Goal: Task Accomplishment & Management: Manage account settings

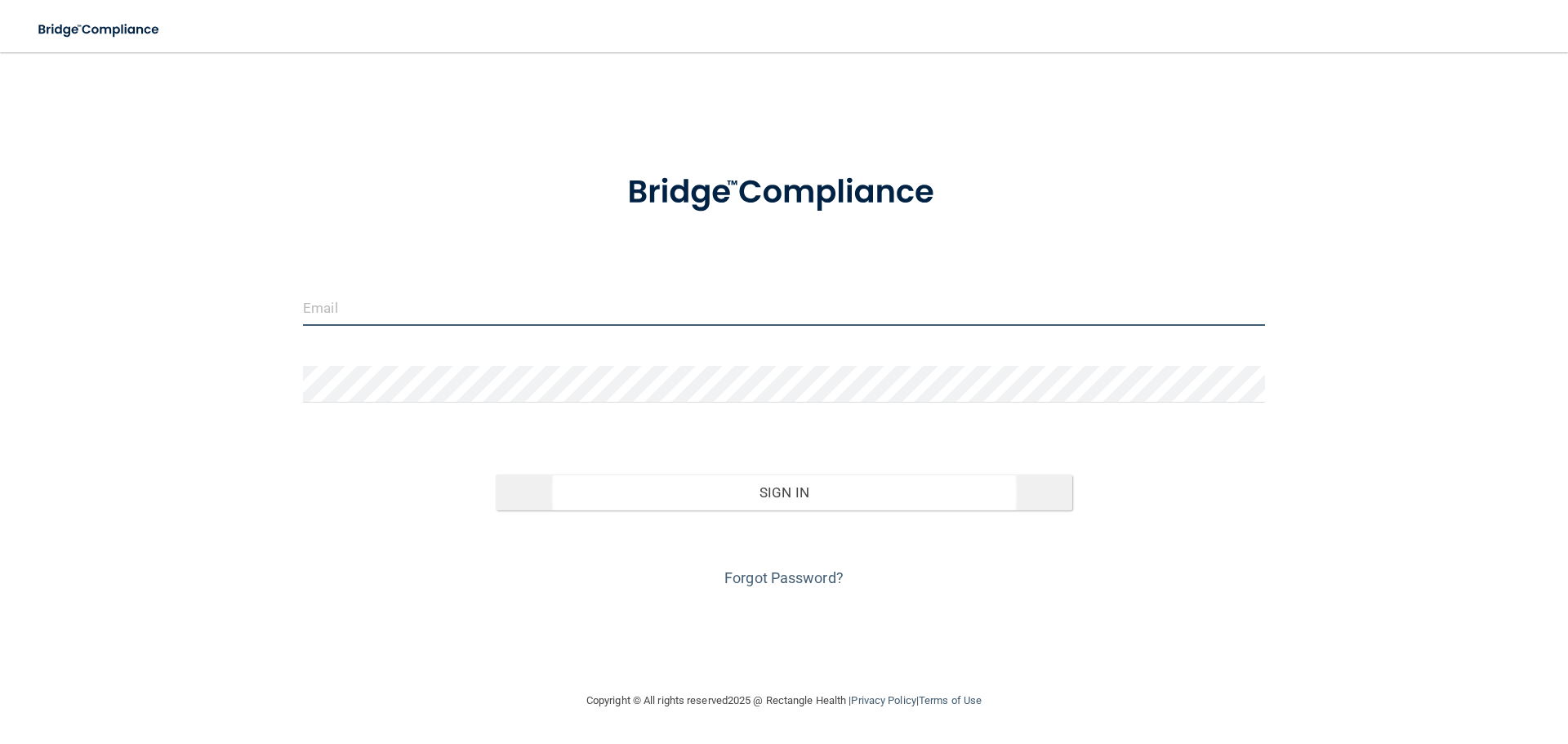
type input "[EMAIL_ADDRESS][DOMAIN_NAME]"
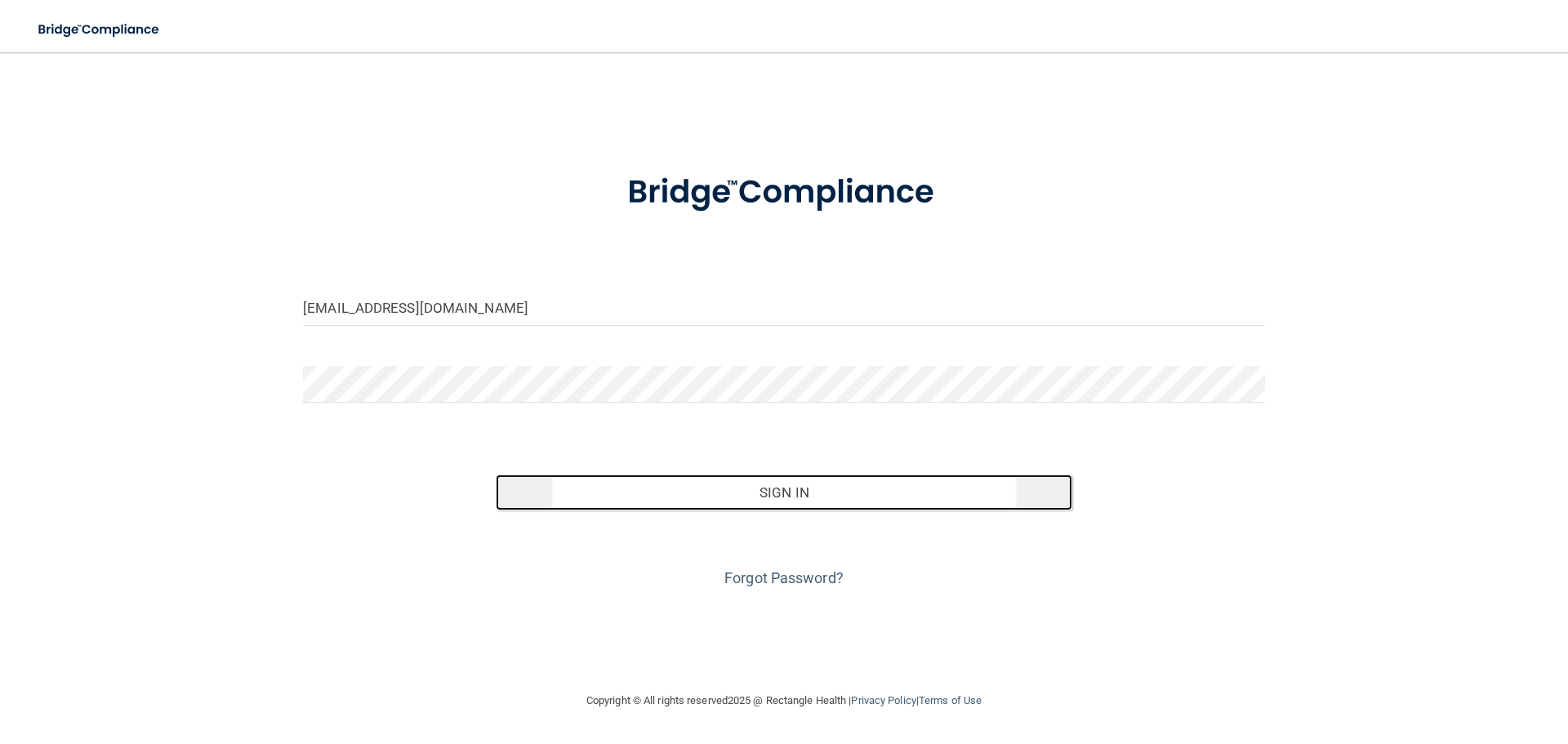
click at [731, 480] on button "Sign In" at bounding box center [784, 493] width 577 height 36
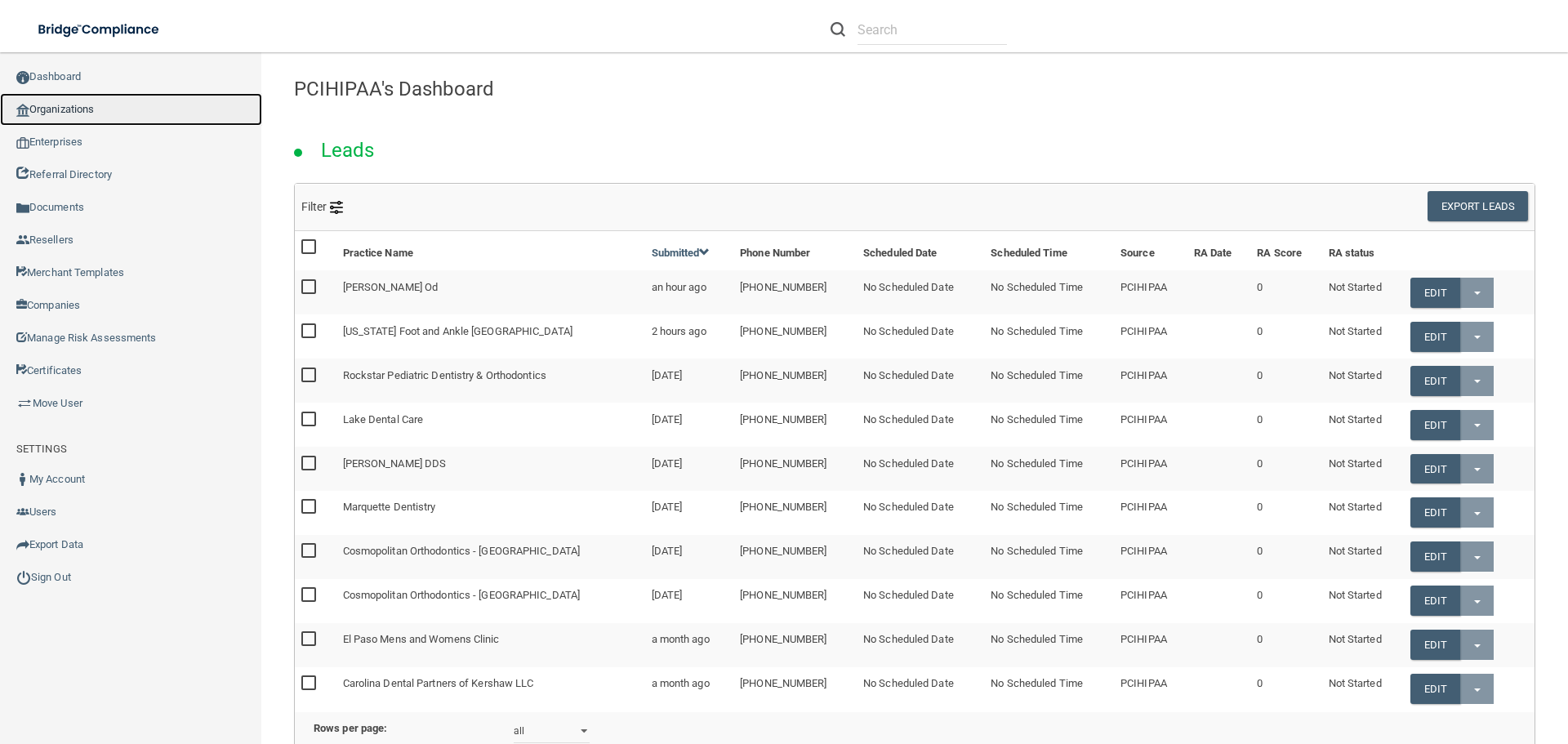
click at [68, 101] on link "Organizations" at bounding box center [131, 109] width 262 height 33
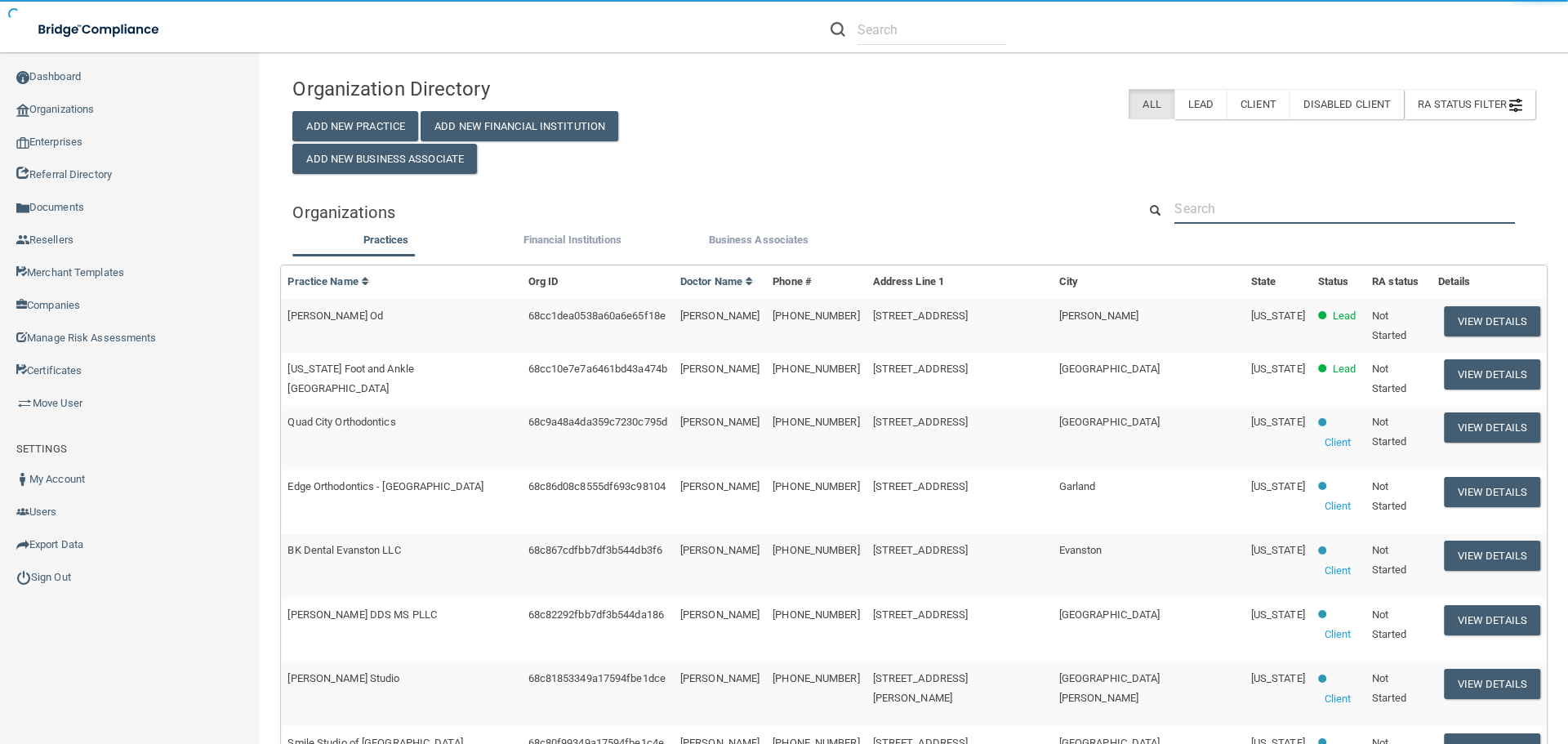
click at [1234, 205] on input "text" at bounding box center [1344, 208] width 340 height 30
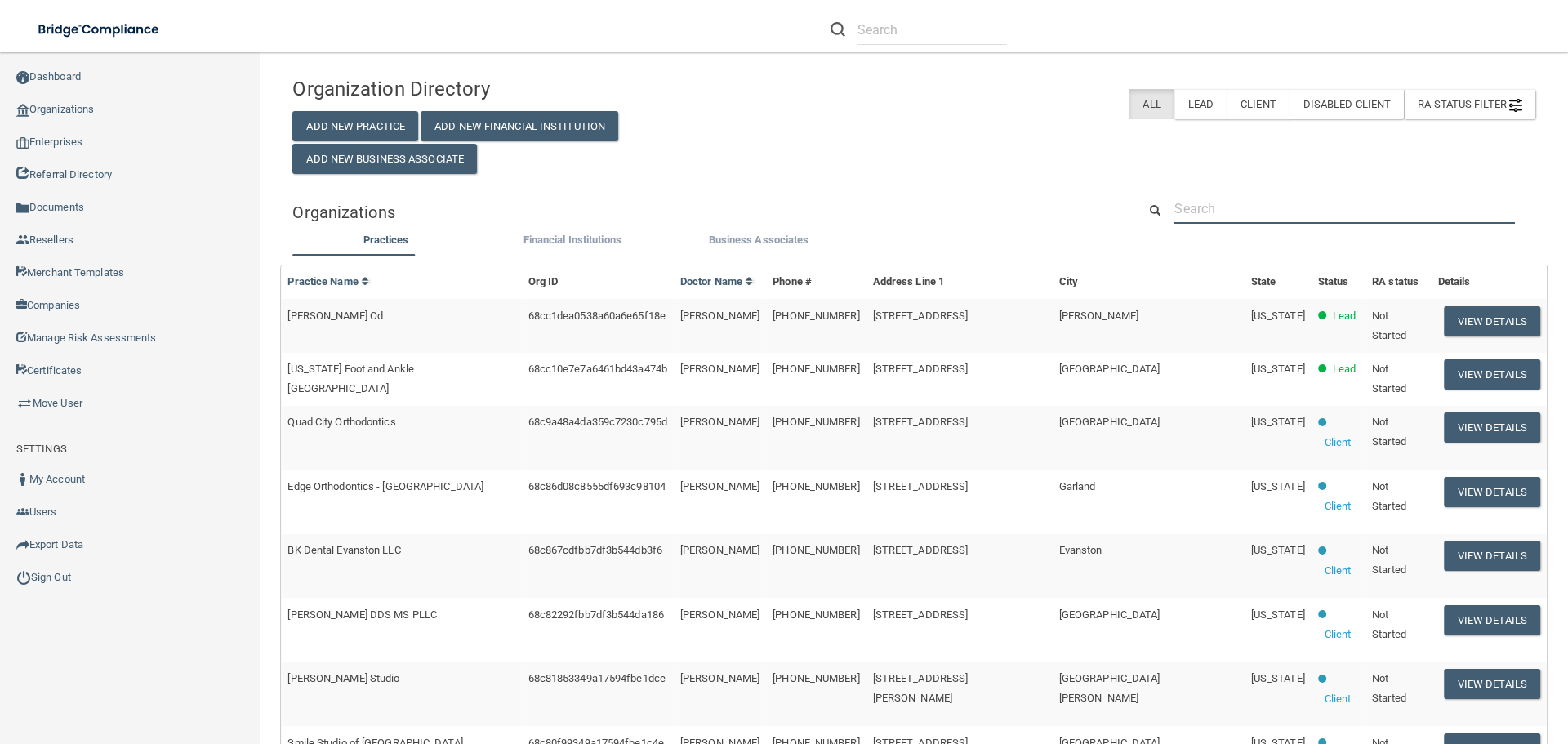
paste input "Sunset Harbor Dental"
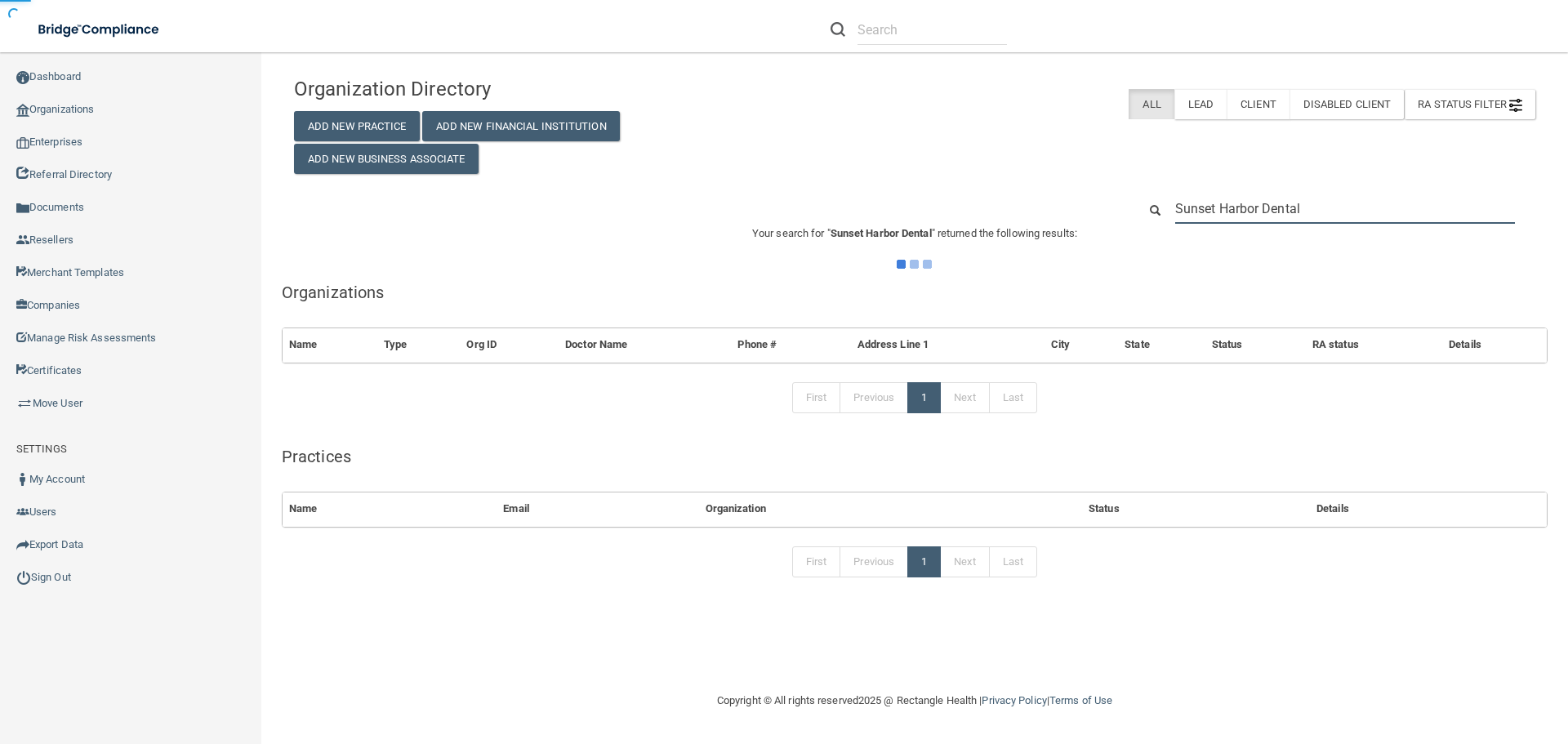
type input "Sunset Harbor Dental"
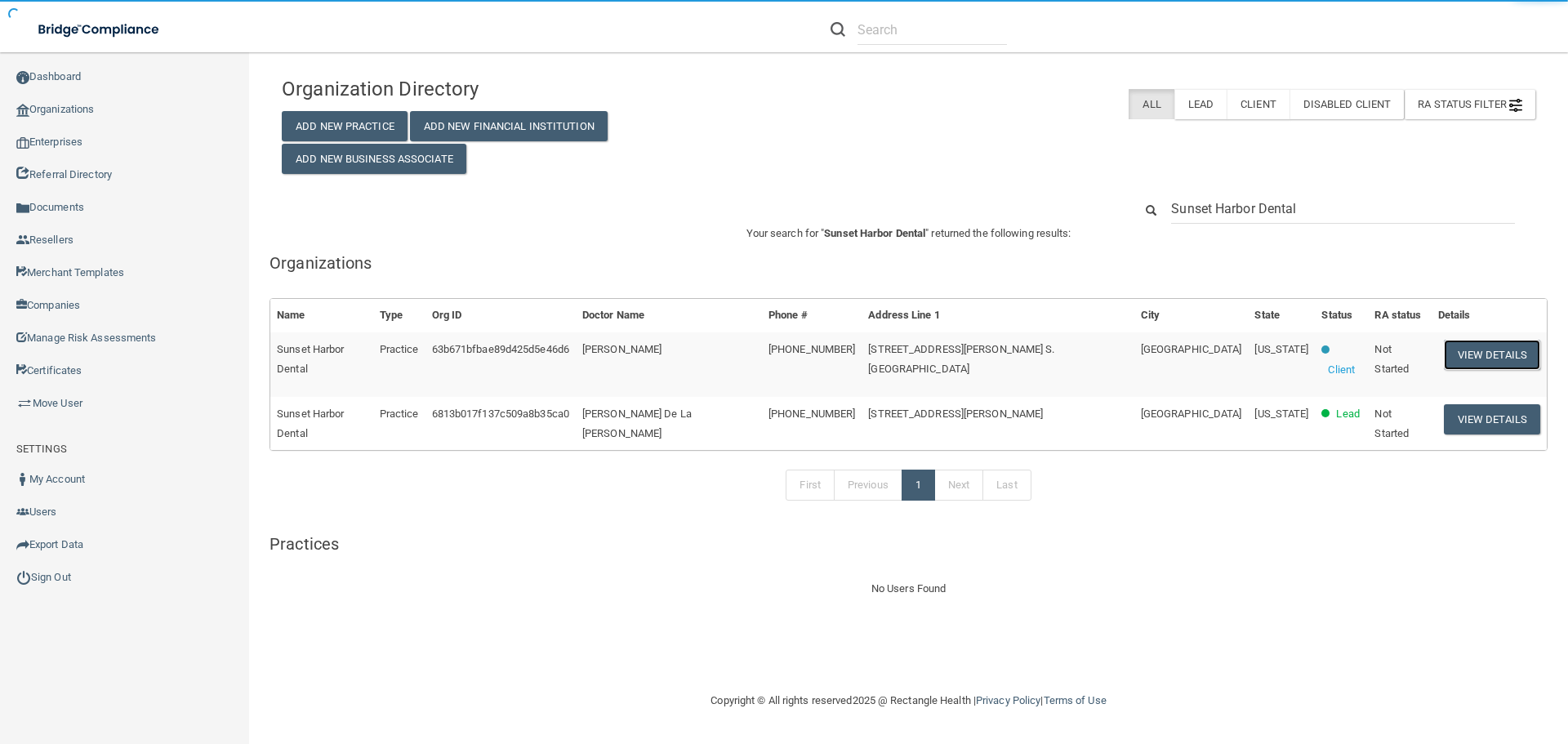
click at [1481, 355] on button "View Details" at bounding box center [1492, 354] width 96 height 30
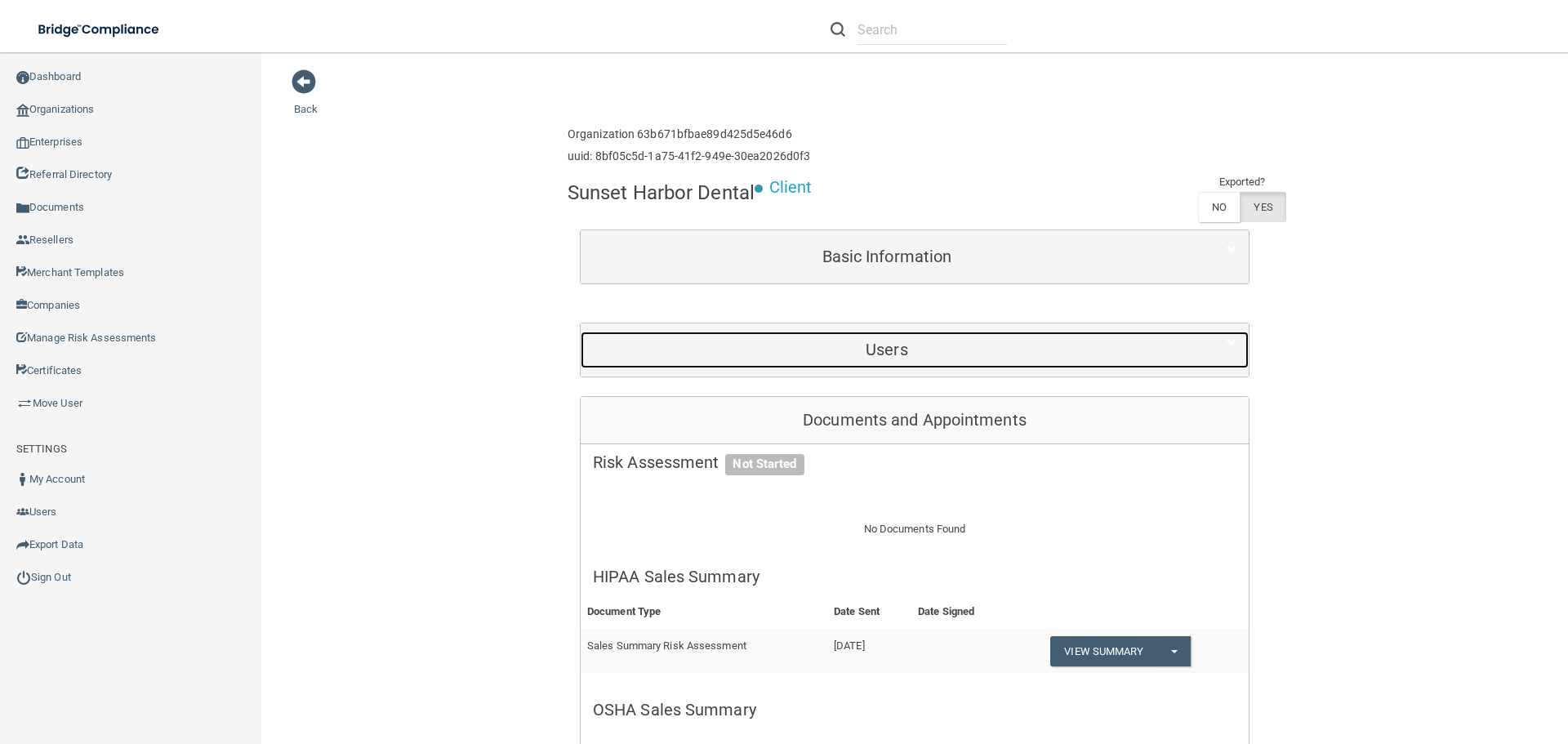
click at [892, 342] on h5 "Users" at bounding box center [887, 349] width 588 height 18
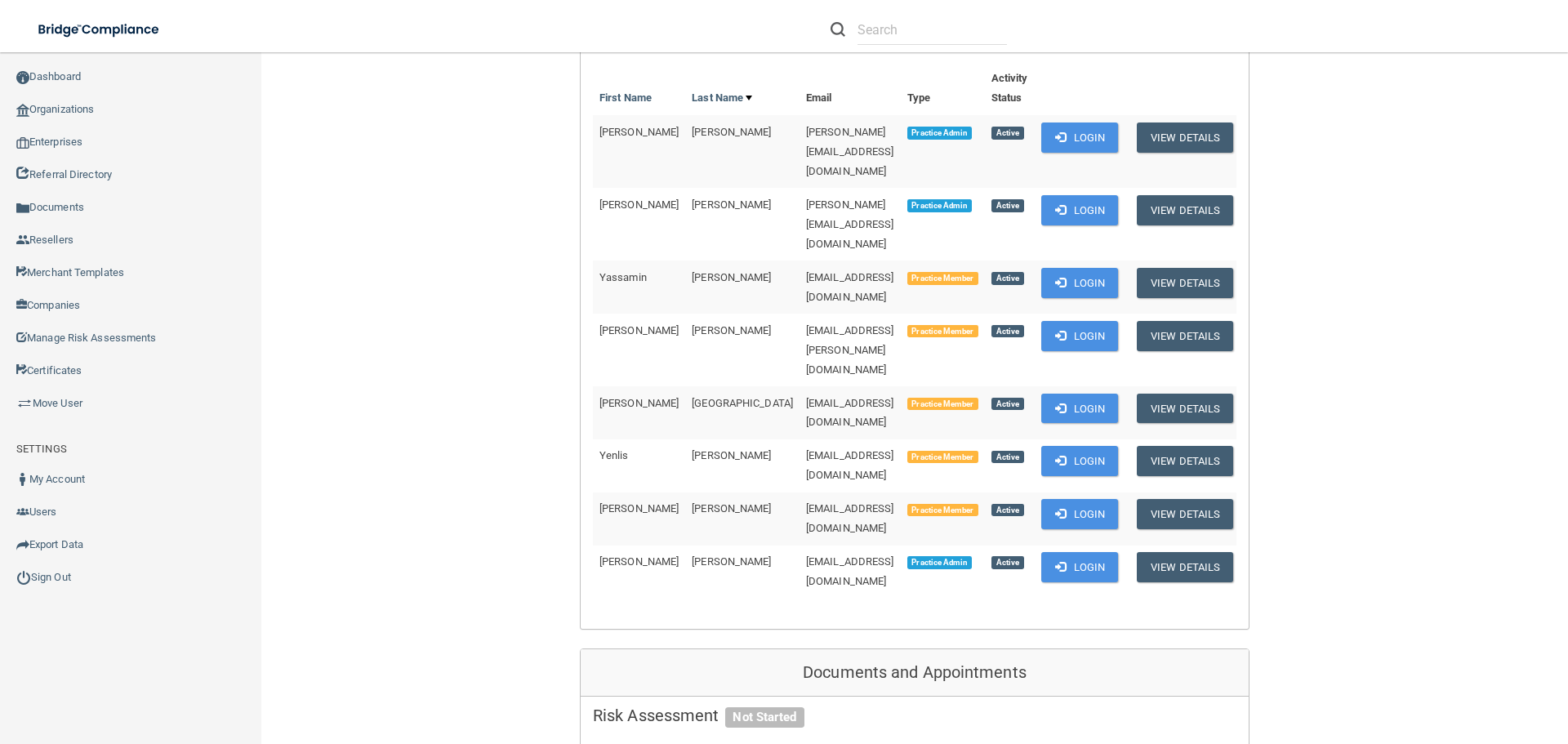
scroll to position [245, 0]
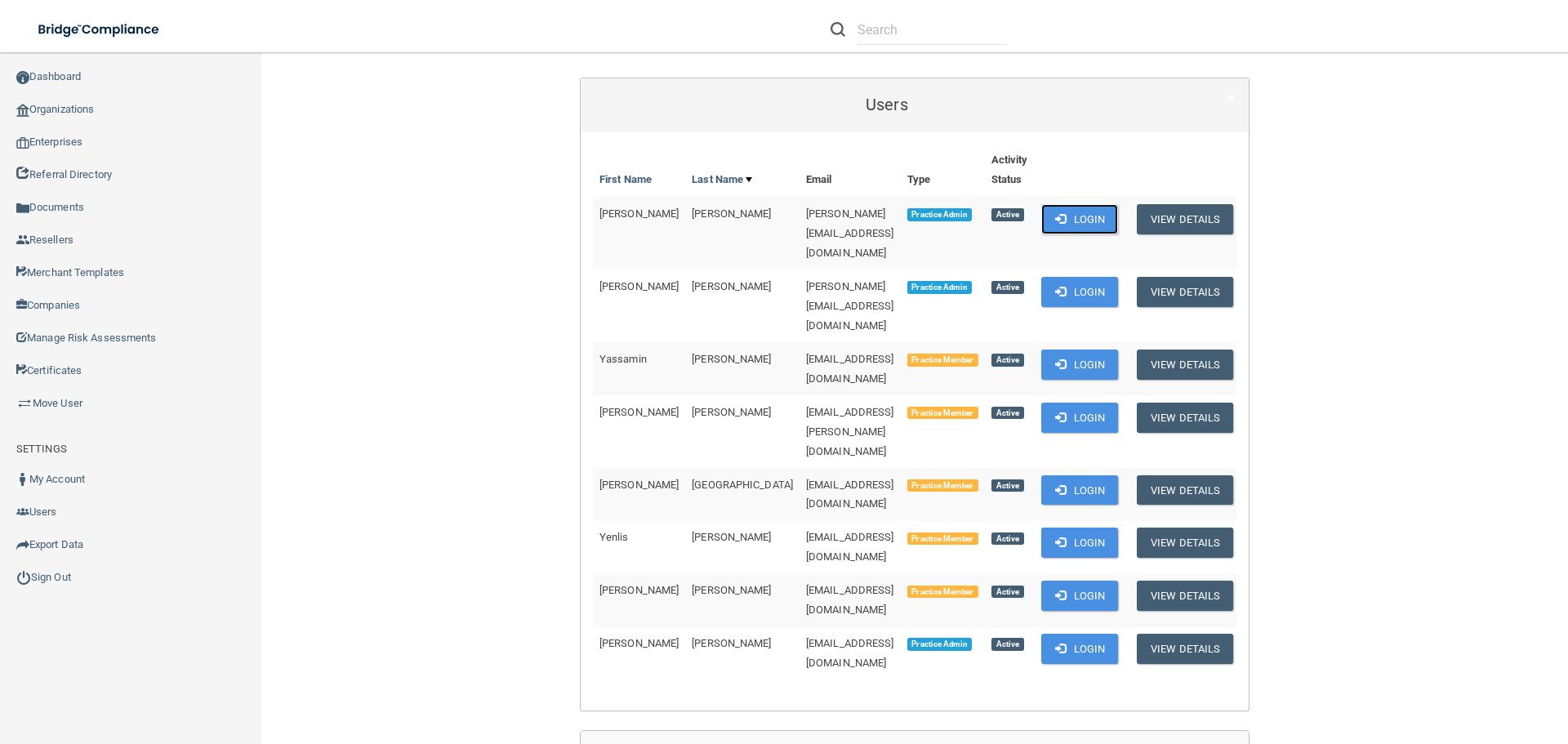
click at [1056, 225] on button "Login" at bounding box center [1080, 219] width 78 height 30
click at [1087, 276] on button "Login" at bounding box center [1080, 291] width 78 height 30
click at [61, 96] on link "Organizations" at bounding box center [131, 109] width 262 height 33
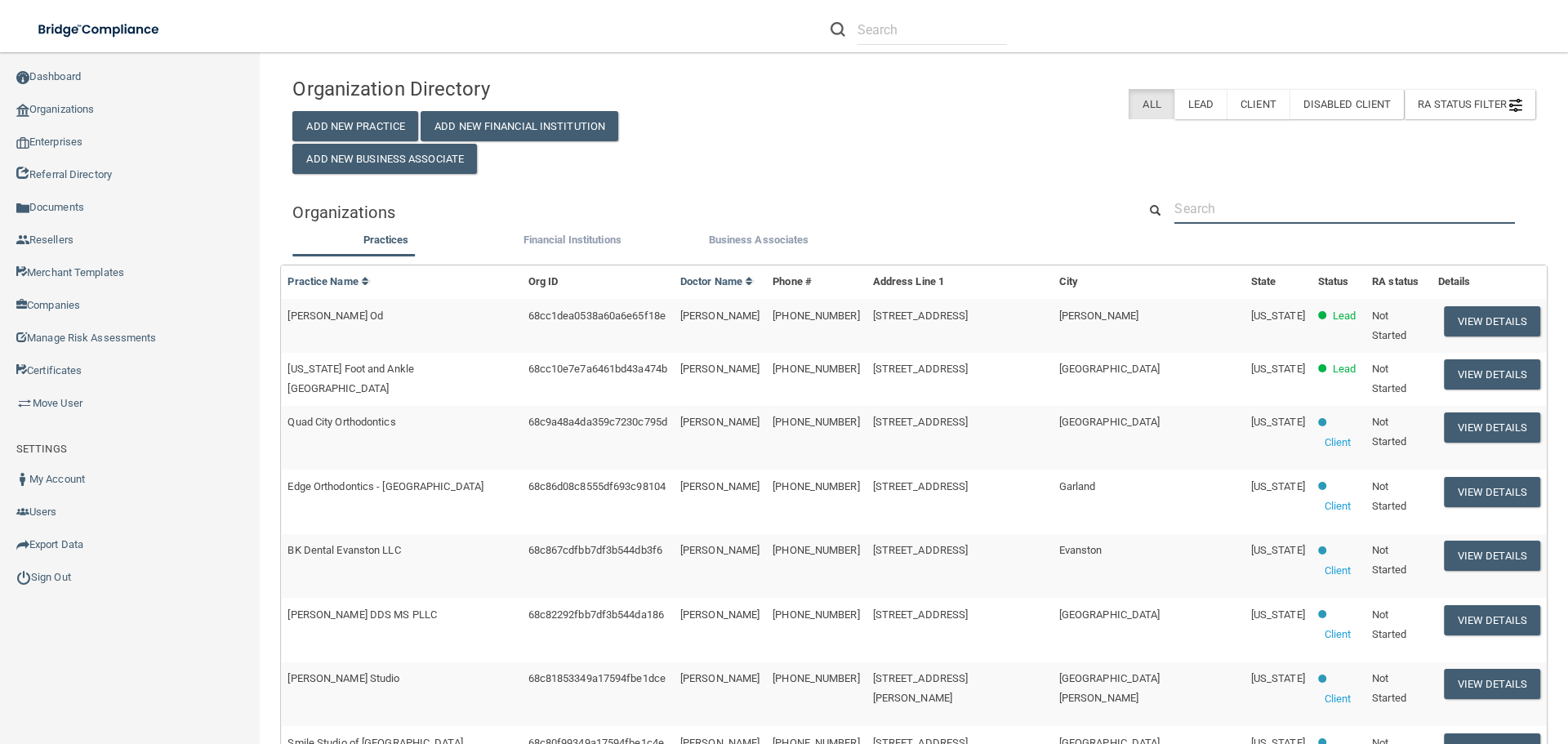
click at [1237, 196] on input "text" at bounding box center [1344, 208] width 340 height 30
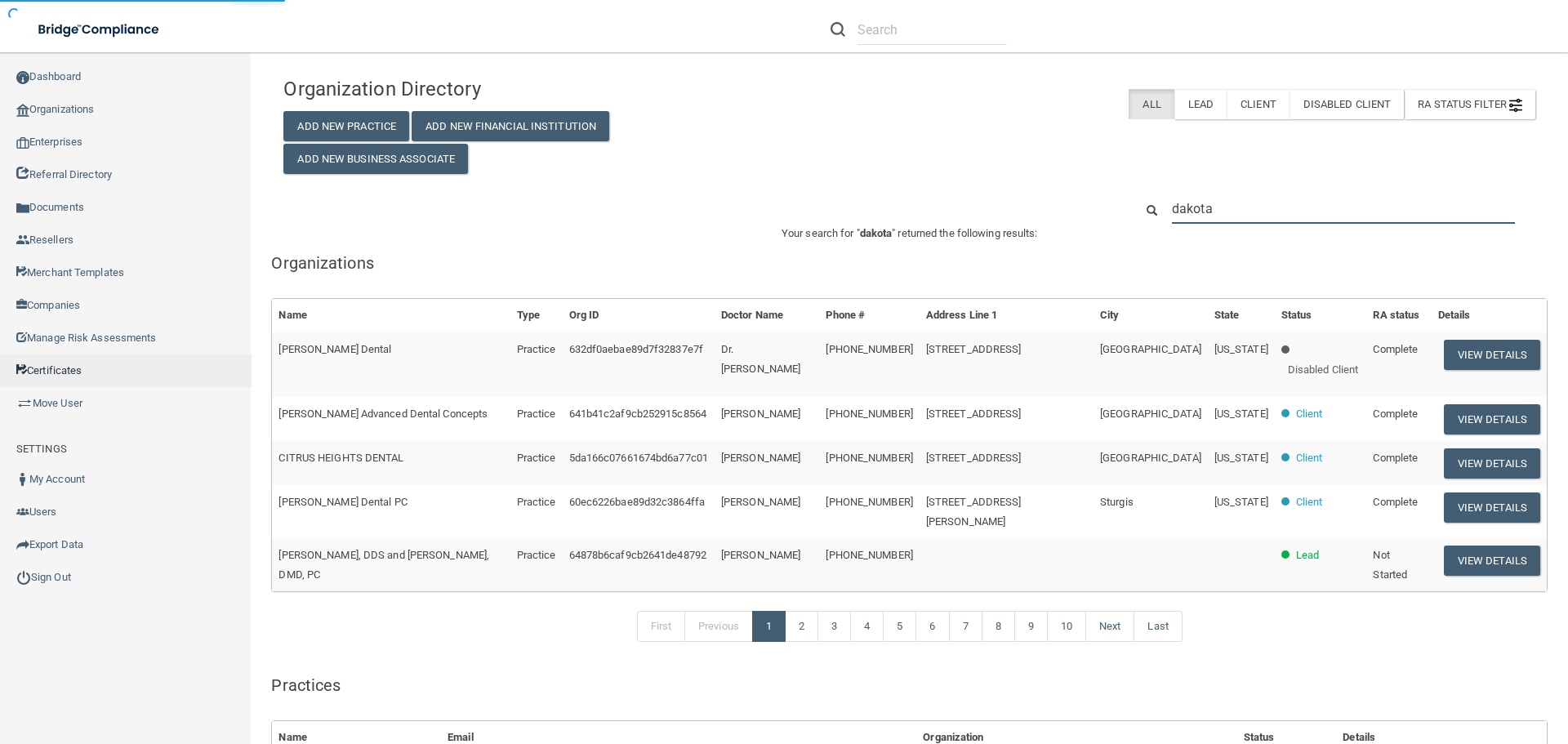
type input "dakota"
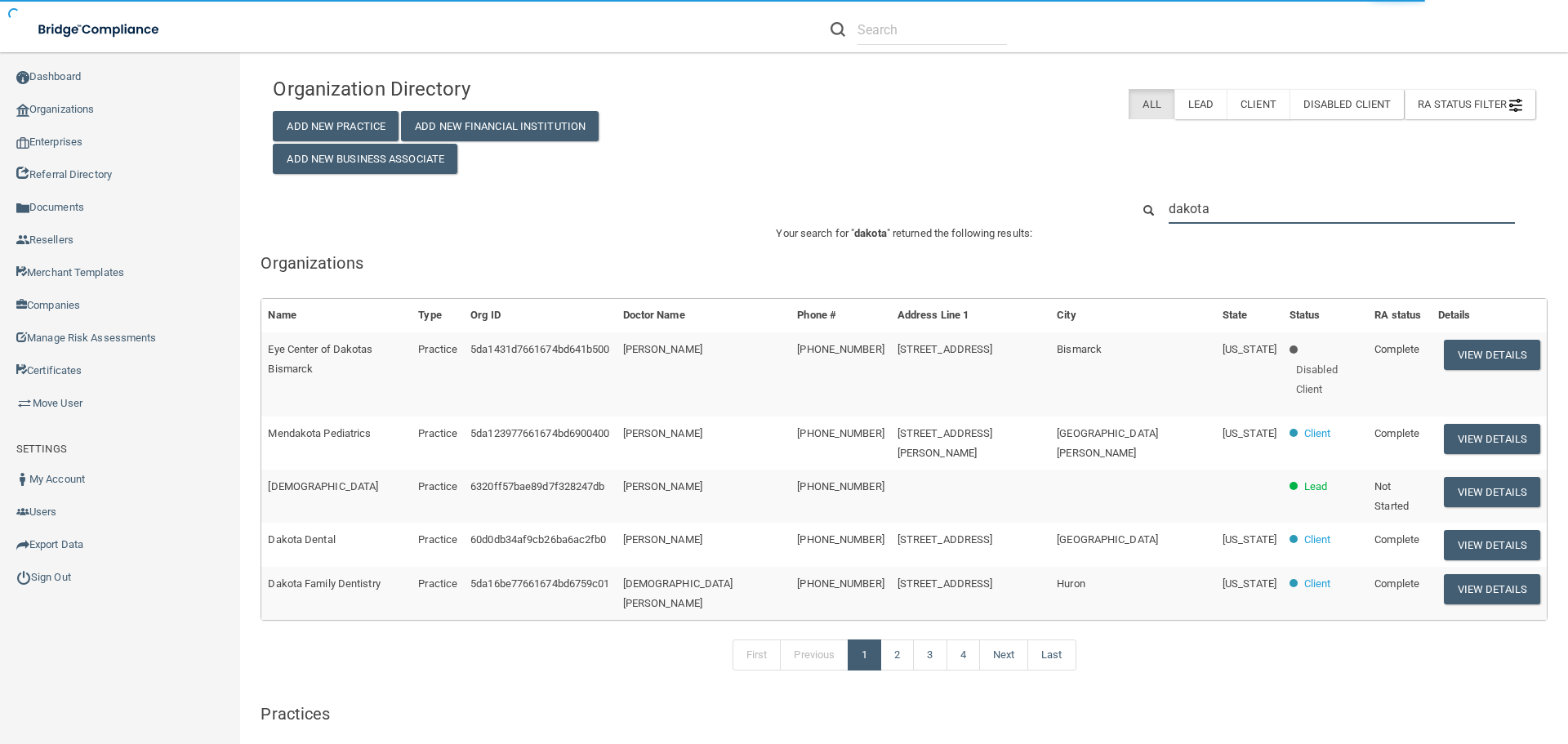
click at [1274, 214] on input "dakota" at bounding box center [1342, 208] width 346 height 30
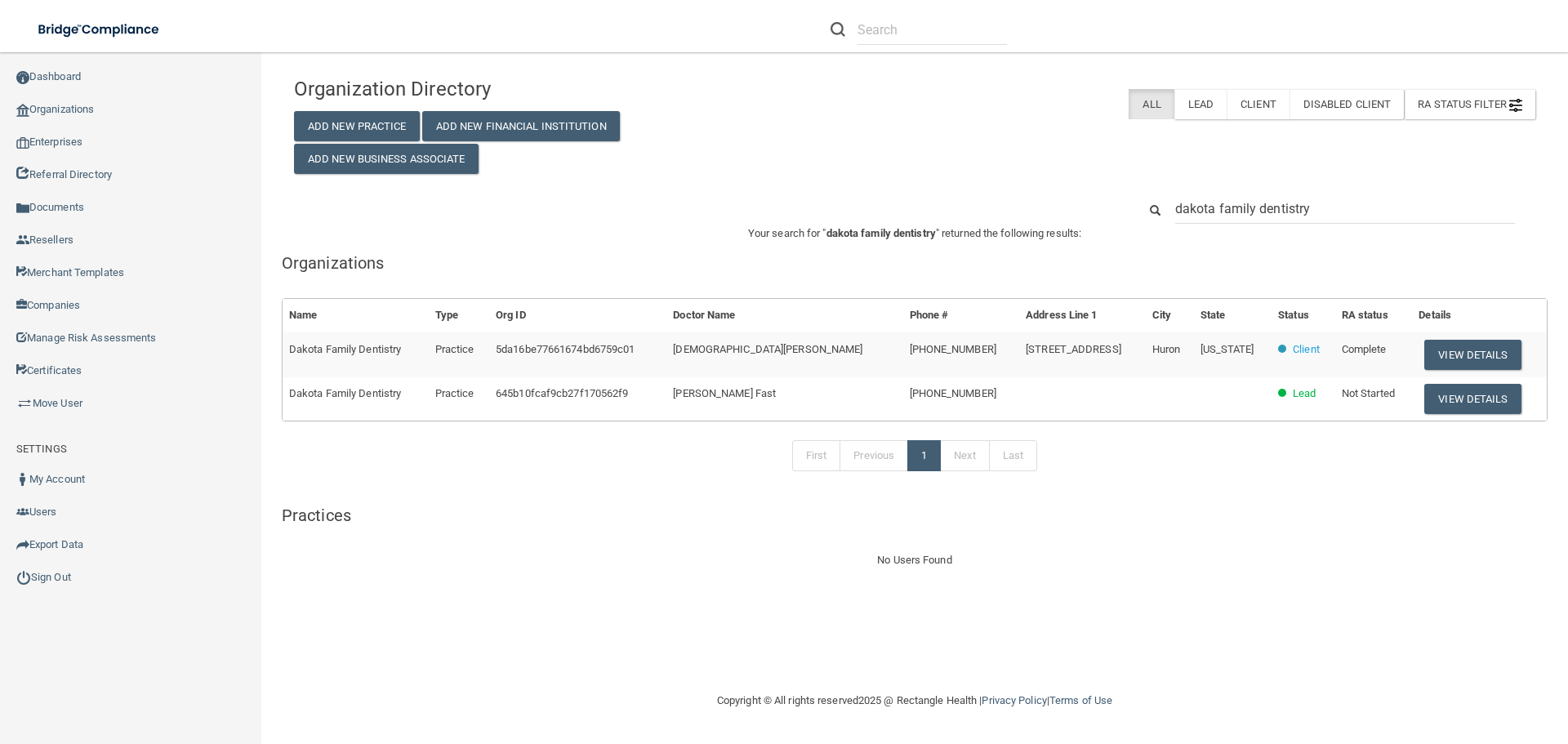
type input "dakota family dentistry"
click at [1463, 349] on button "View Details" at bounding box center [1472, 354] width 96 height 30
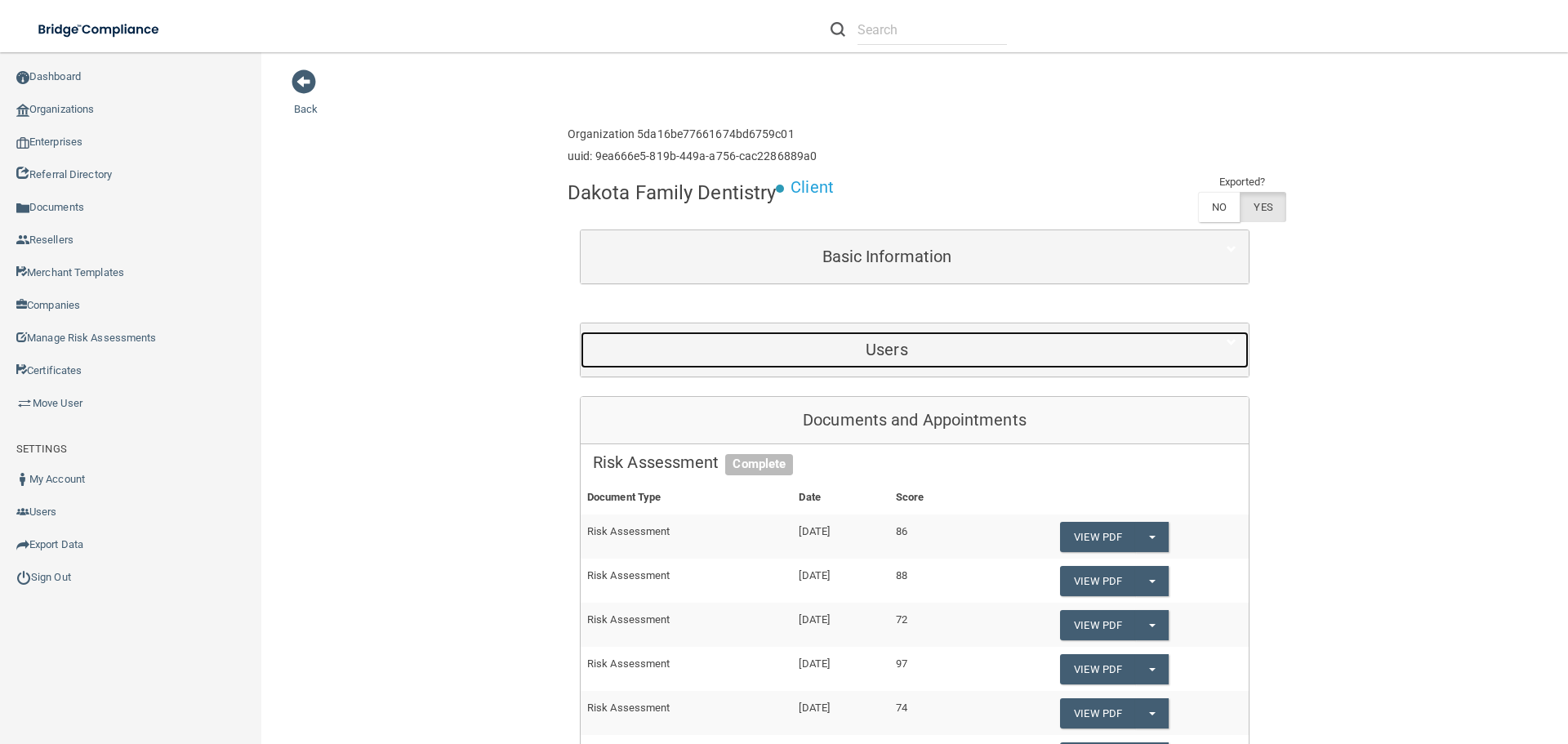
click at [825, 351] on h5 "Users" at bounding box center [887, 349] width 588 height 18
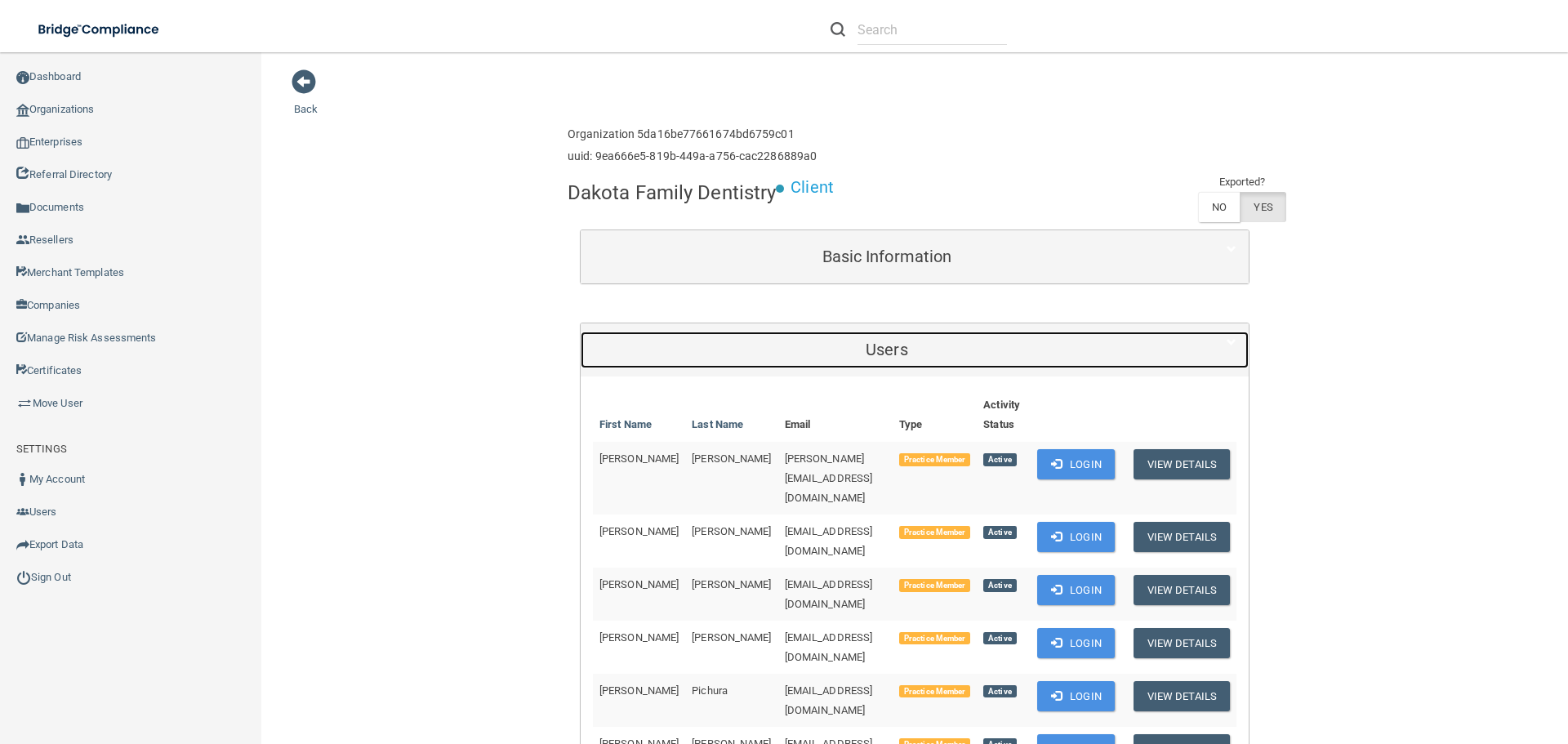
click at [888, 340] on h5 "Users" at bounding box center [887, 349] width 588 height 18
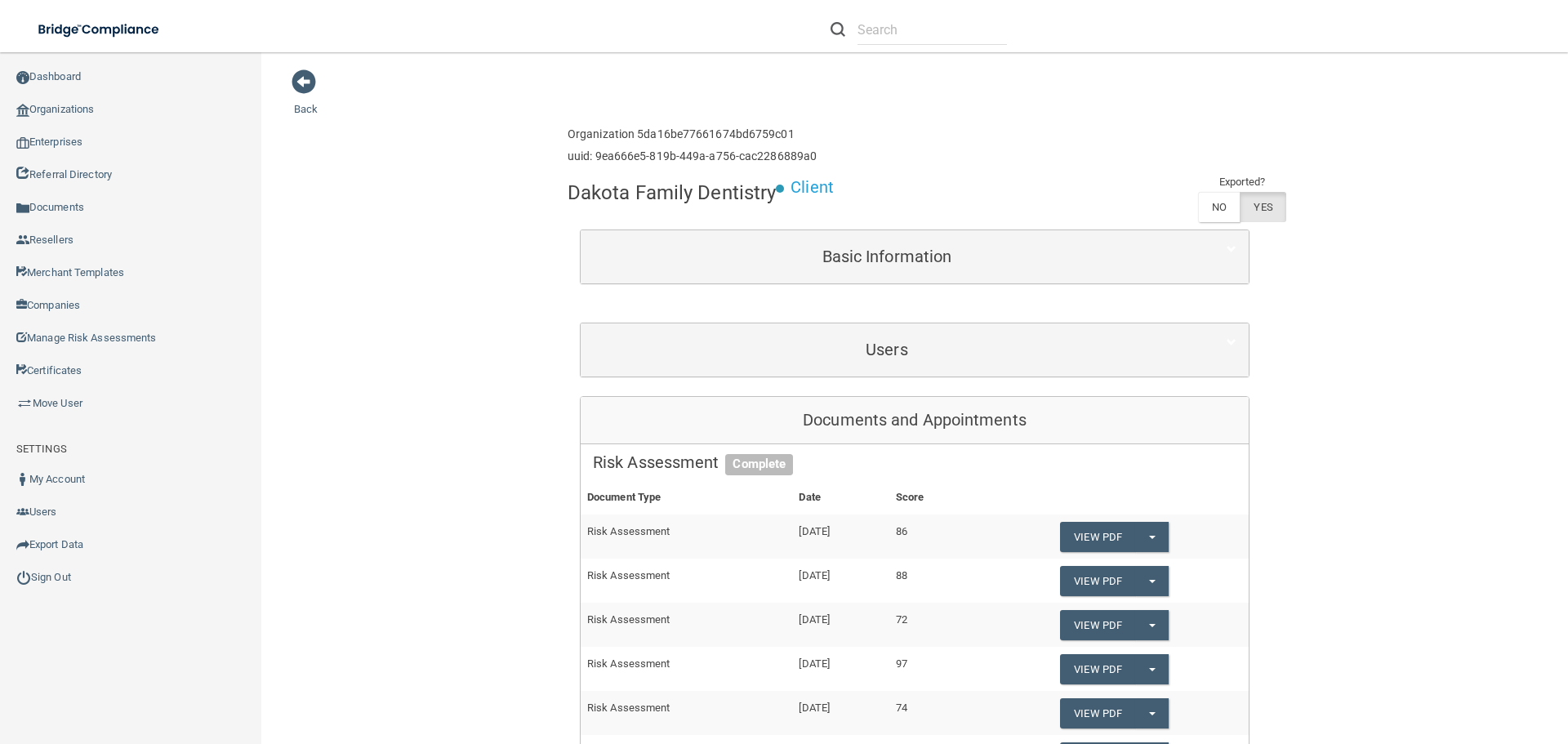
drag, startPoint x: 632, startPoint y: 130, endPoint x: 801, endPoint y: 134, distance: 169.0
click at [801, 134] on h6 "Organization 5da16be77661674bd6759c01" at bounding box center [692, 134] width 249 height 12
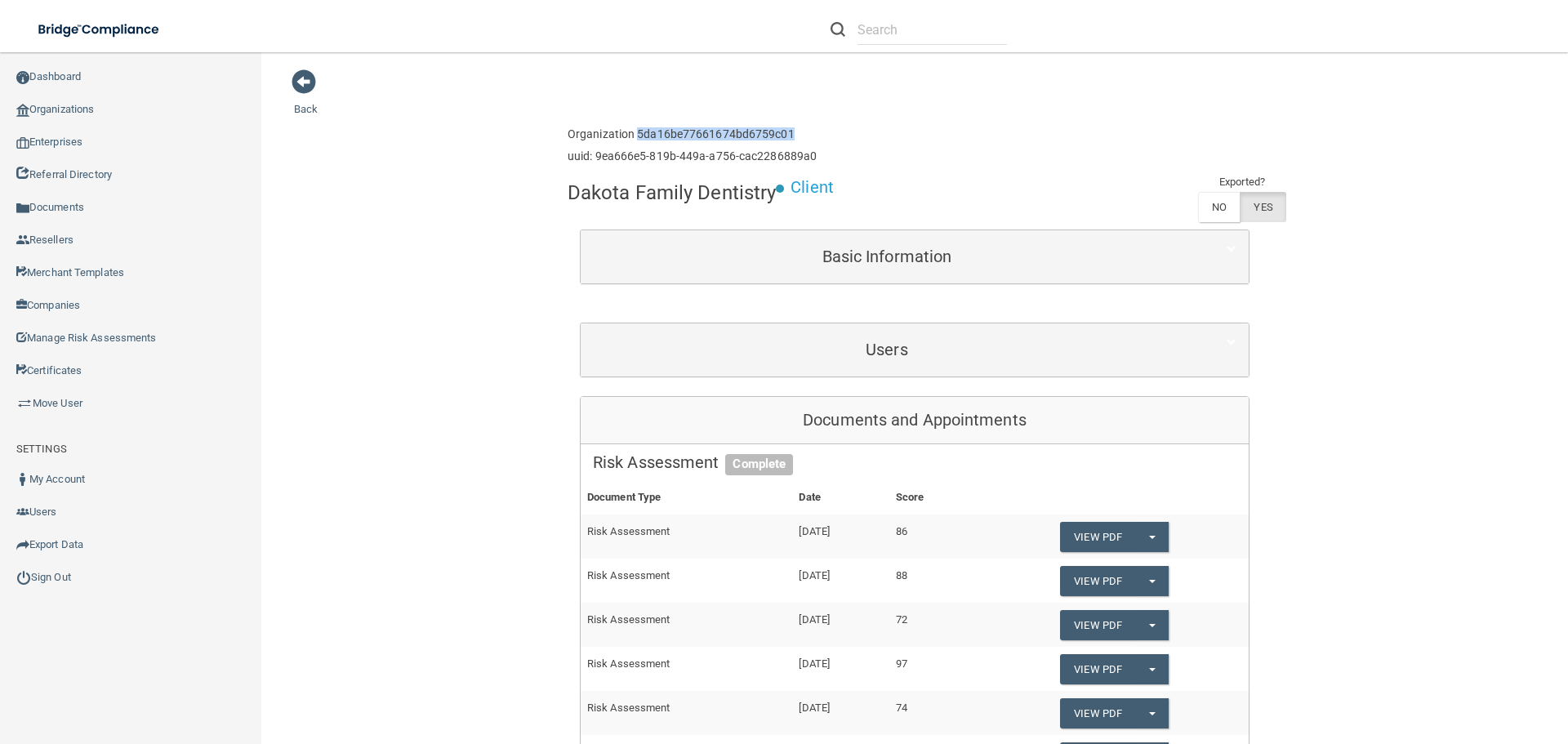
copy h6 "5da16be77661674bd6759c01"
click at [65, 548] on link "Export Data" at bounding box center [131, 544] width 262 height 33
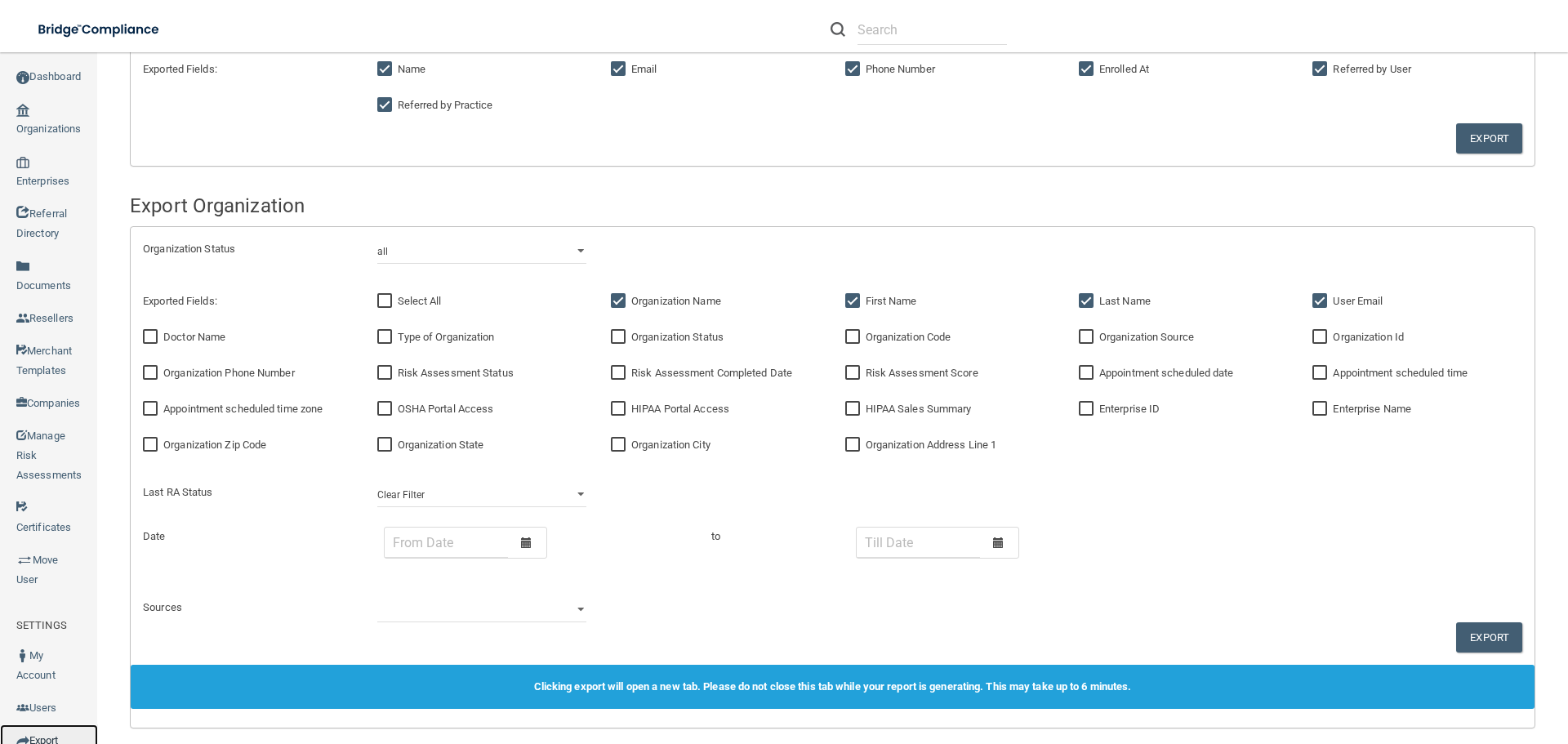
scroll to position [798, 0]
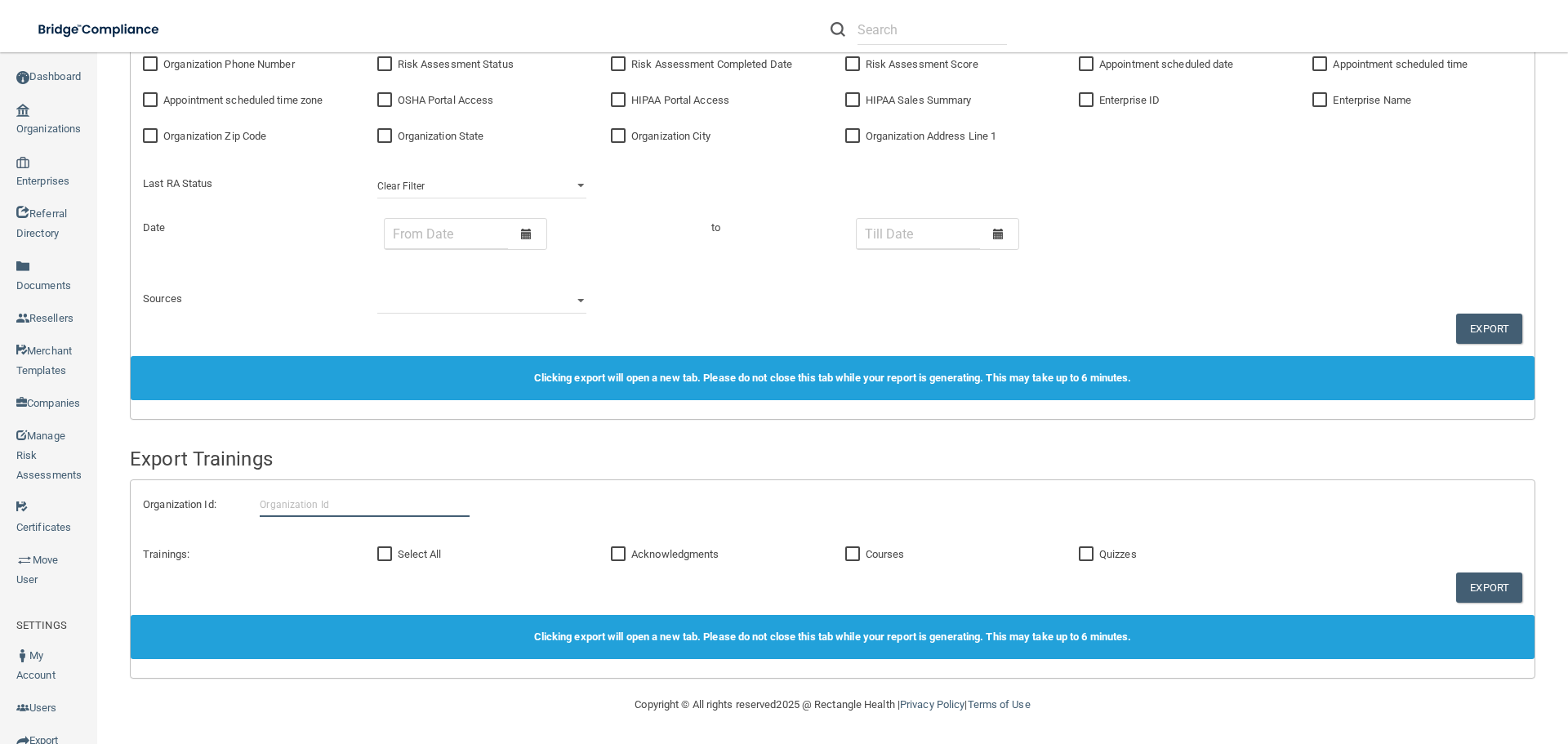
click at [322, 503] on input "text" at bounding box center [364, 505] width 209 height 24
paste input "5da16be77661674bd6759c01"
type input "5da16be77661674bd6759c01"
click at [849, 558] on input "Courses" at bounding box center [855, 554] width 19 height 13
checkbox input "true"
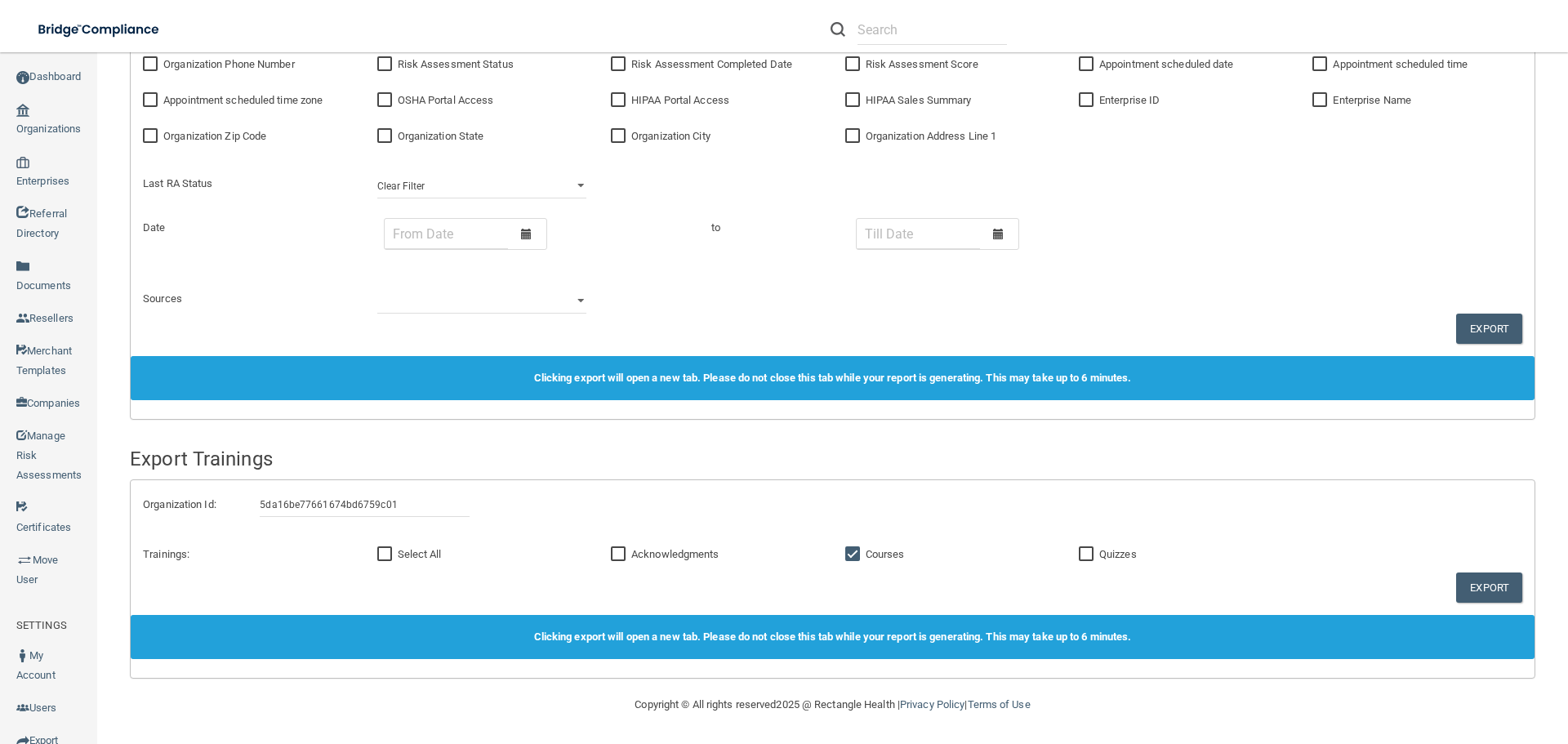
click at [613, 551] on input "Acknowledgments" at bounding box center [620, 554] width 19 height 13
checkbox input "true"
click at [393, 549] on input "Select All" at bounding box center [387, 554] width 19 height 13
checkbox input "true"
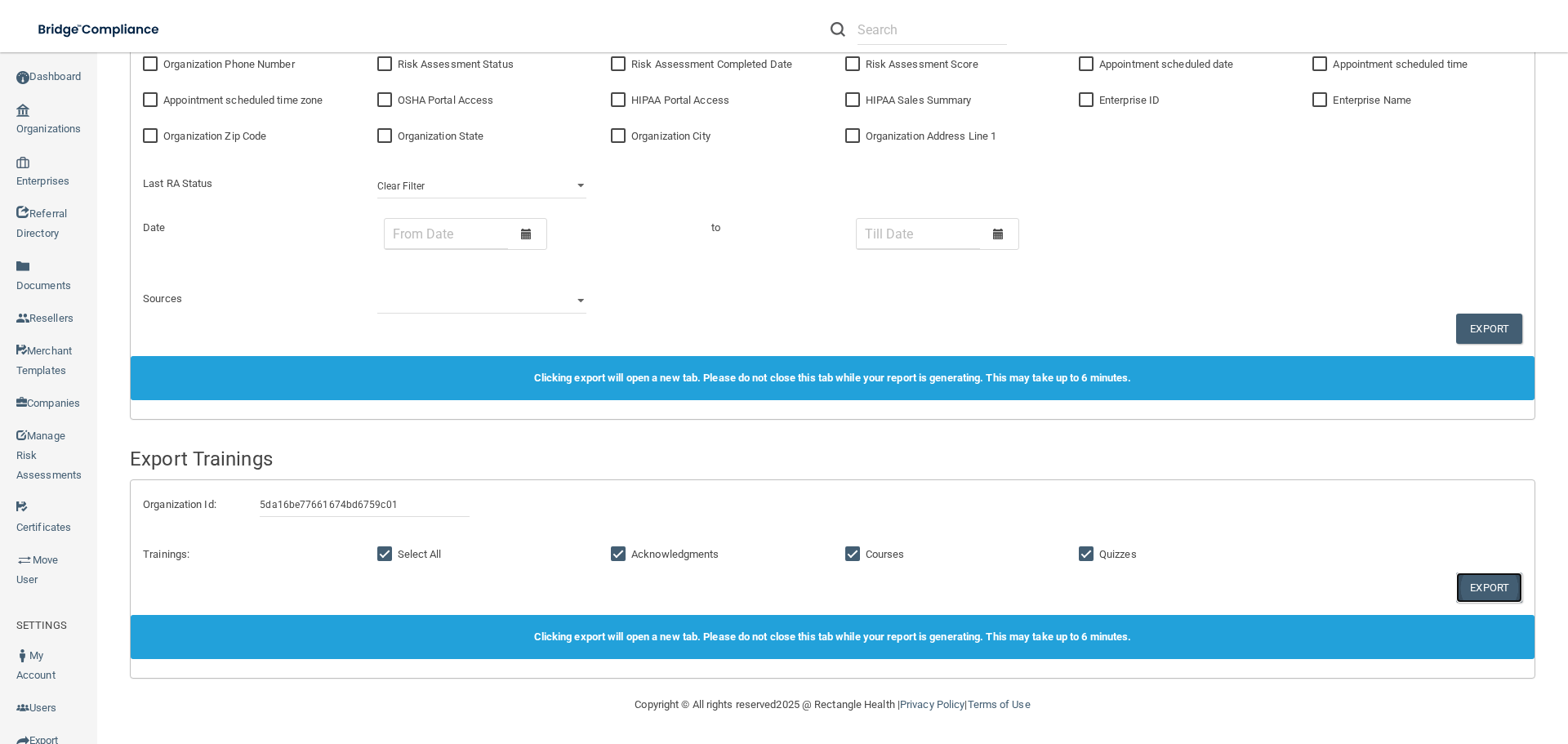
click at [1479, 593] on button "Export" at bounding box center [1489, 587] width 66 height 30
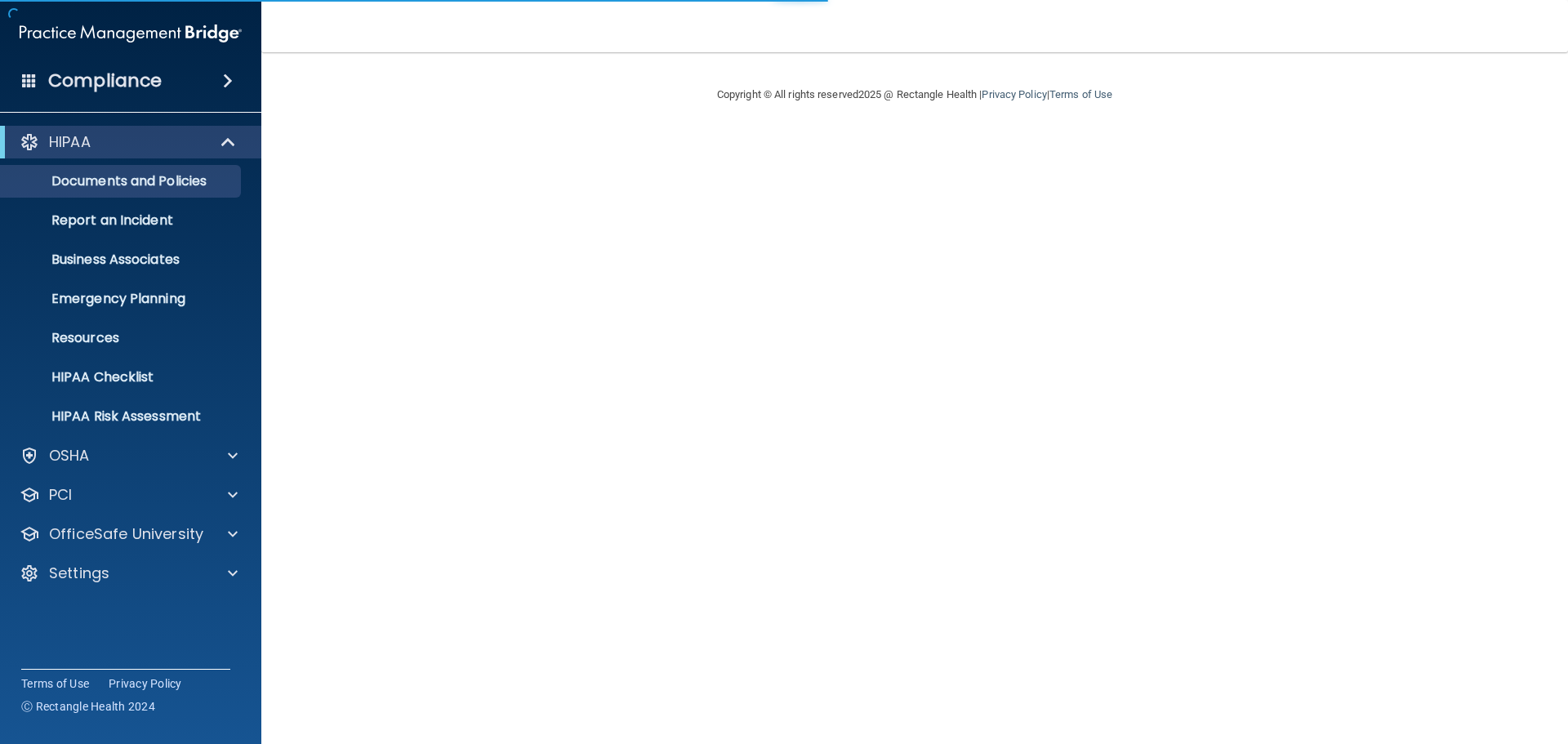
click at [486, 277] on body "Compliance HIPAA Documents and Policies Report an Incident Business Associates …" at bounding box center [784, 372] width 1568 height 744
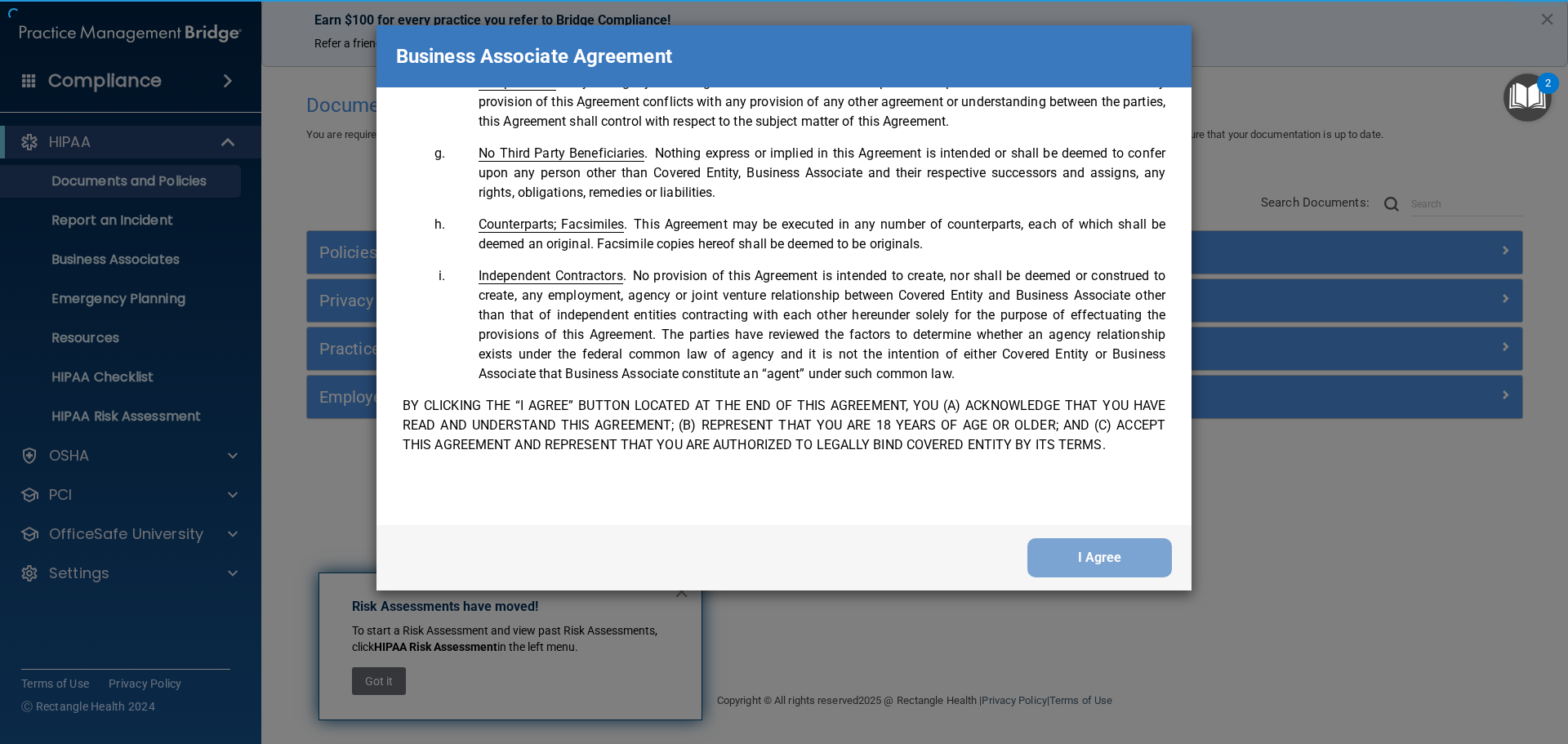
scroll to position [3329, 0]
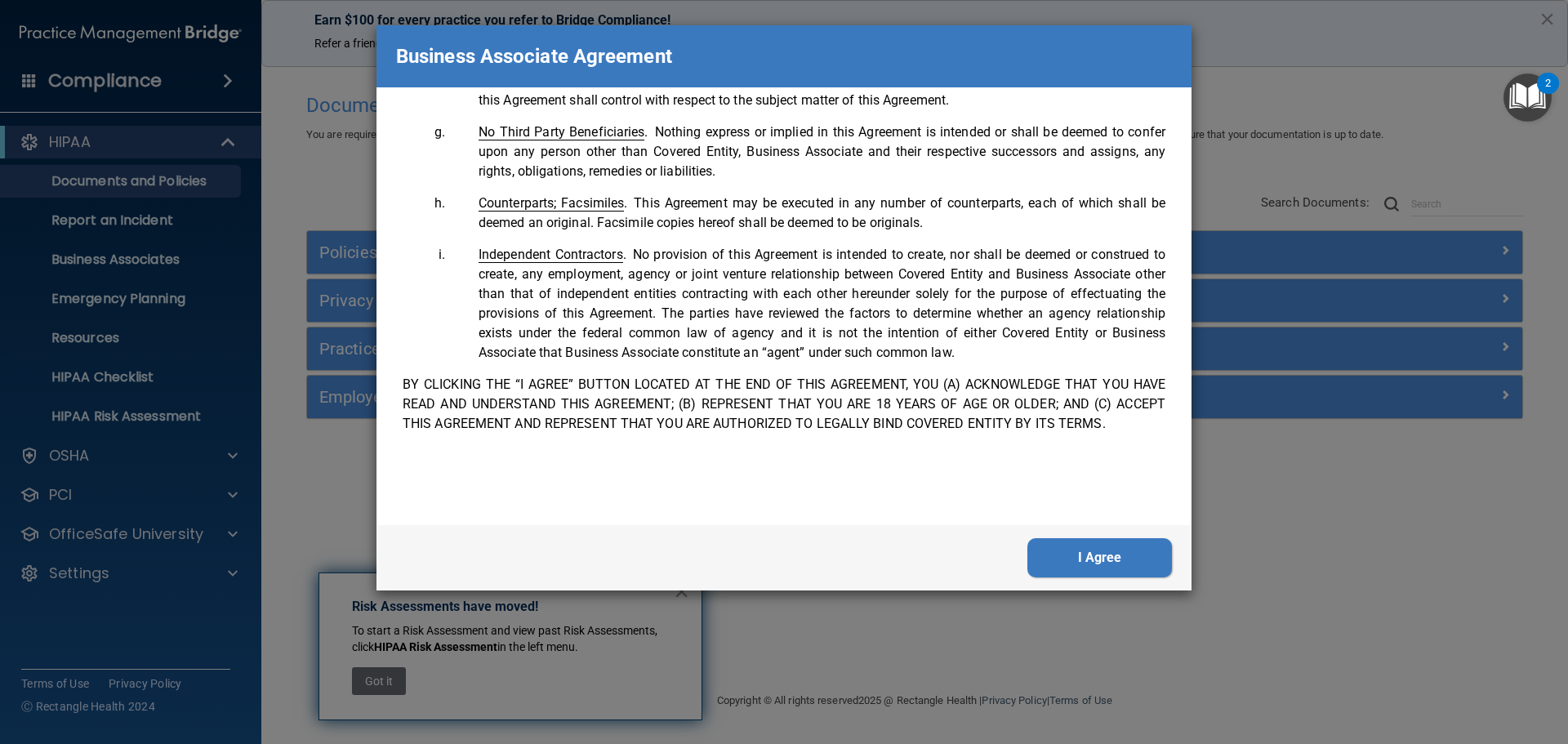
click at [1105, 563] on button "I Agree" at bounding box center [1100, 558] width 145 height 40
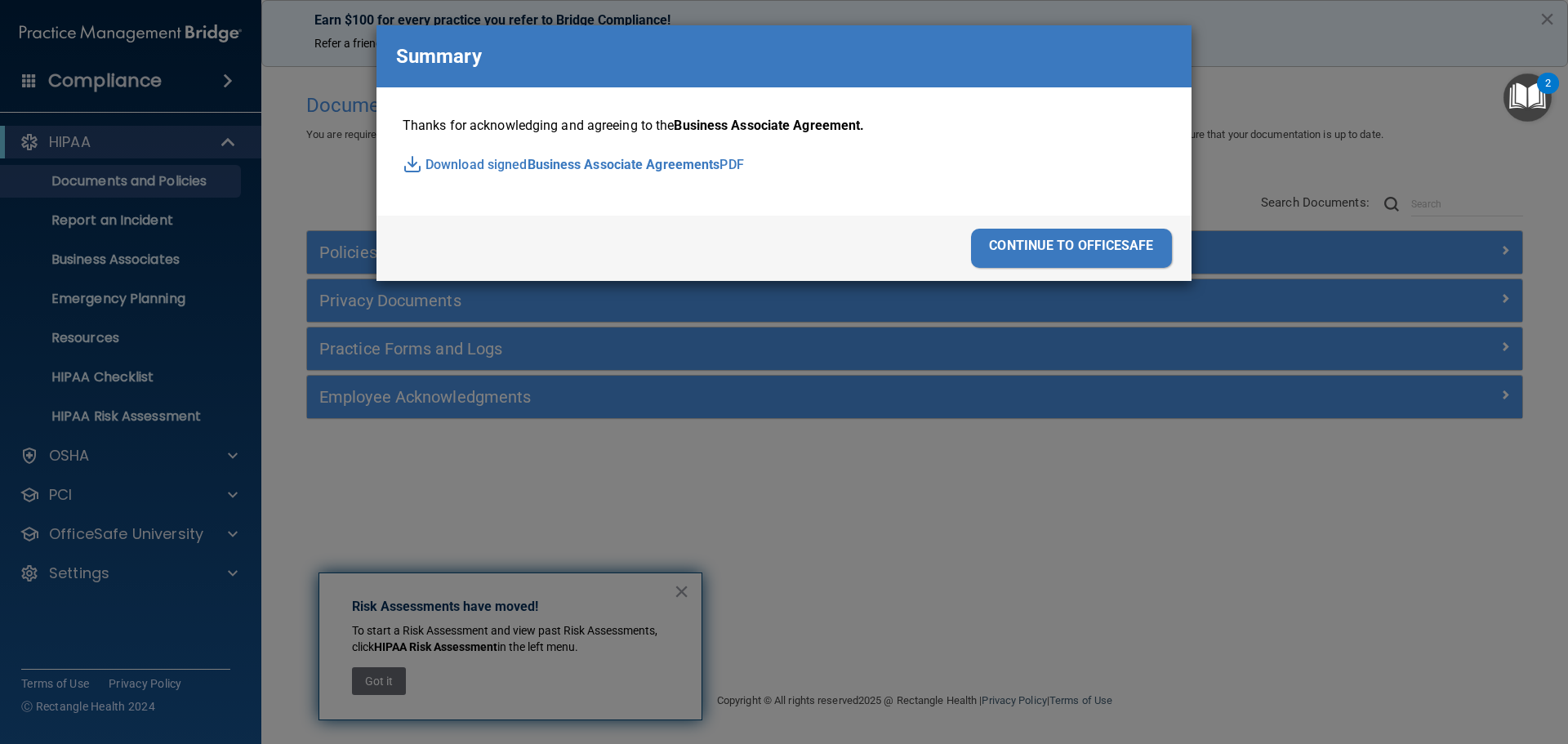
click at [1057, 248] on div "continue to officesafe" at bounding box center [1071, 248] width 201 height 40
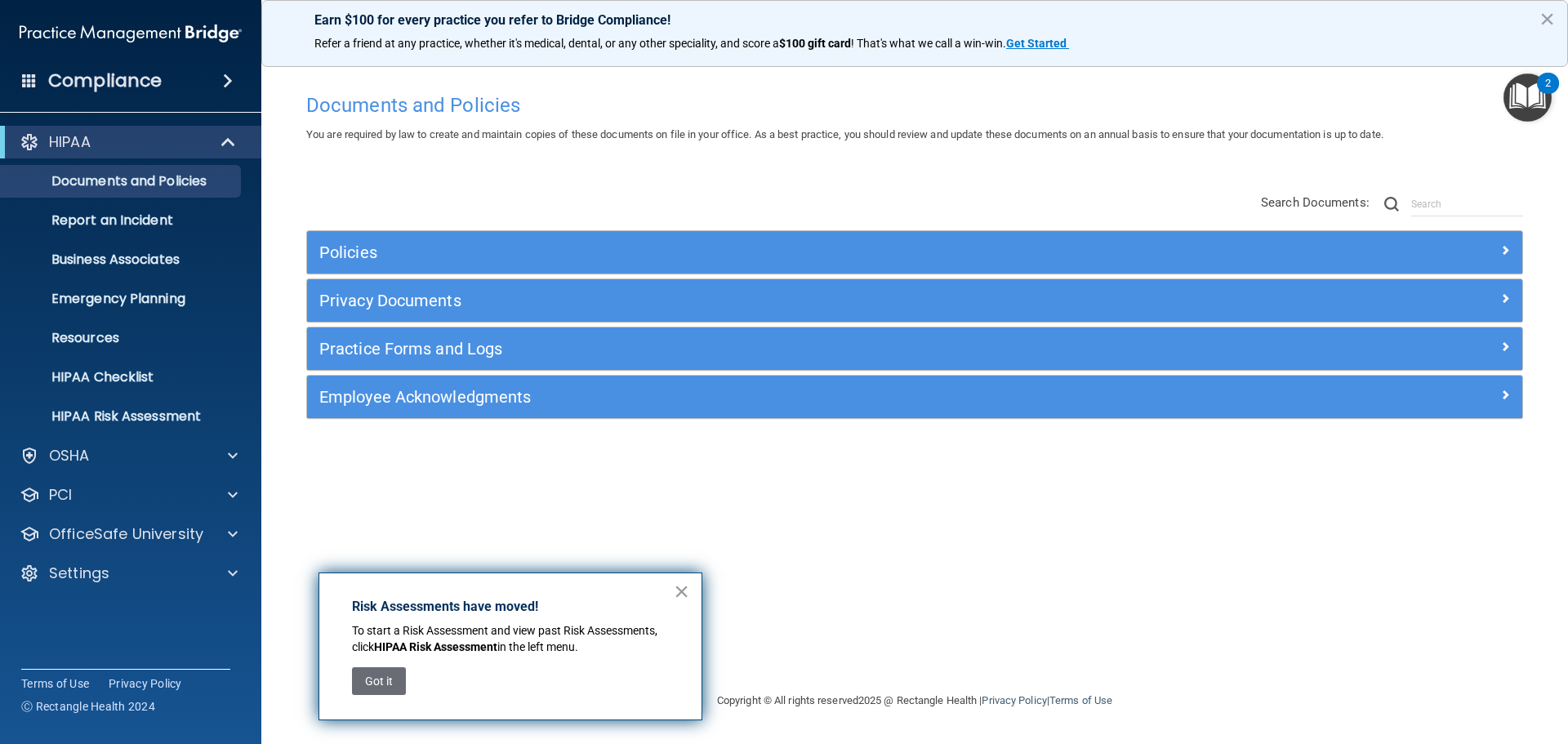
click at [681, 598] on button "×" at bounding box center [681, 591] width 16 height 26
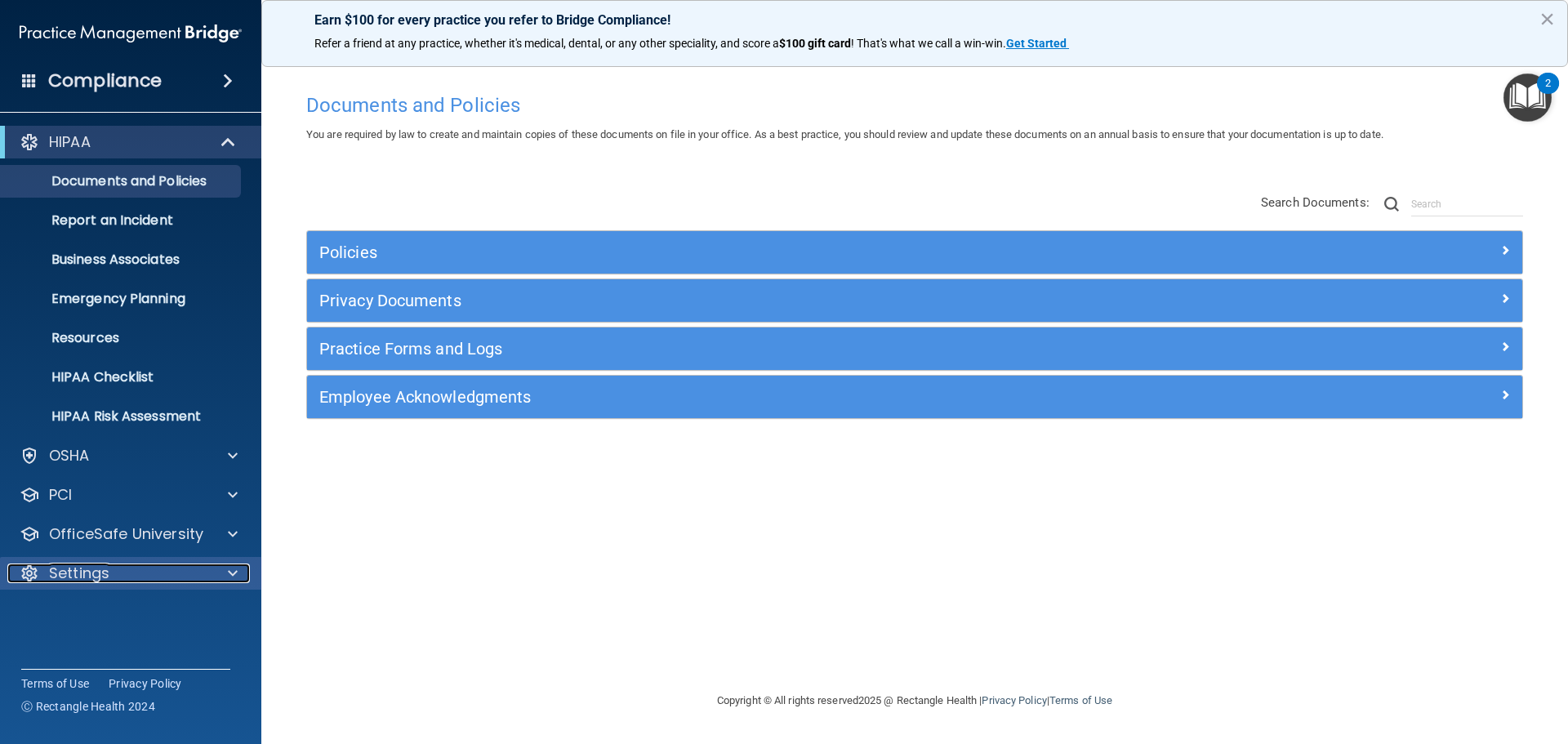
click at [162, 580] on div "Settings" at bounding box center [109, 573] width 202 height 20
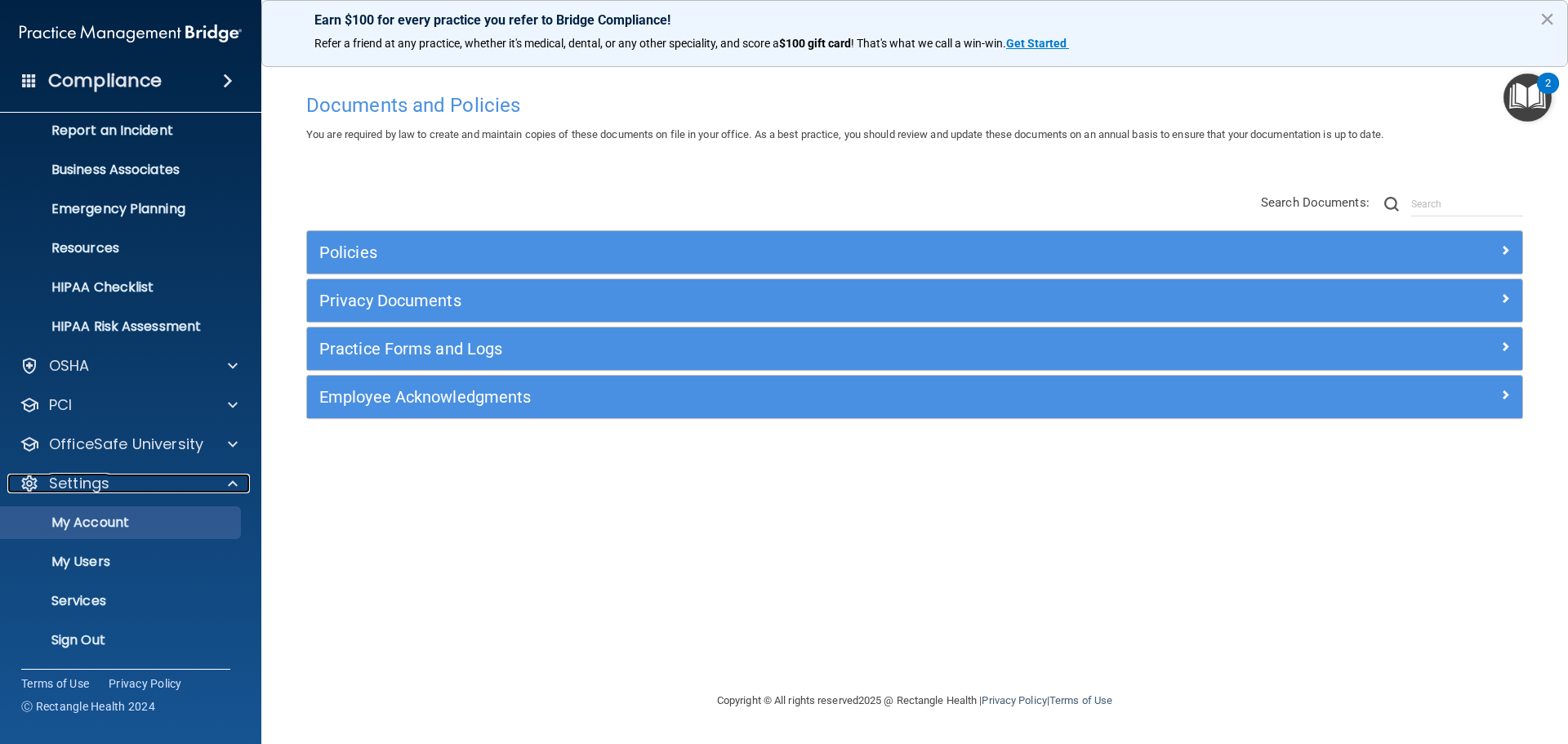
scroll to position [90, 0]
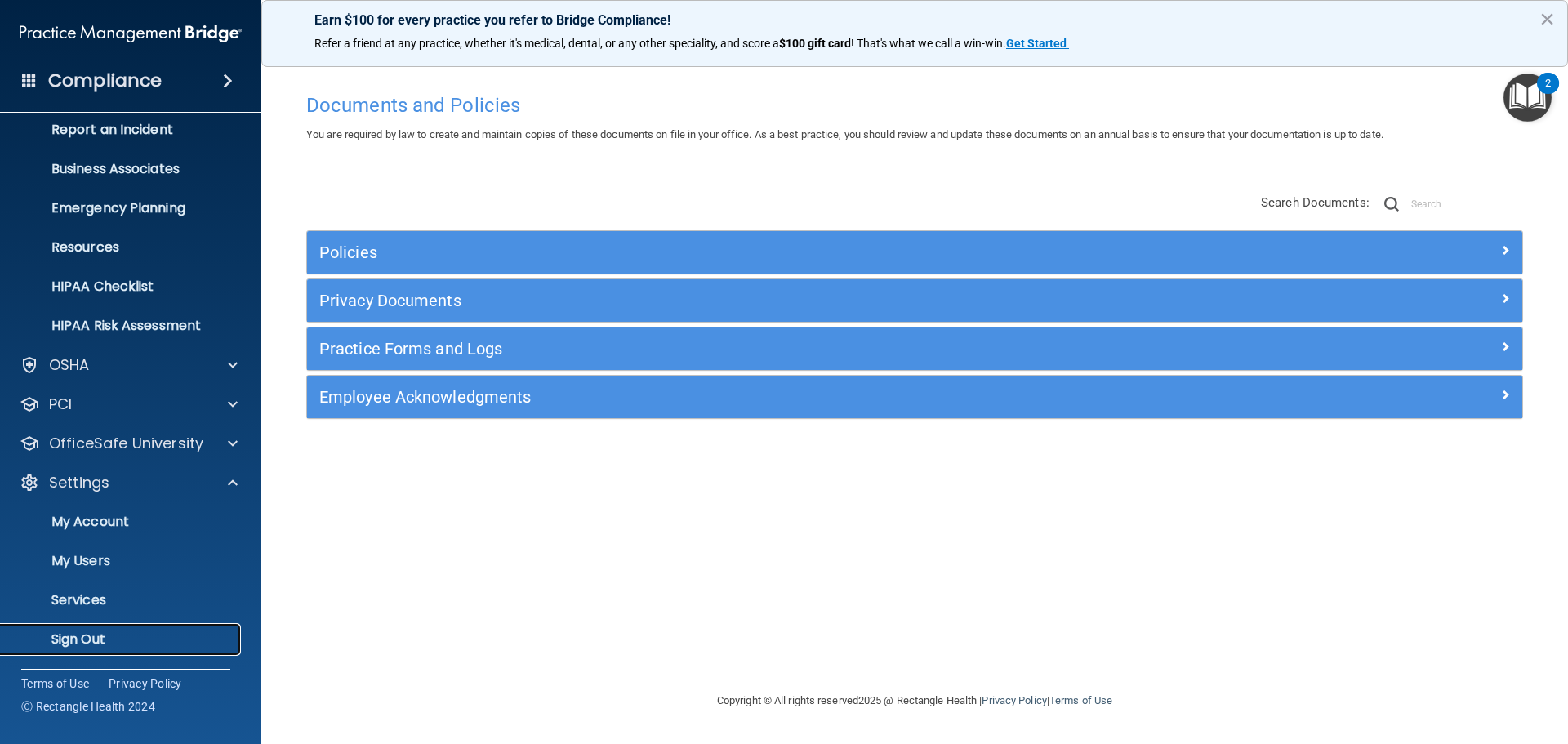
click at [93, 635] on p "Sign Out" at bounding box center [121, 639] width 223 height 16
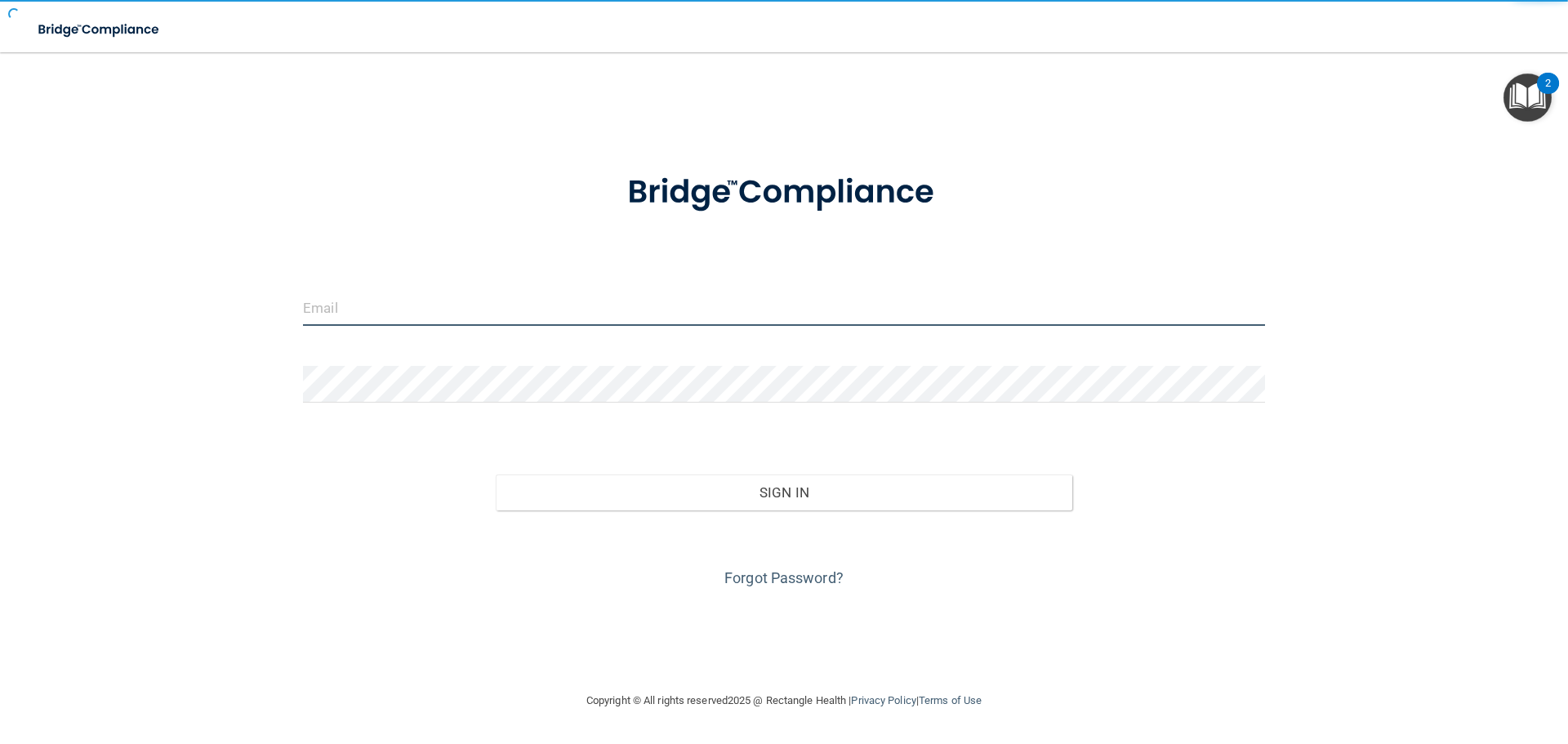
type input "[EMAIL_ADDRESS][DOMAIN_NAME]"
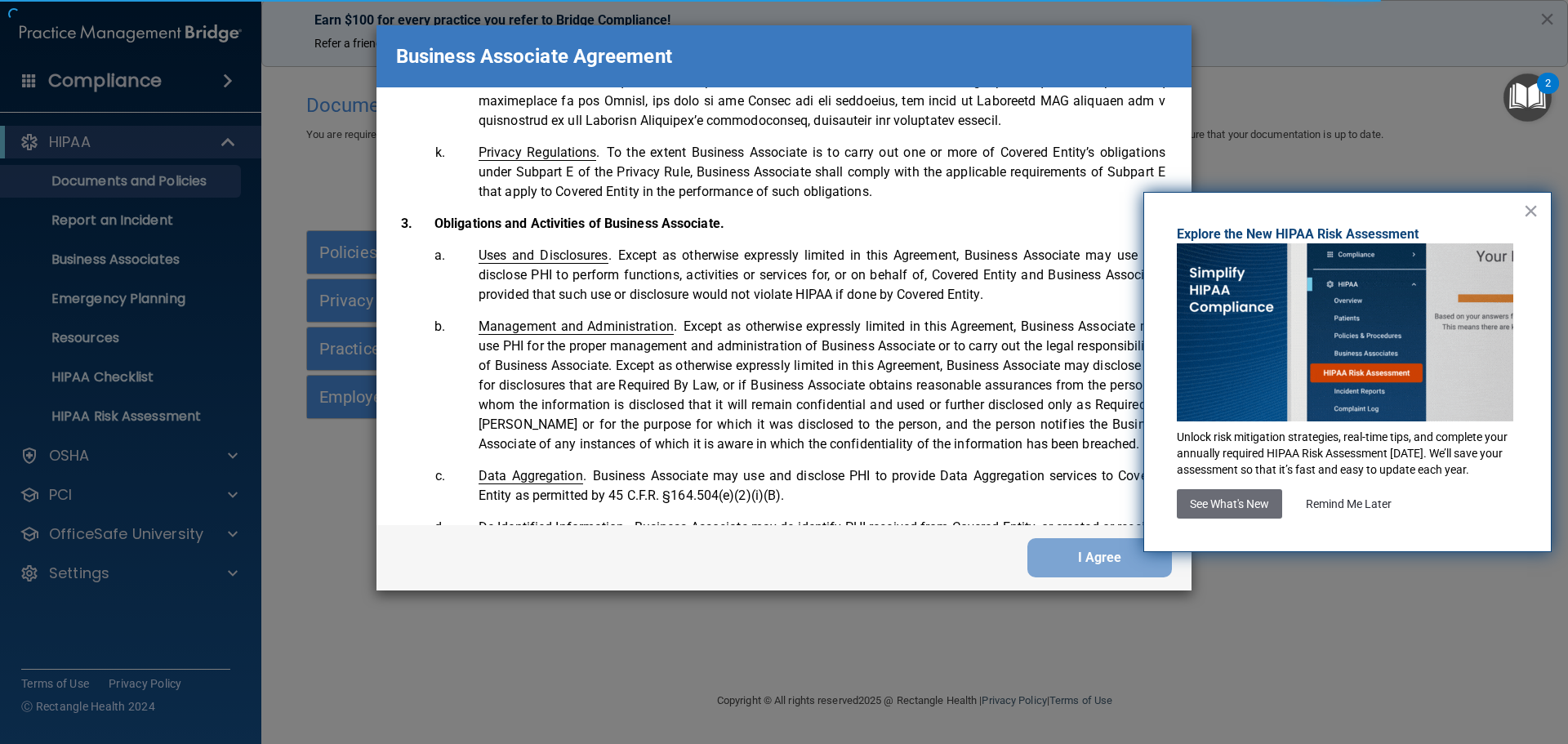
scroll to position [3329, 0]
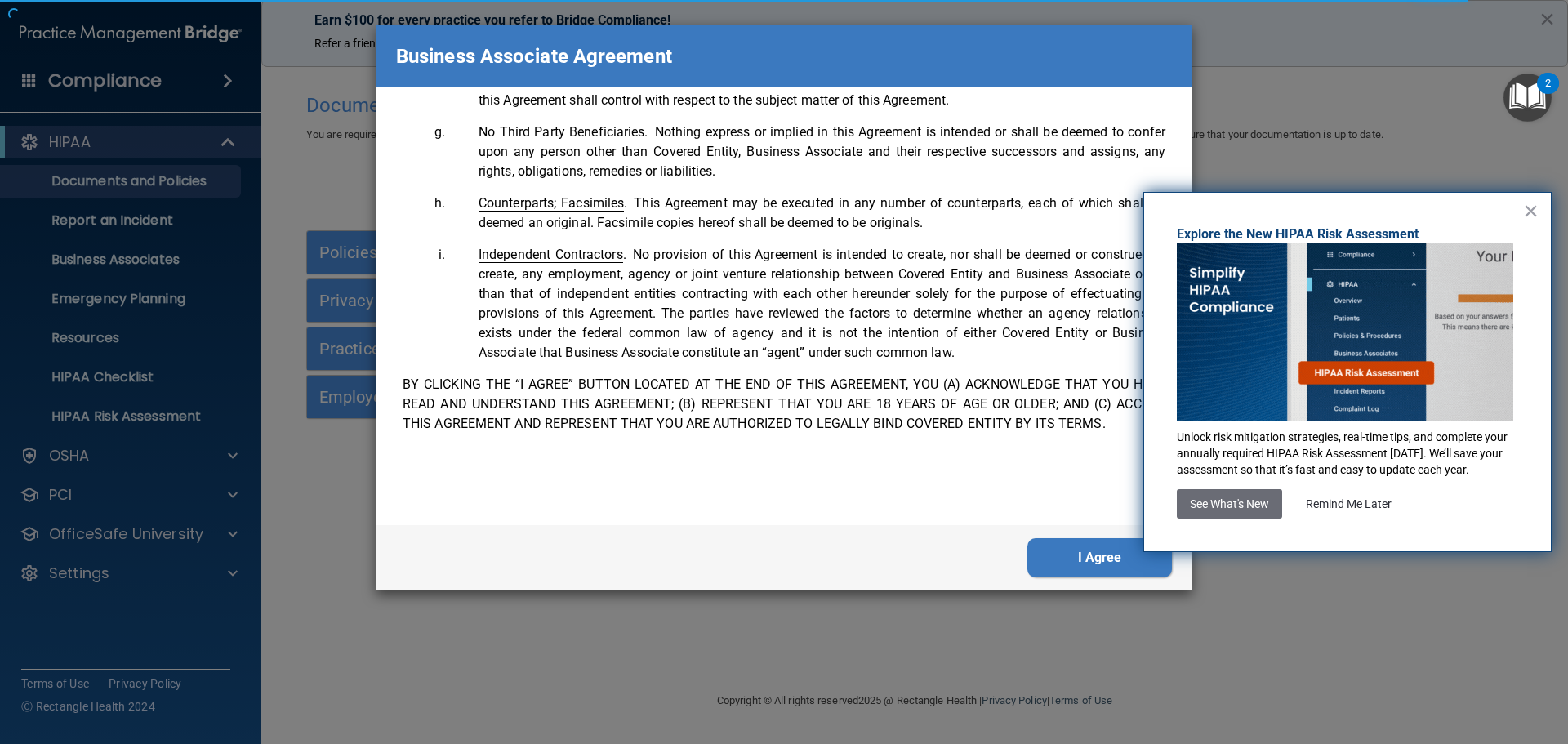
click at [1522, 206] on div "× Explore the New HIPAA Risk Assessment Unlock risk mitigation strategies, real…" at bounding box center [1347, 372] width 408 height 360
click at [1529, 208] on button "×" at bounding box center [1531, 210] width 16 height 26
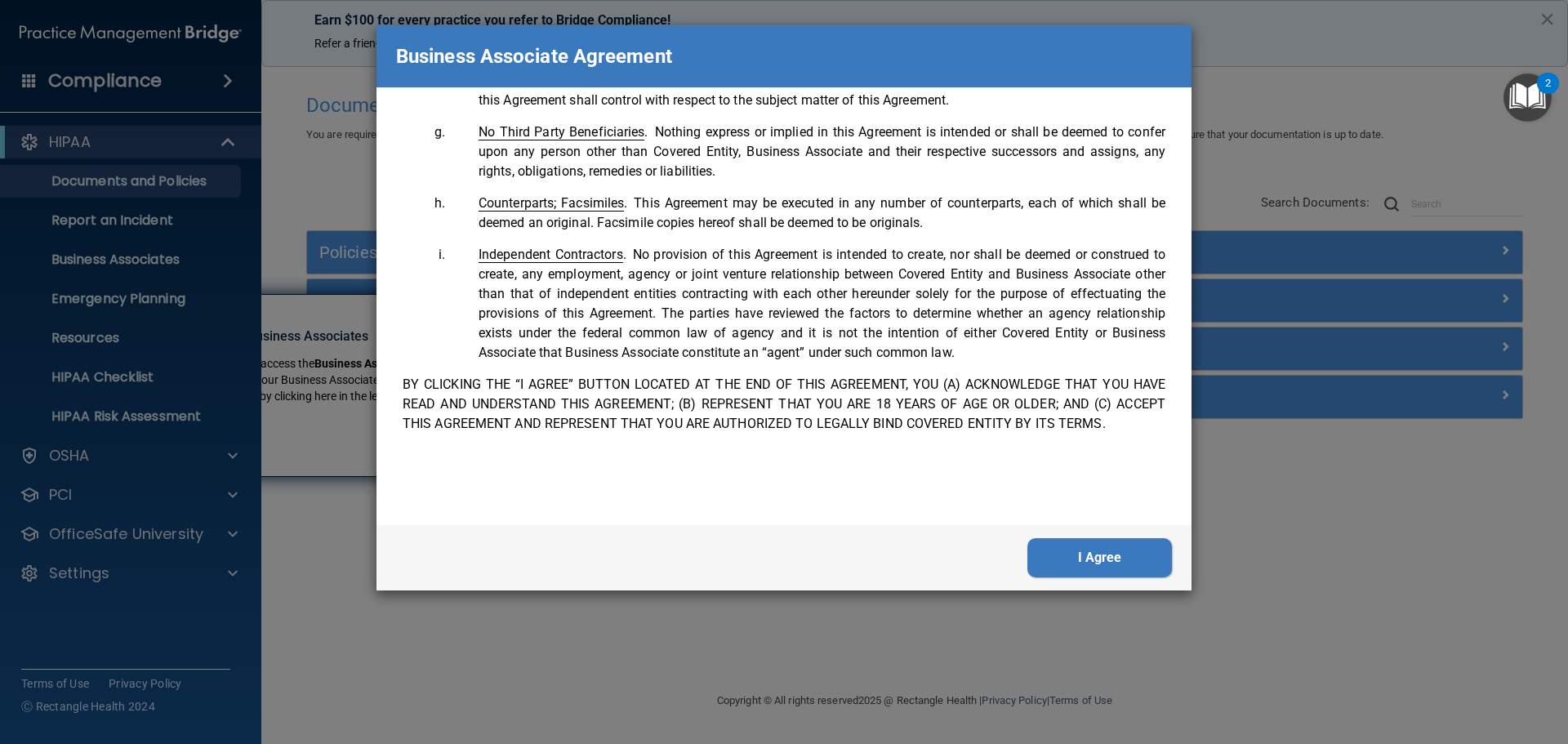
click at [1112, 561] on button "I Agree" at bounding box center [1100, 558] width 145 height 40
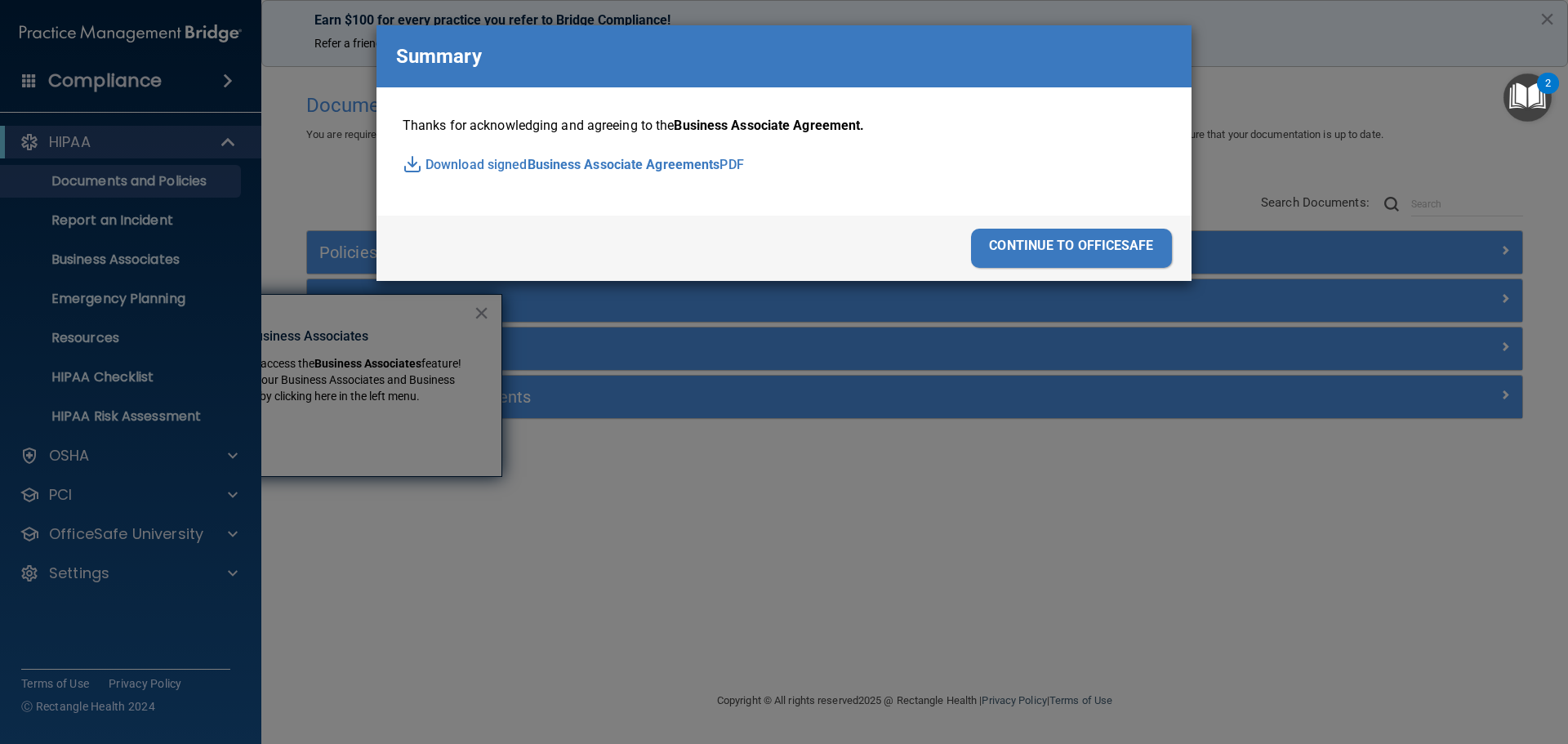
click at [1115, 243] on div "continue to officesafe" at bounding box center [1071, 248] width 201 height 40
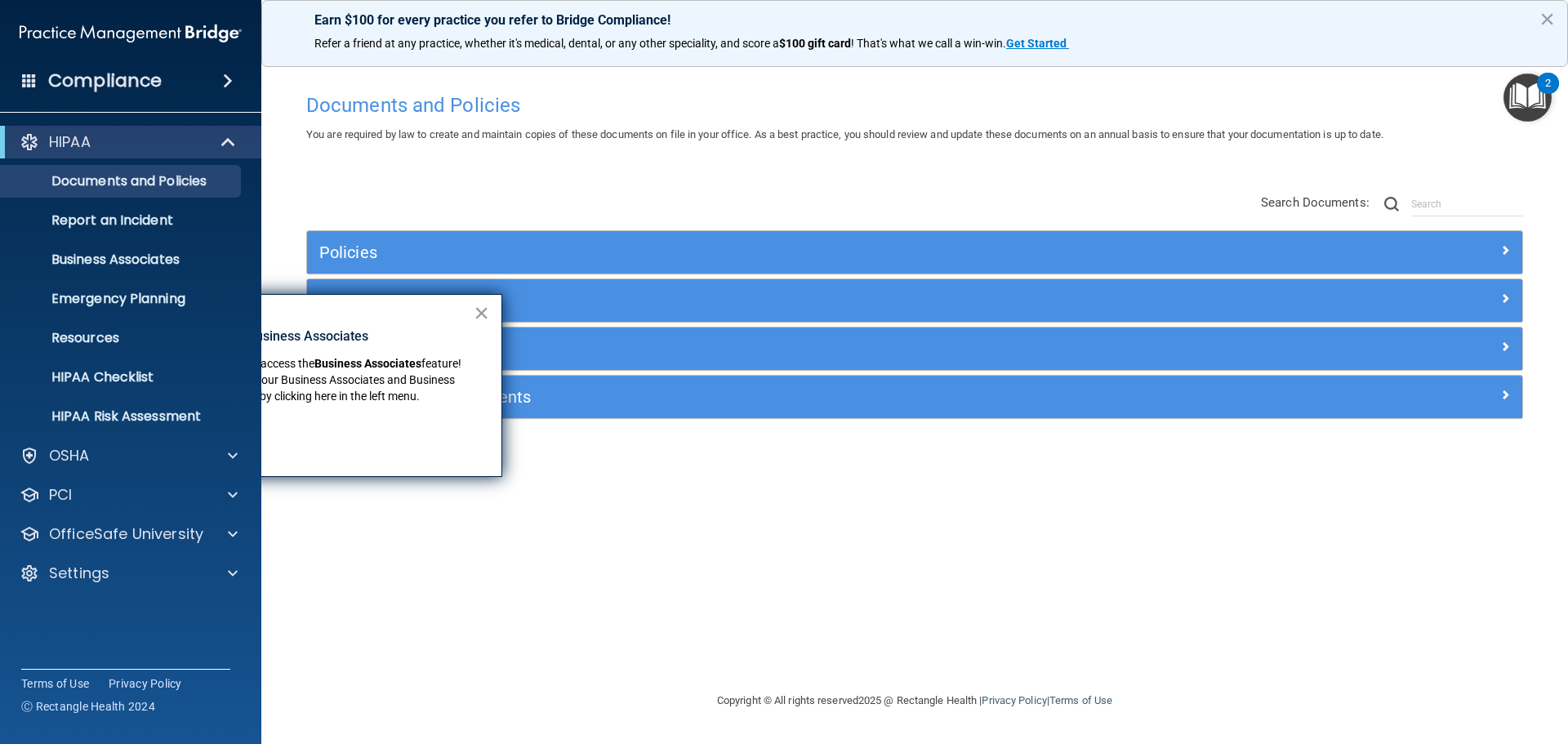
click at [482, 312] on button "×" at bounding box center [482, 313] width 16 height 26
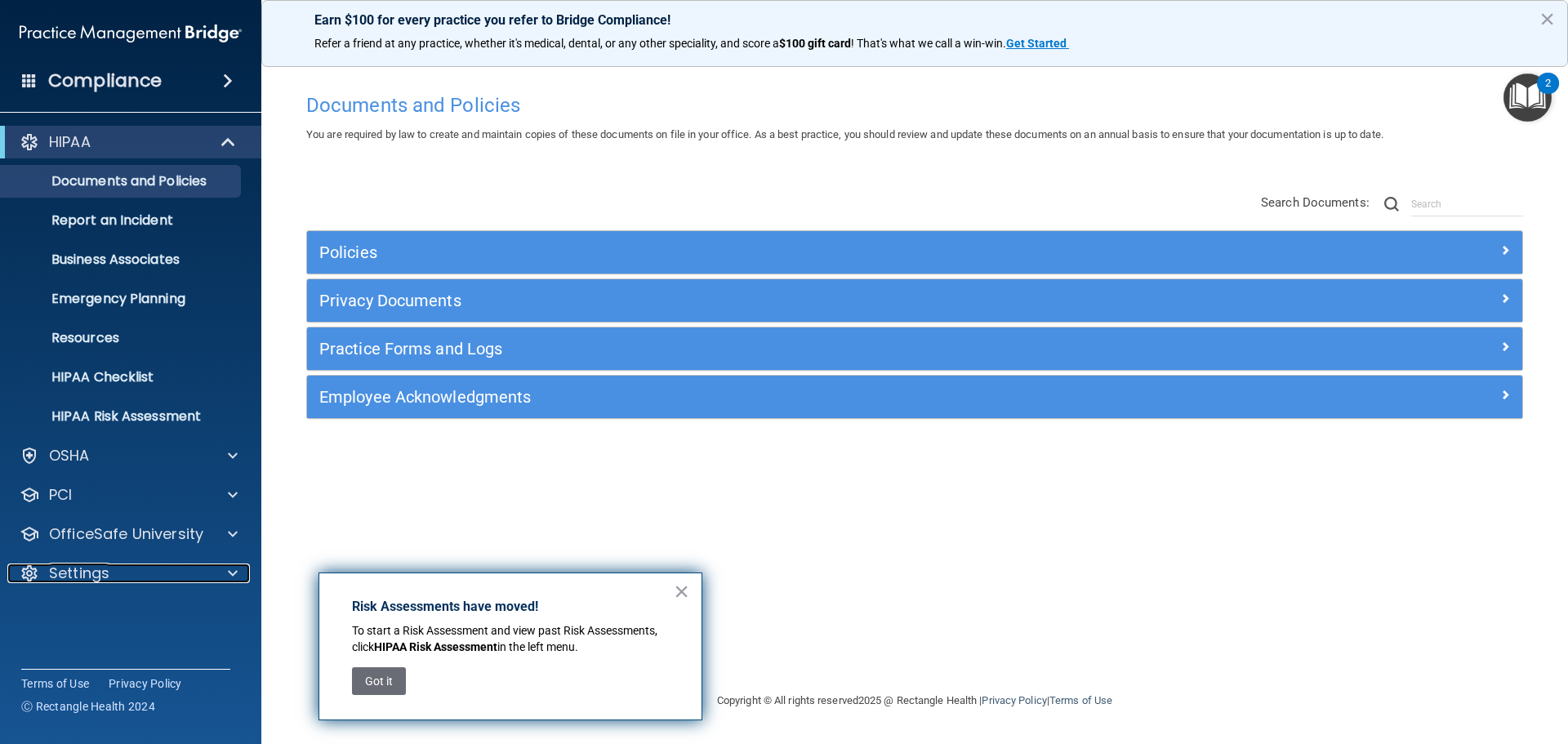
drag, startPoint x: 94, startPoint y: 570, endPoint x: 95, endPoint y: 591, distance: 21.0
click at [94, 570] on p "Settings" at bounding box center [79, 573] width 60 height 20
click at [101, 644] on p "My Users" at bounding box center [121, 651] width 223 height 16
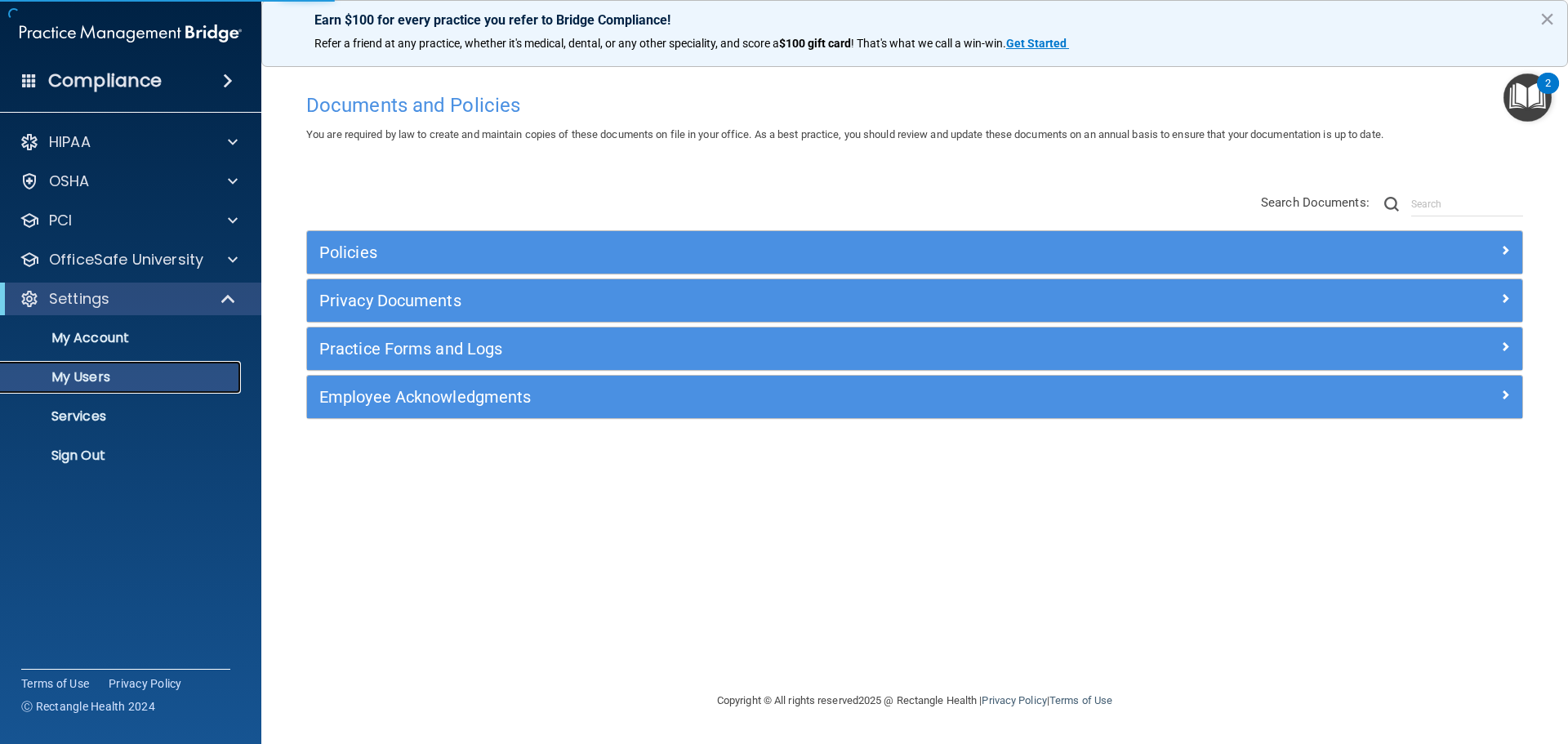
select select "20"
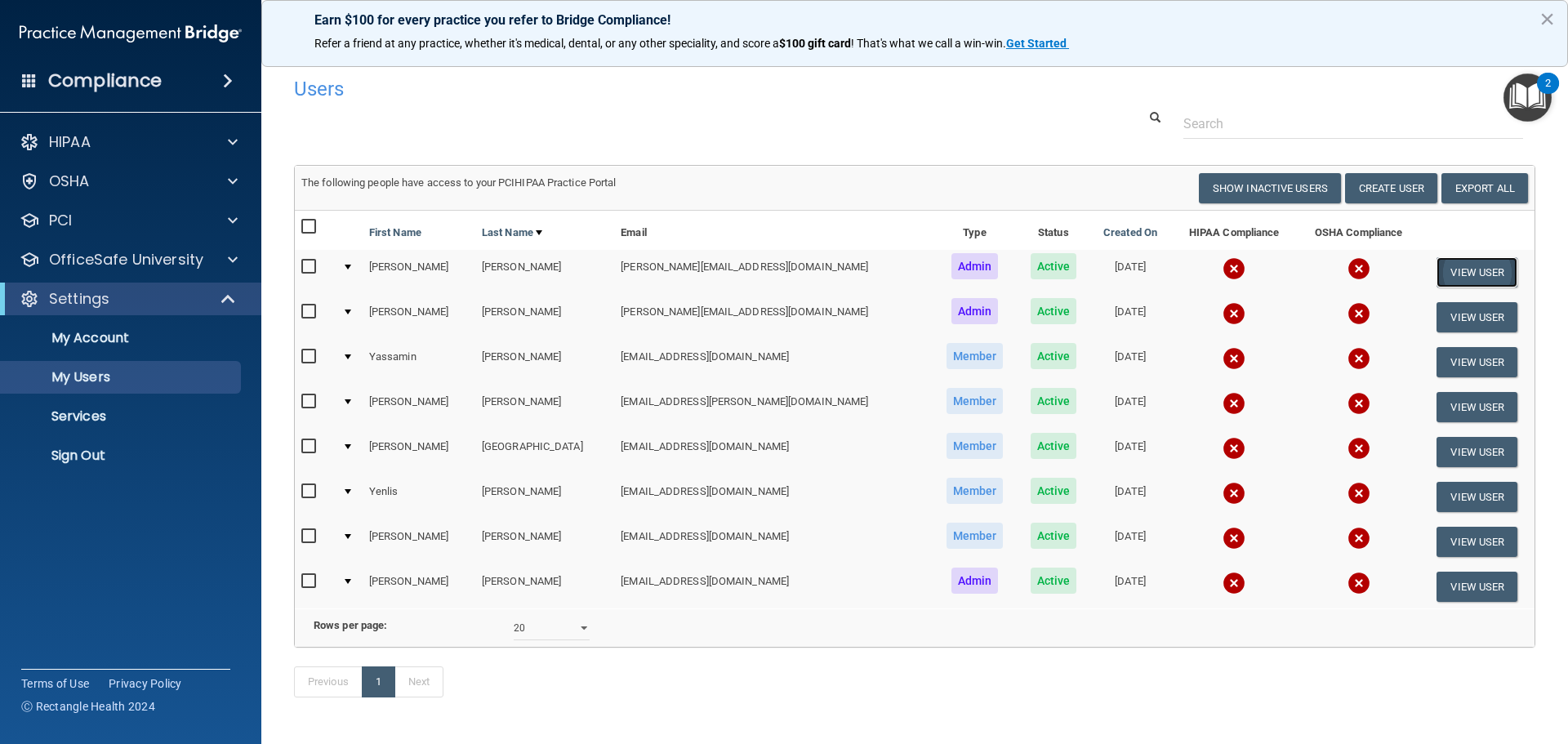
click at [1437, 259] on button "View User" at bounding box center [1478, 272] width 81 height 30
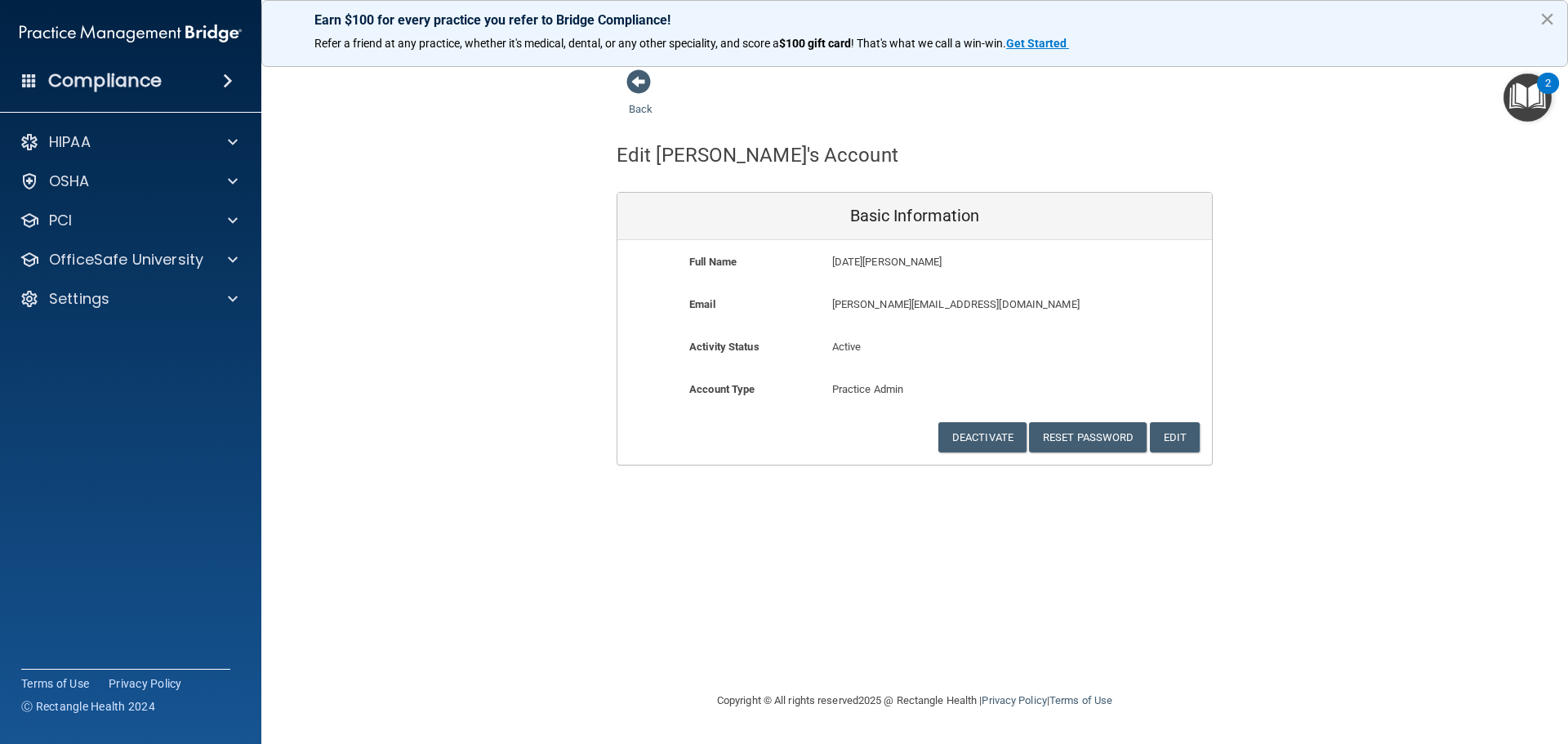
click at [1552, 20] on button "×" at bounding box center [1547, 19] width 16 height 26
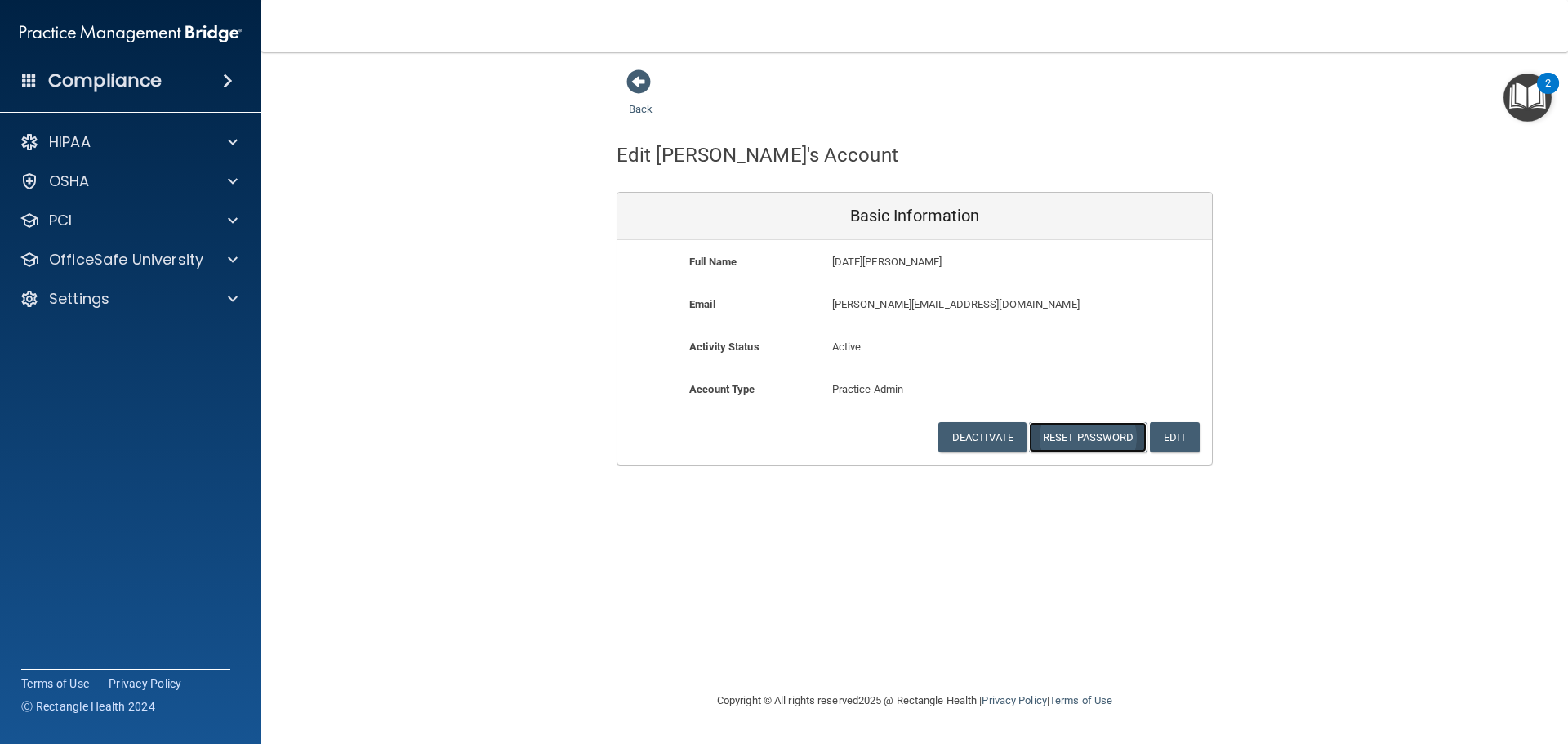
click at [1096, 436] on button "Reset Password" at bounding box center [1088, 437] width 118 height 30
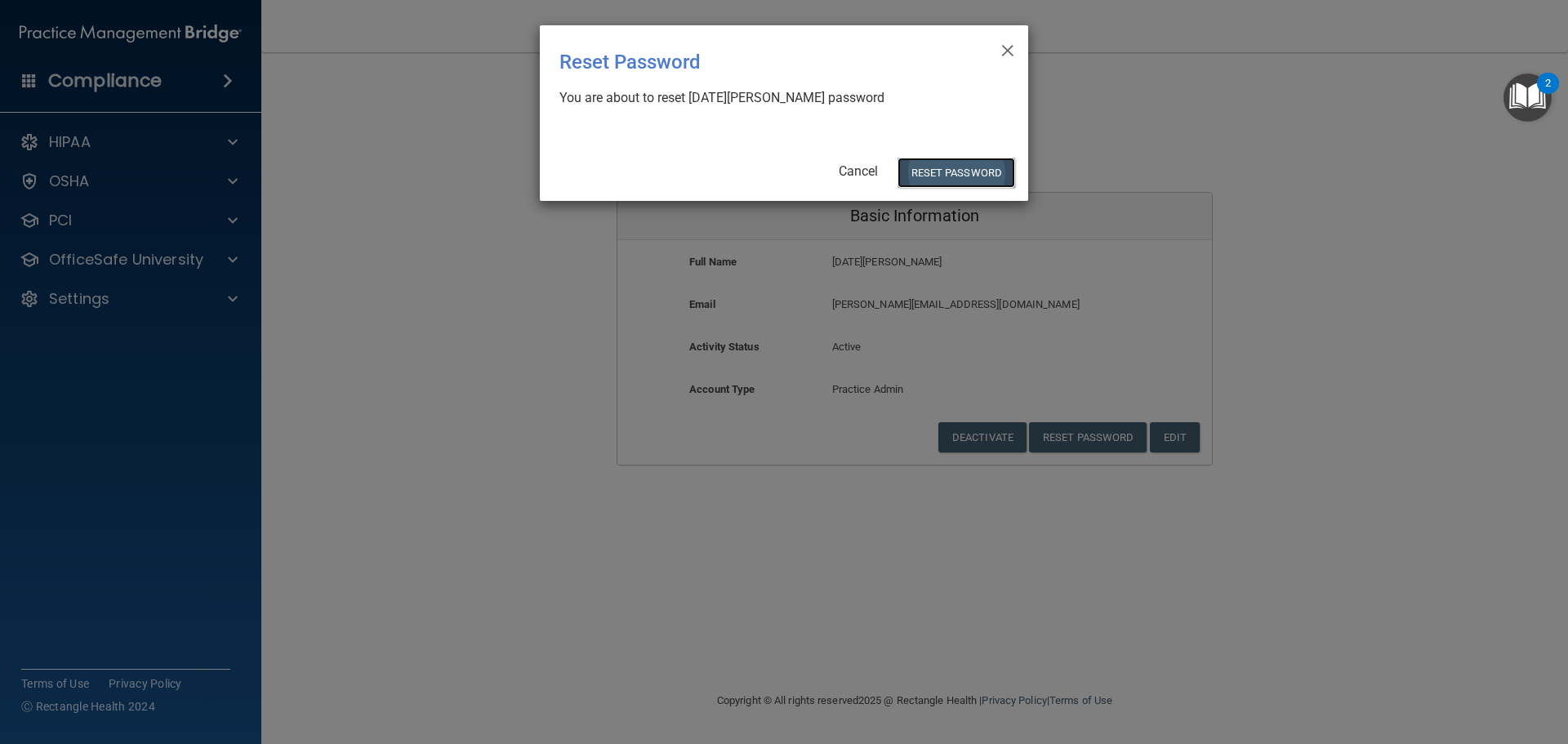
click at [962, 173] on button "Reset Password" at bounding box center [956, 172] width 118 height 30
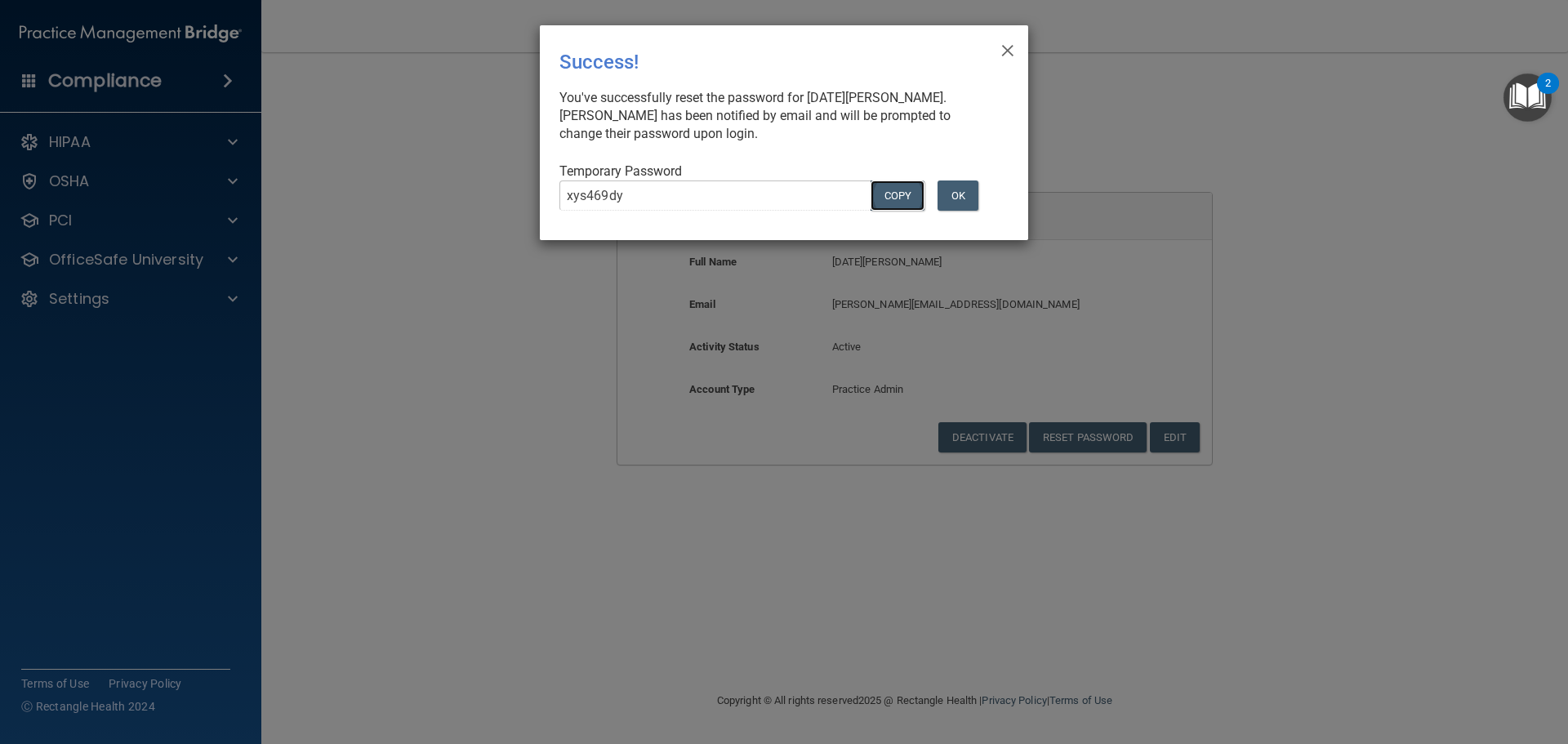
click at [891, 188] on button "COPY" at bounding box center [898, 195] width 54 height 30
click at [895, 203] on button "Copy" at bounding box center [898, 195] width 54 height 30
click at [966, 200] on button "OK" at bounding box center [957, 195] width 40 height 30
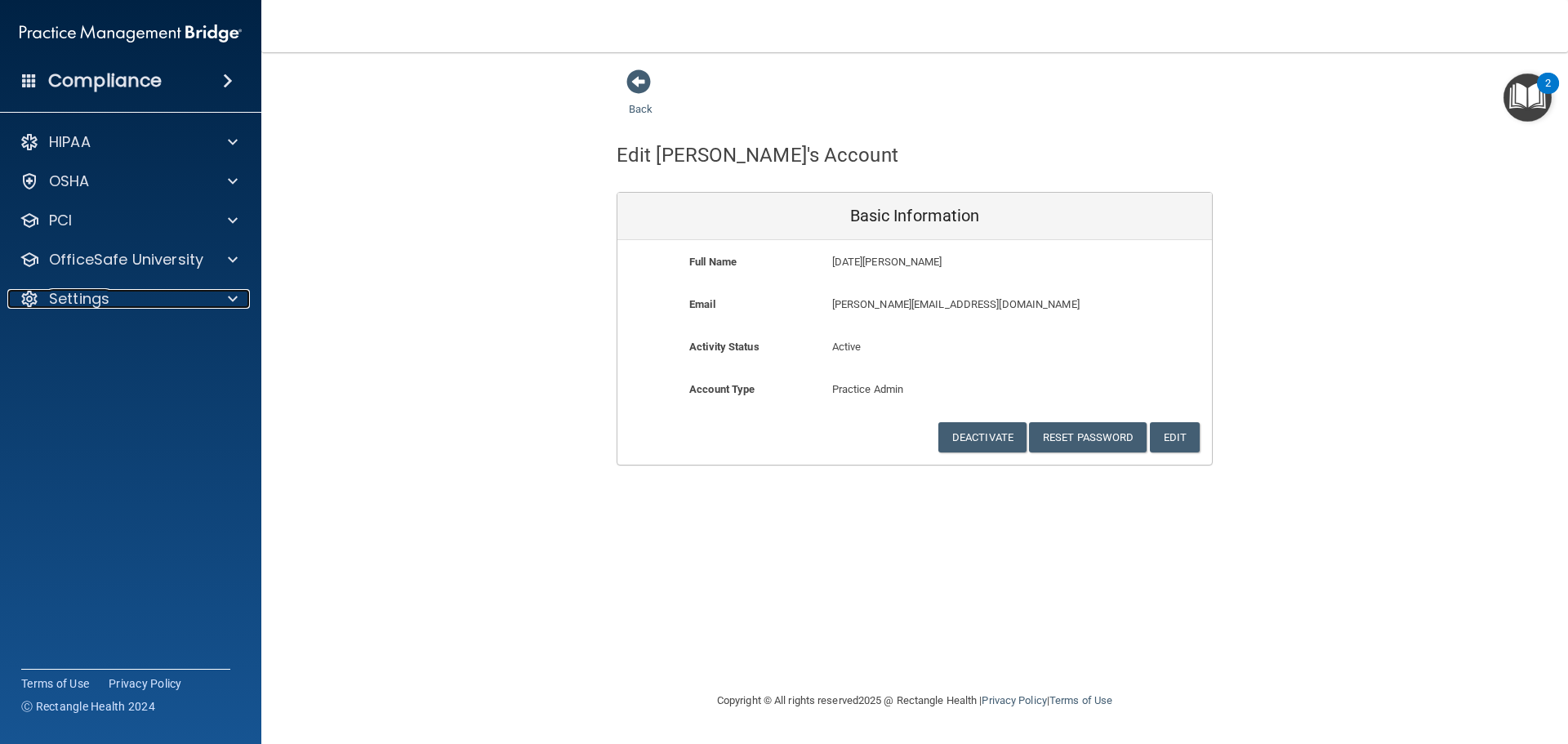
drag, startPoint x: 94, startPoint y: 299, endPoint x: 55, endPoint y: 336, distance: 53.8
click at [94, 300] on p "Settings" at bounding box center [79, 299] width 60 height 20
click at [89, 448] on p "Sign Out" at bounding box center [121, 456] width 223 height 16
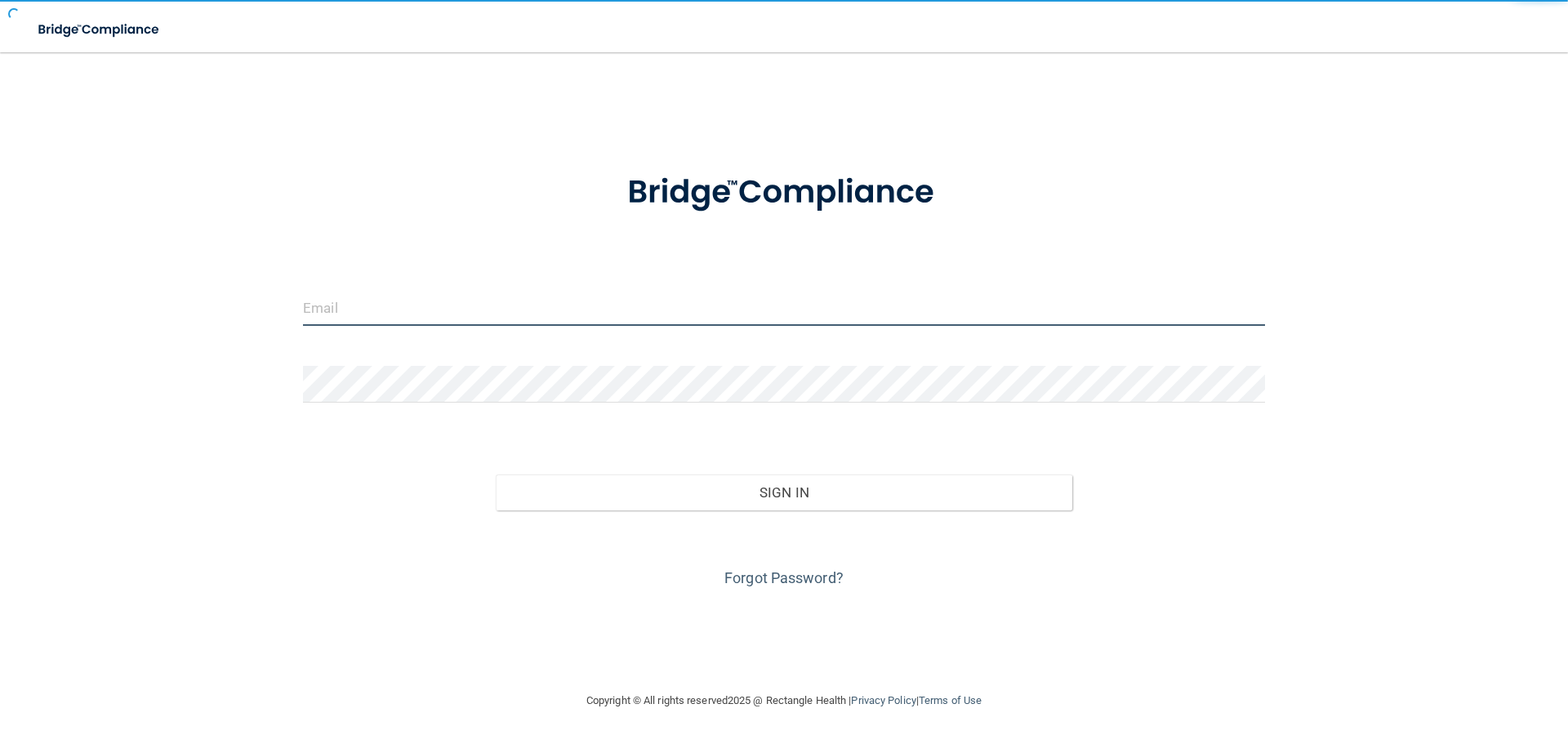
type input "[EMAIL_ADDRESS][DOMAIN_NAME]"
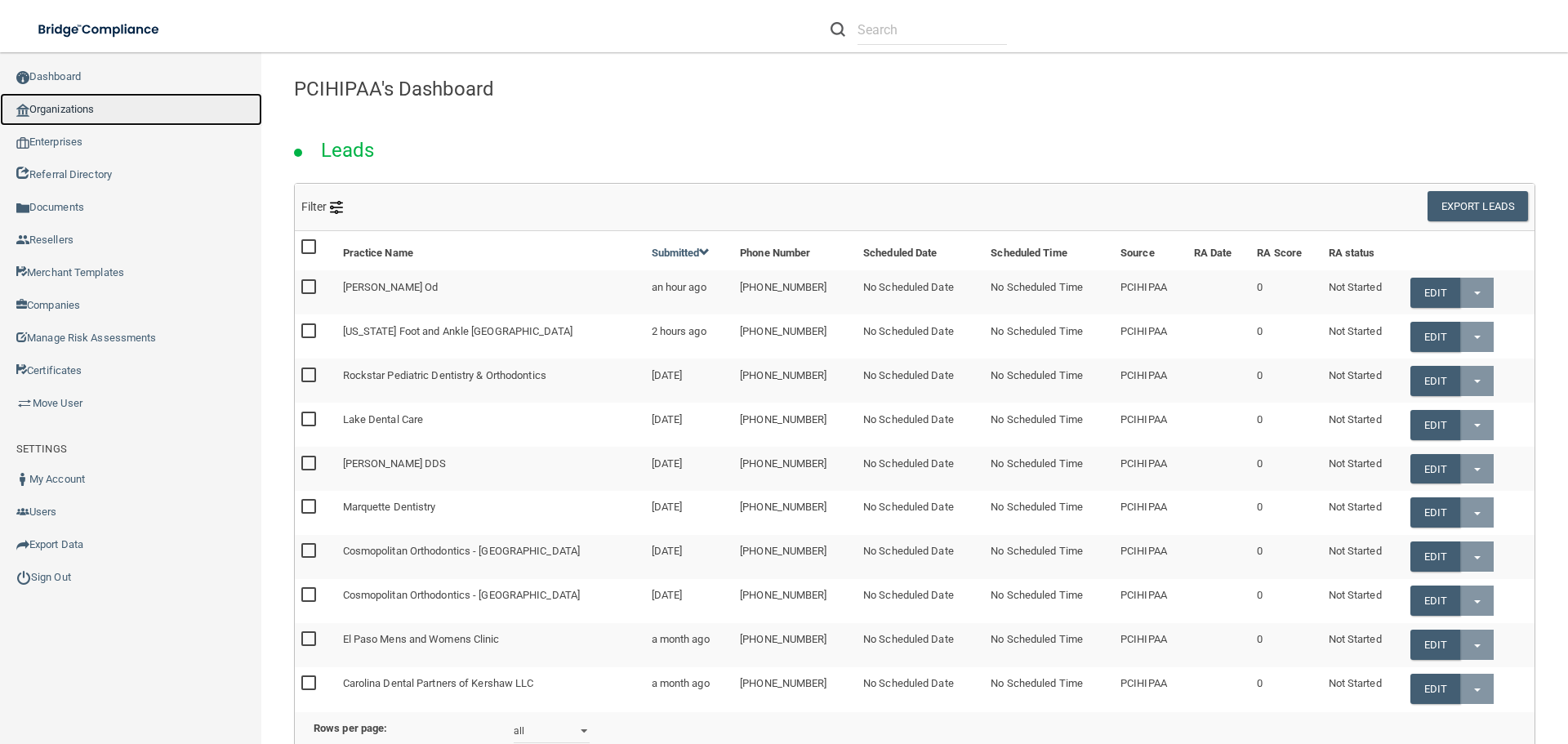
click at [59, 104] on link "Organizations" at bounding box center [131, 109] width 262 height 33
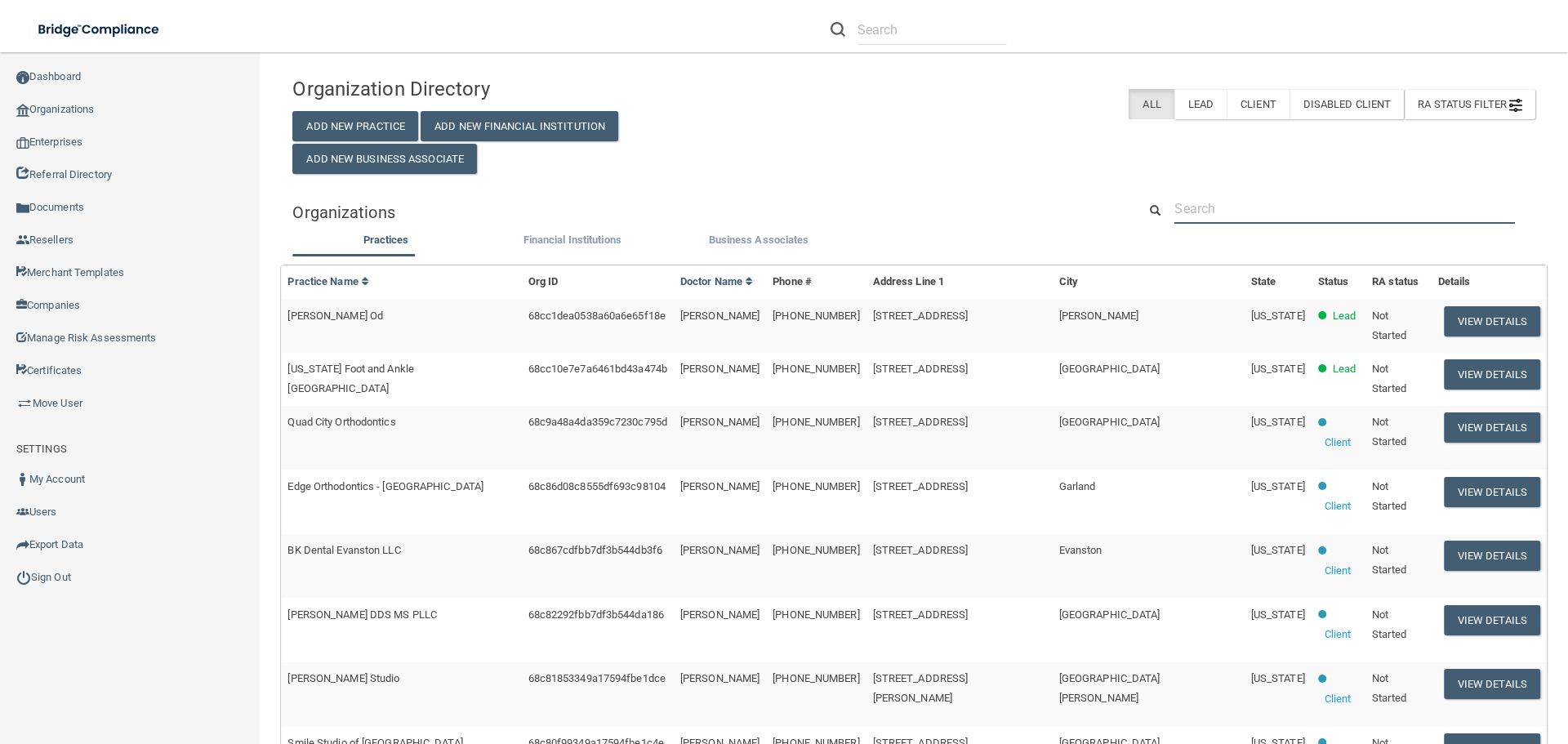
click at [1263, 205] on input "text" at bounding box center [1344, 208] width 340 height 30
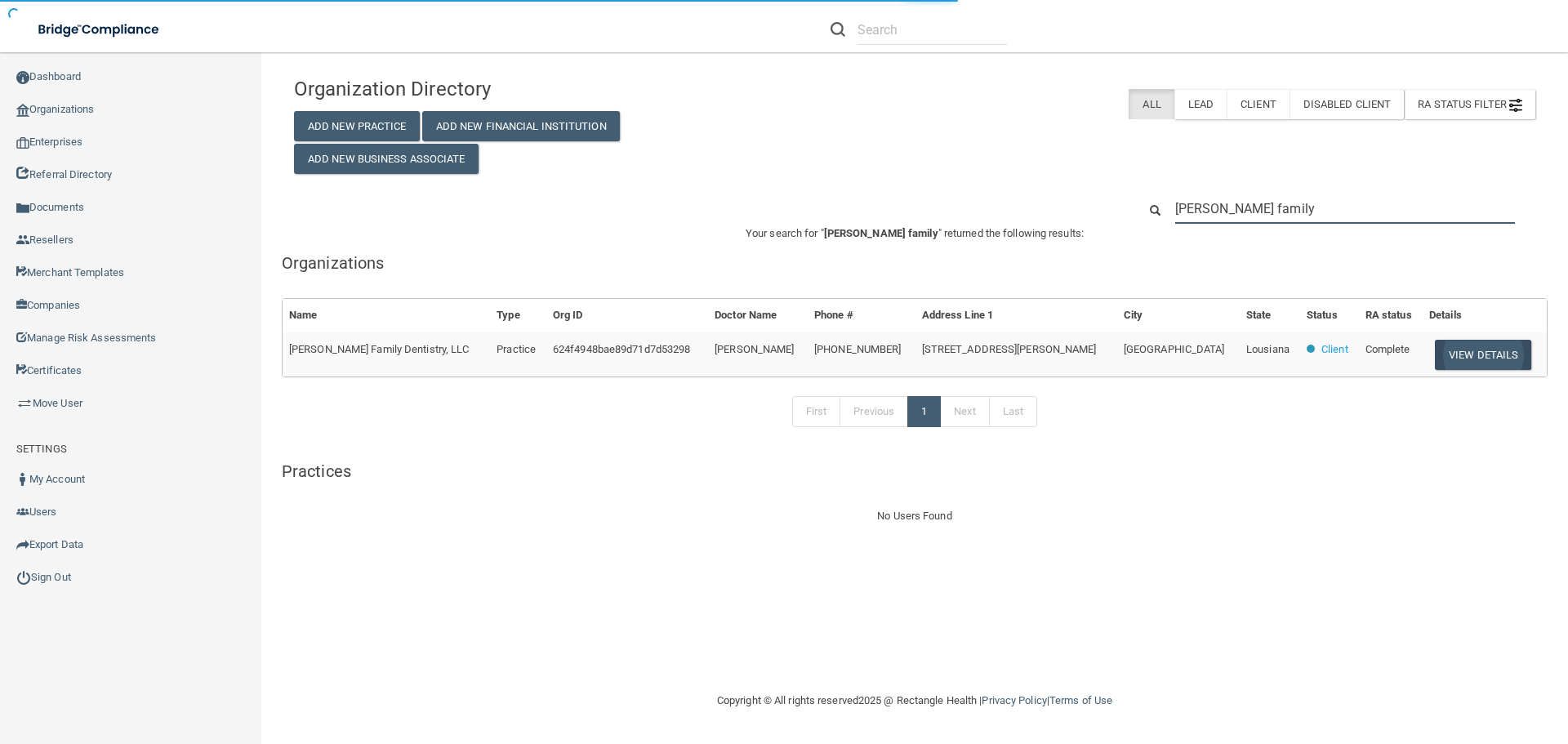
type input "saloom family"
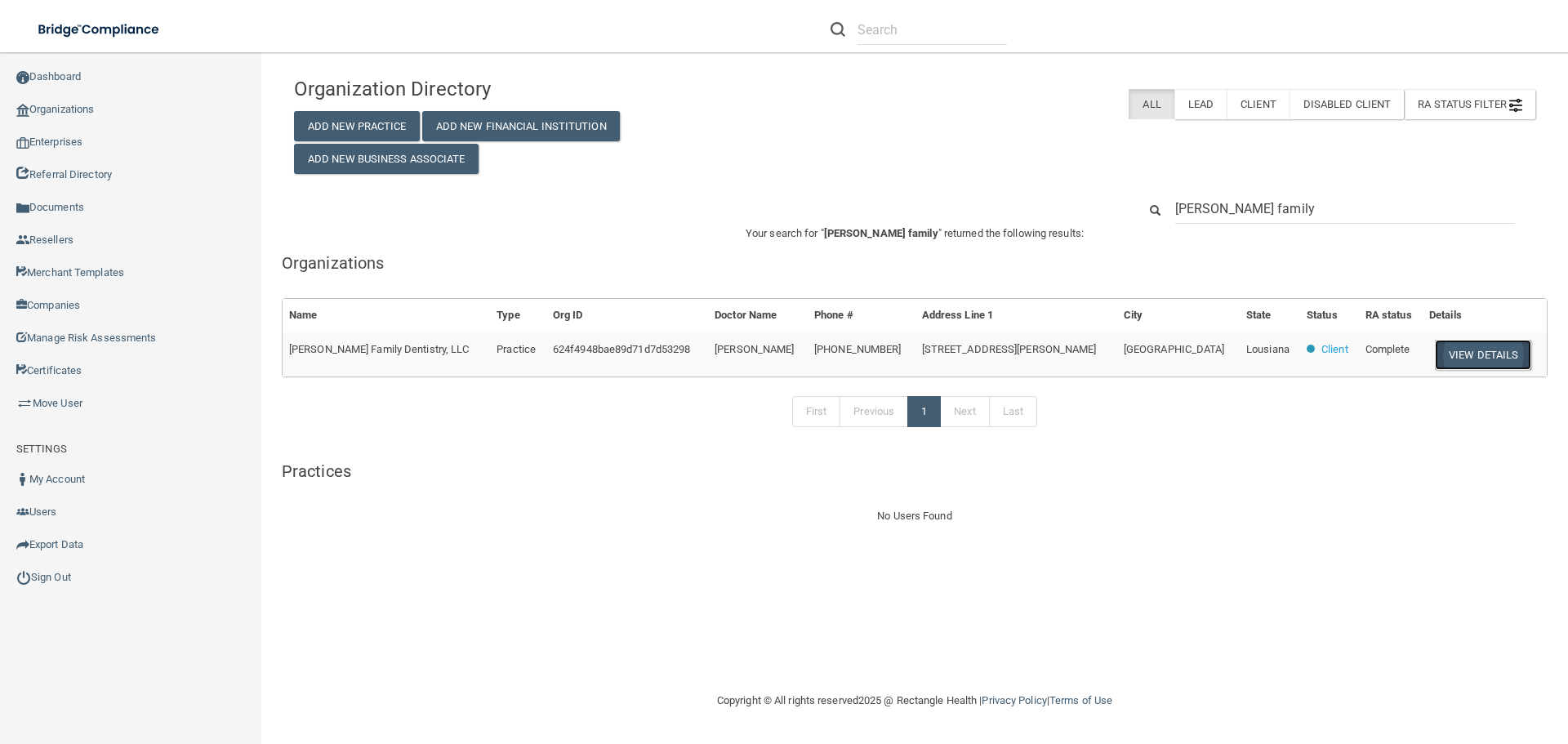
click at [1472, 351] on button "View Details" at bounding box center [1484, 354] width 96 height 30
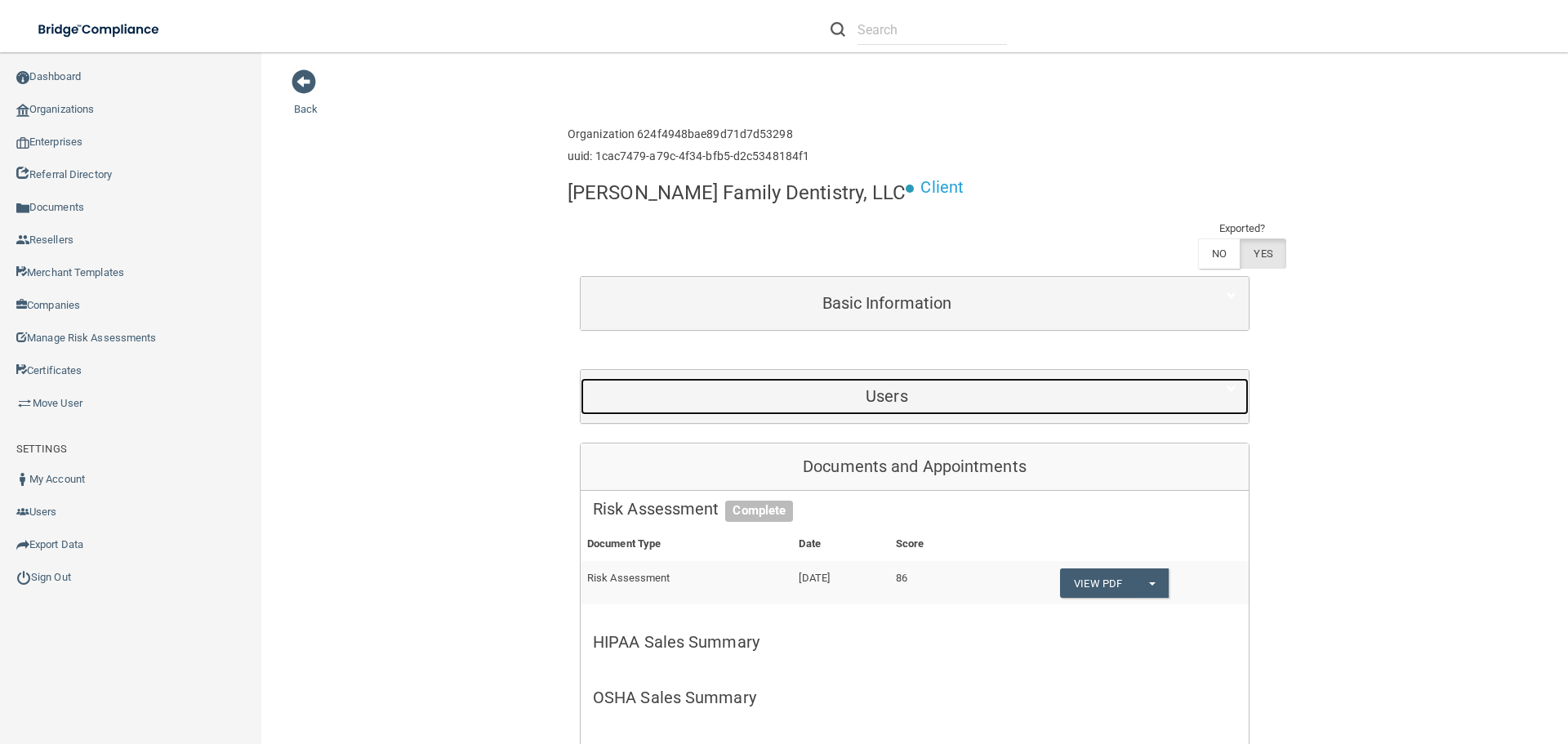
click at [880, 387] on h5 "Users" at bounding box center [887, 395] width 588 height 18
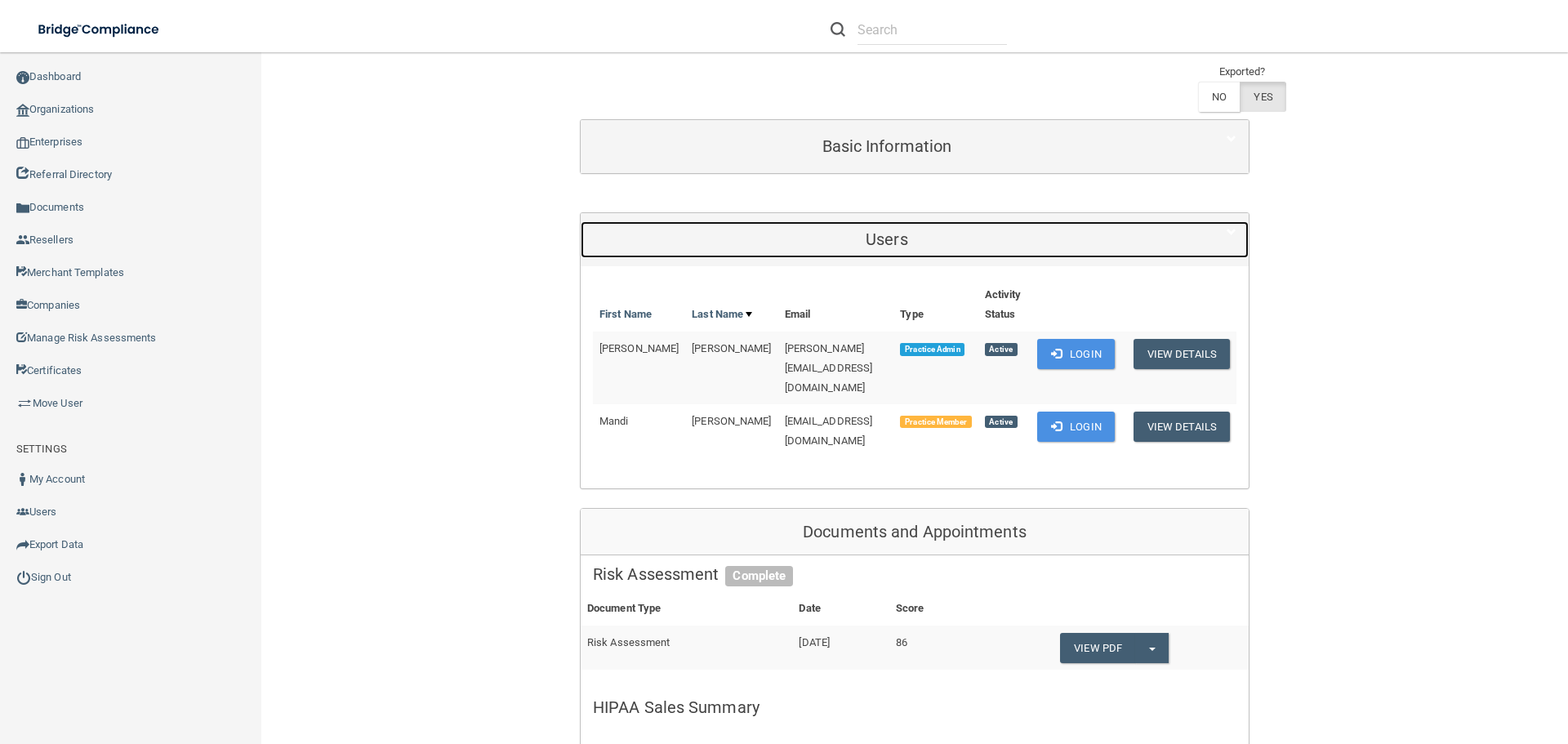
scroll to position [164, 0]
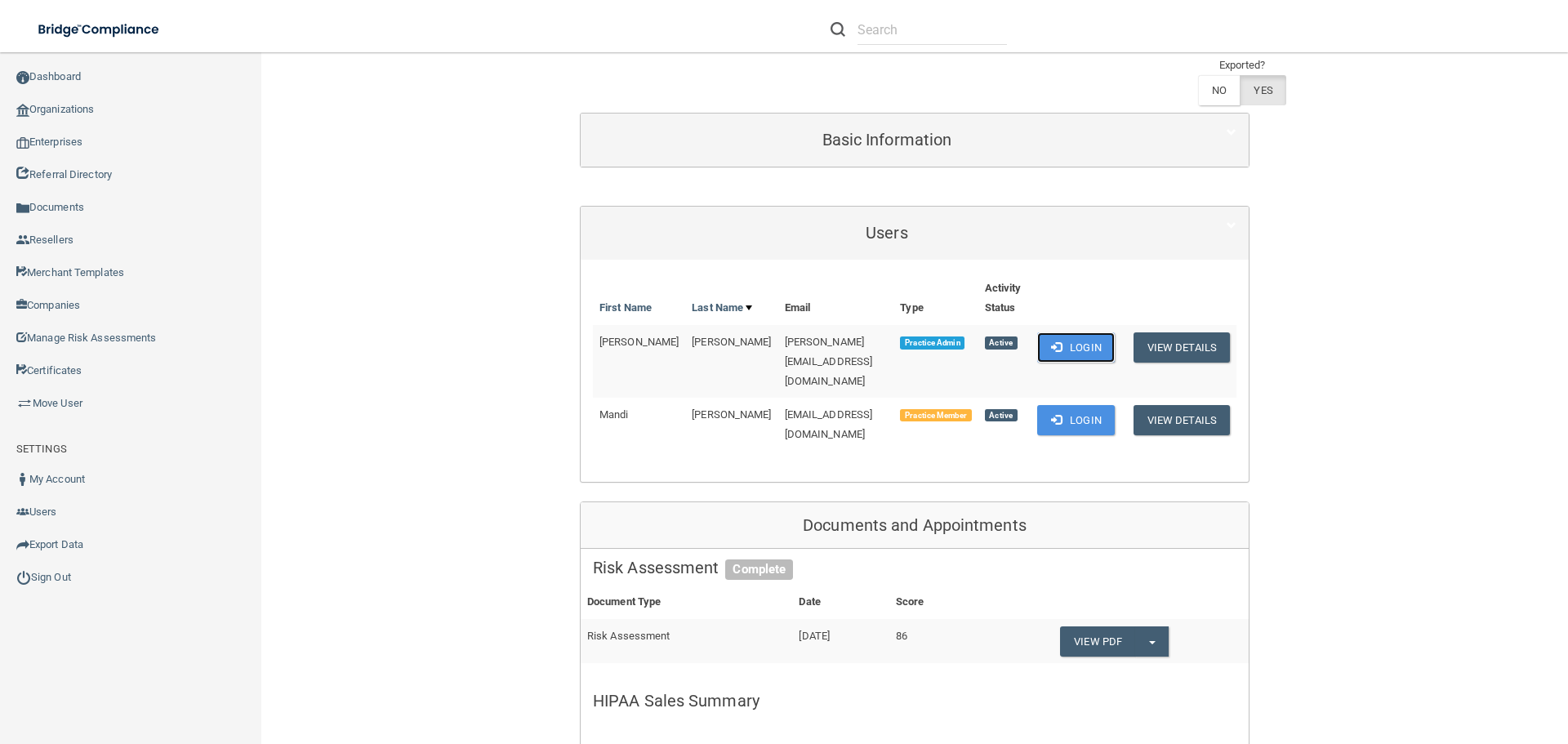
click at [1092, 332] on button "Login" at bounding box center [1076, 347] width 78 height 30
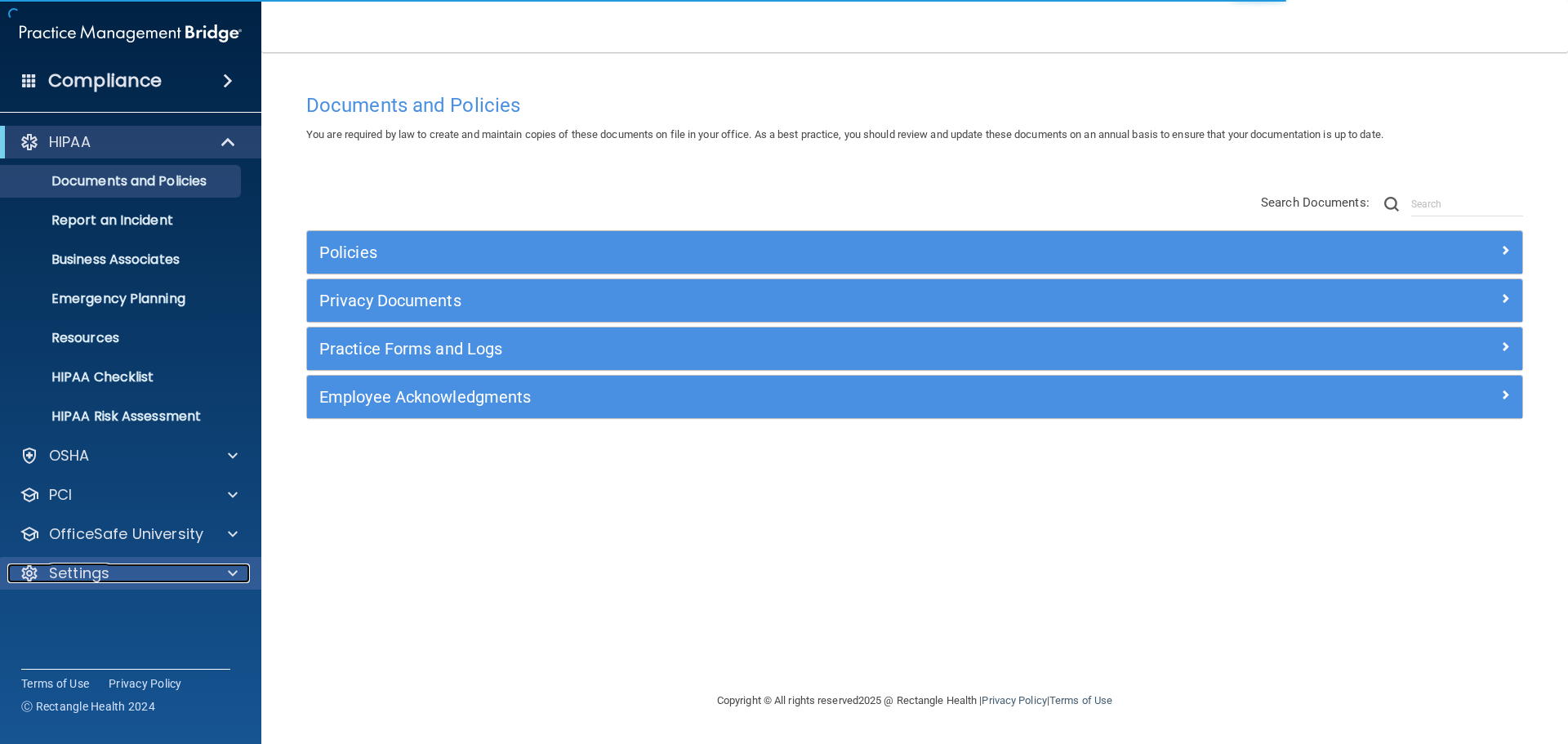
click at [134, 581] on div "Settings" at bounding box center [109, 573] width 202 height 20
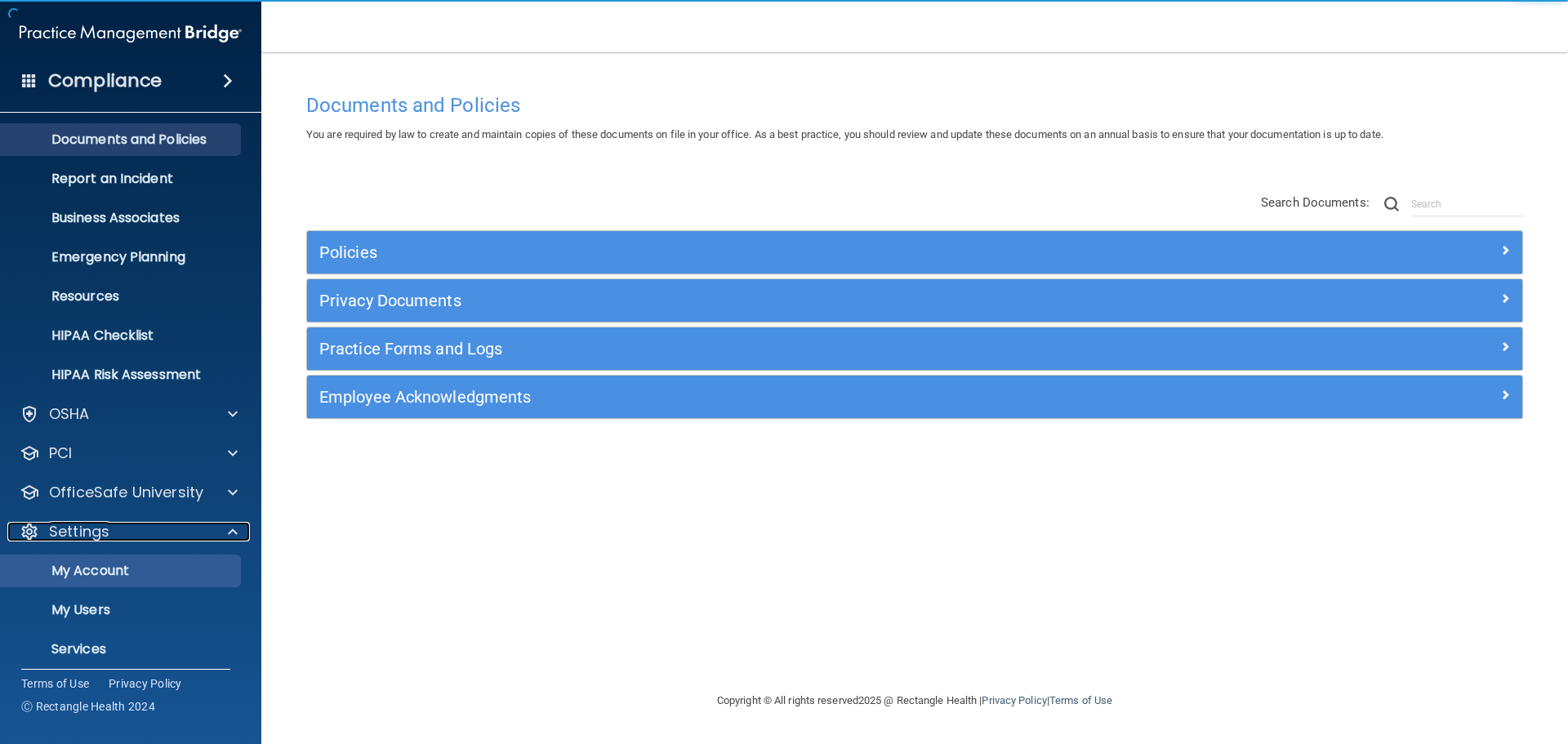
scroll to position [90, 0]
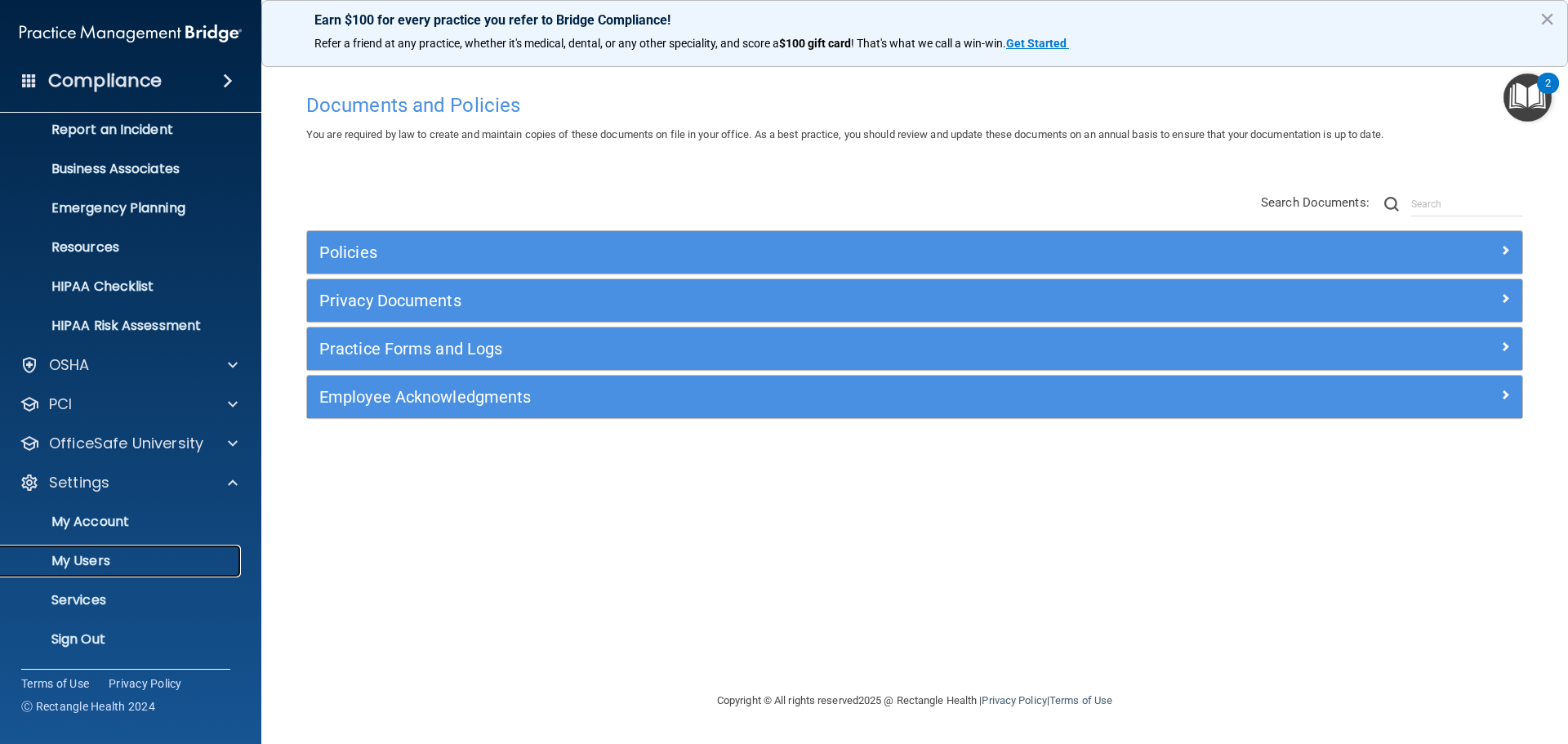
click at [104, 560] on p "My Users" at bounding box center [121, 561] width 223 height 16
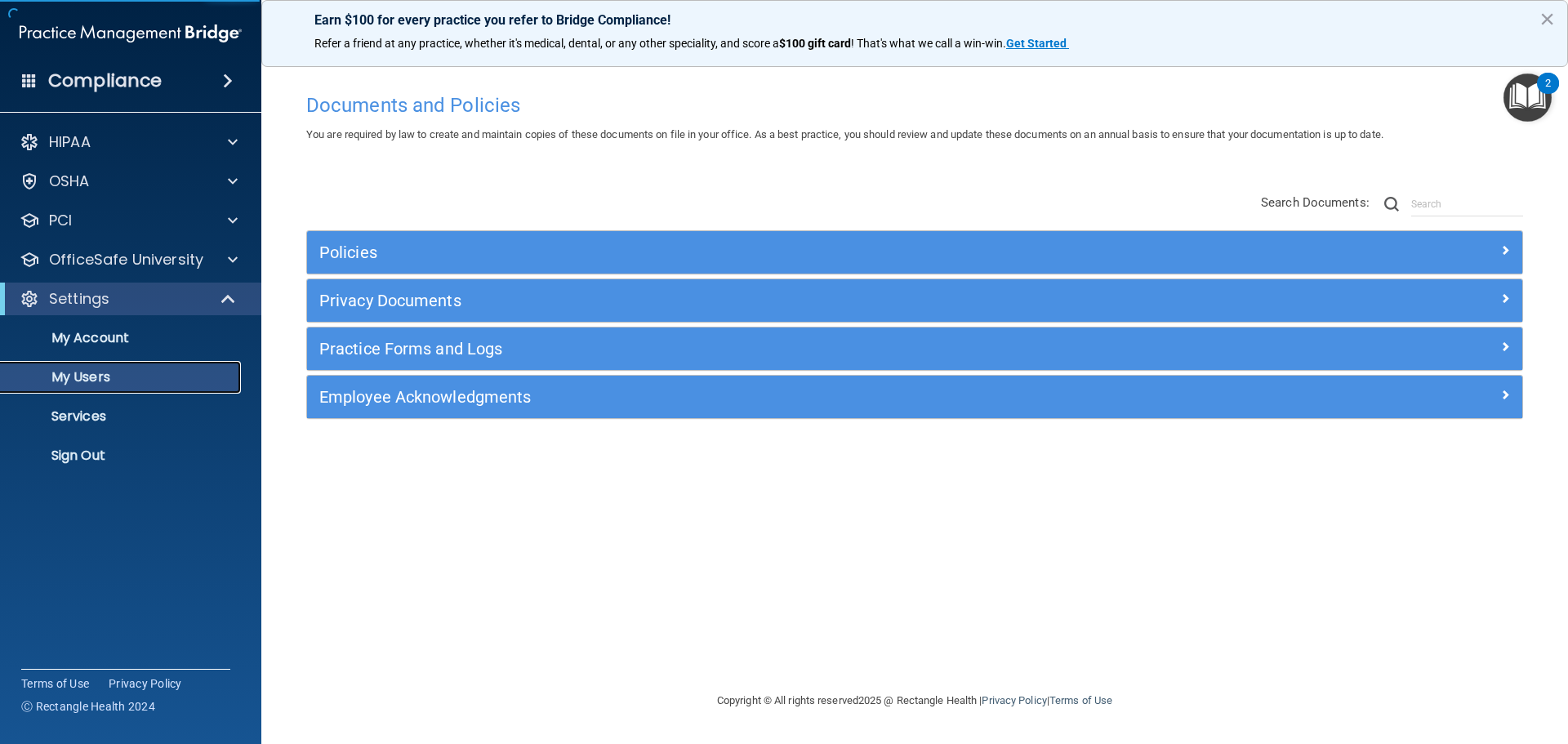
select select "20"
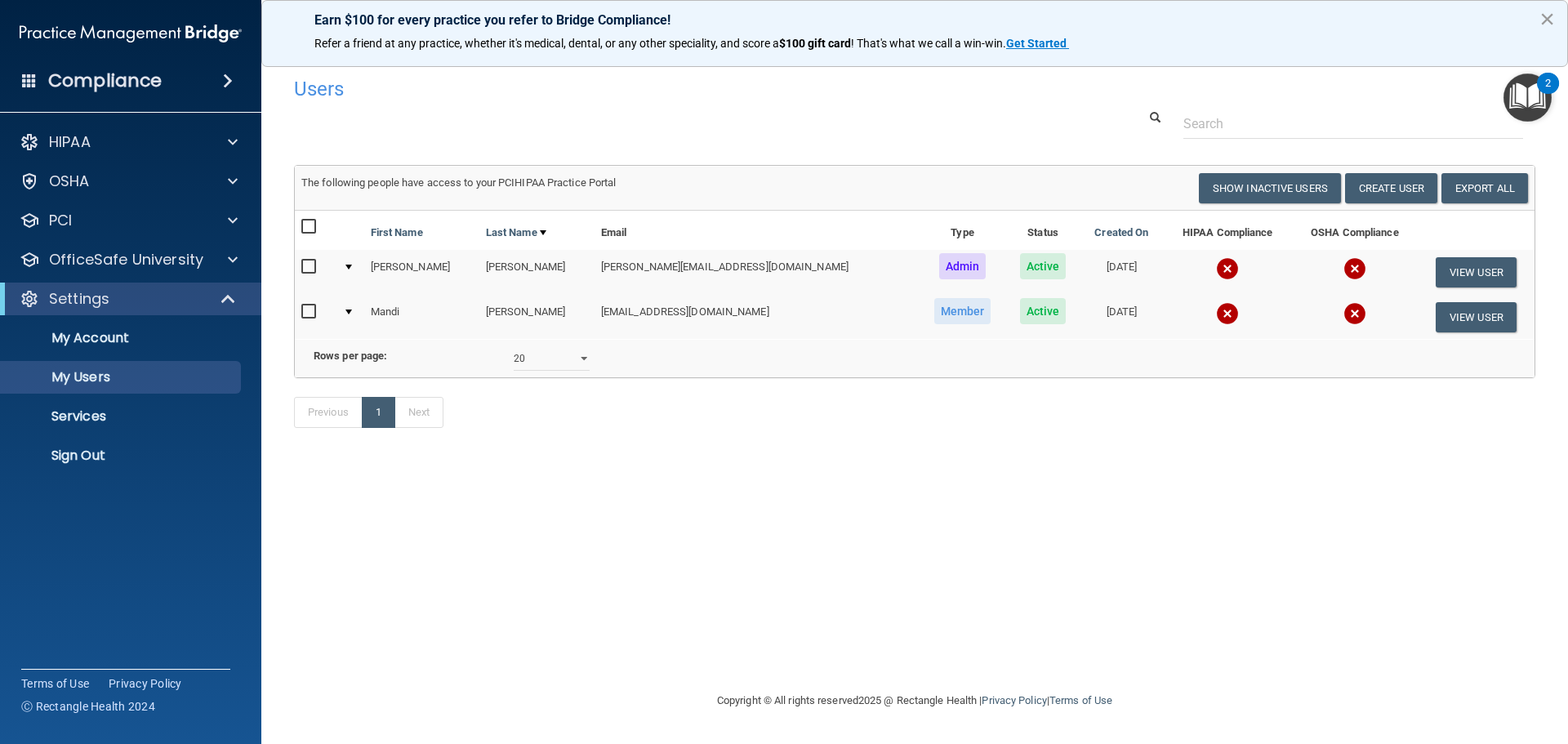
click at [1550, 20] on button "×" at bounding box center [1547, 19] width 16 height 26
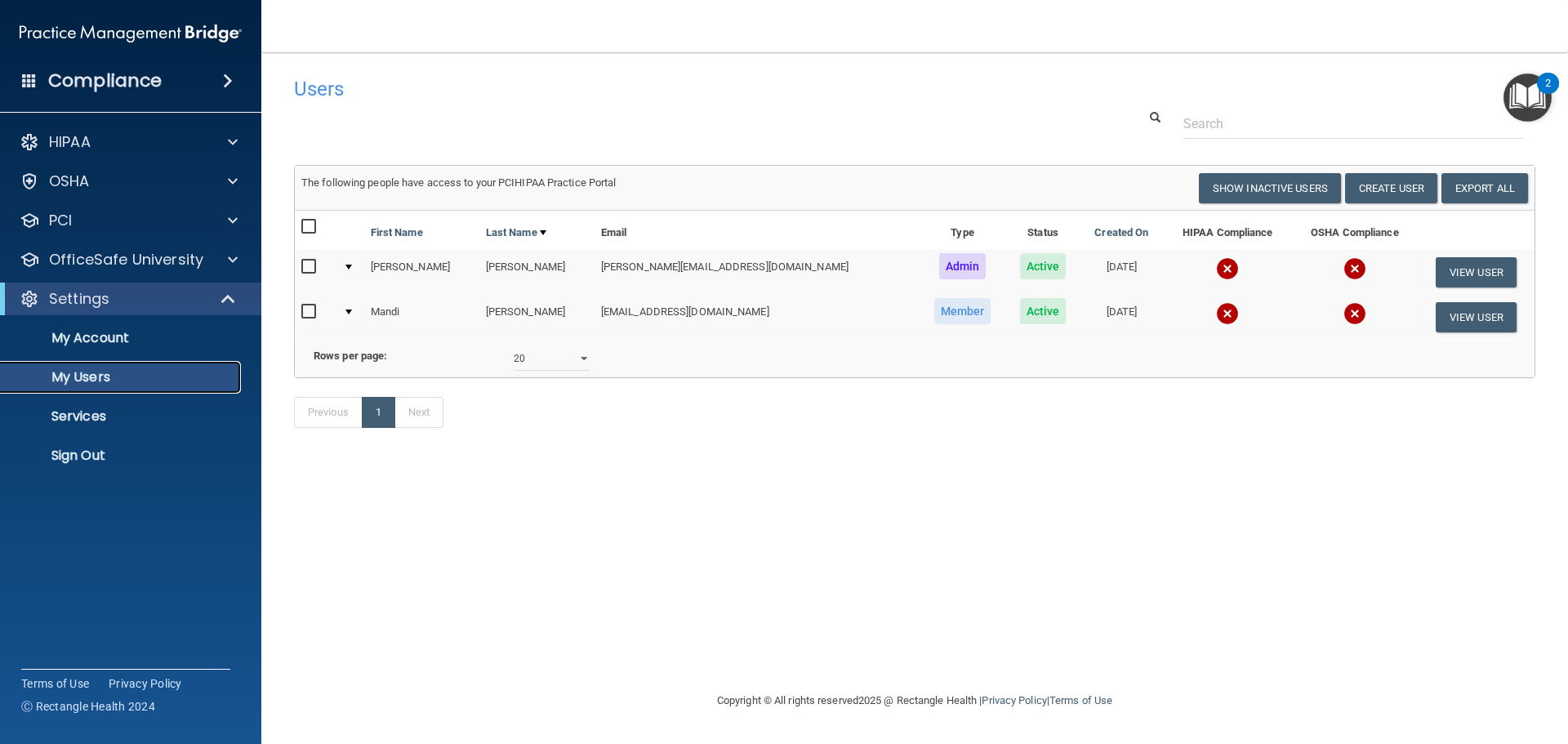
click at [83, 379] on p "My Users" at bounding box center [121, 377] width 223 height 16
click at [1468, 318] on button "View User" at bounding box center [1477, 317] width 81 height 30
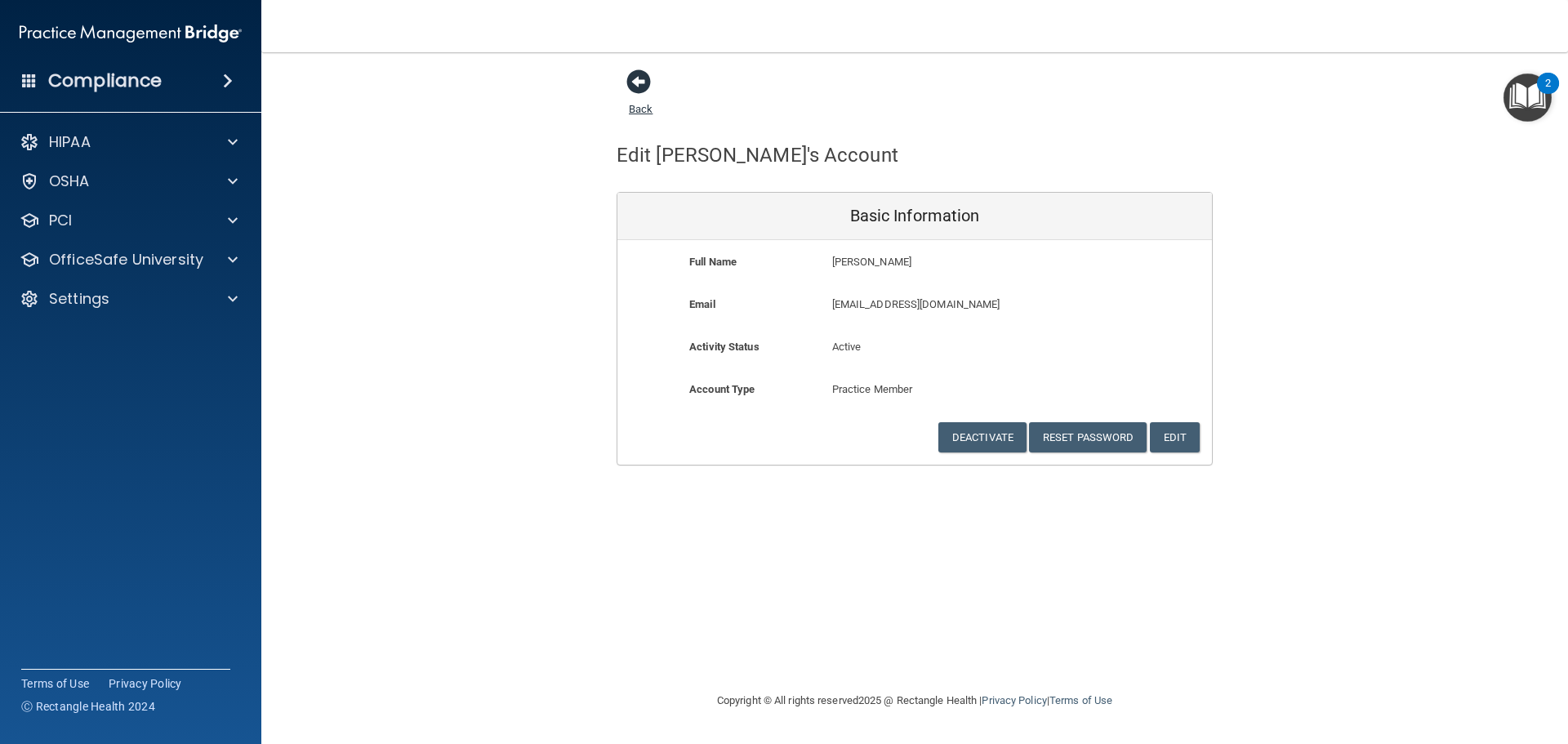
click at [643, 82] on span at bounding box center [638, 82] width 24 height 24
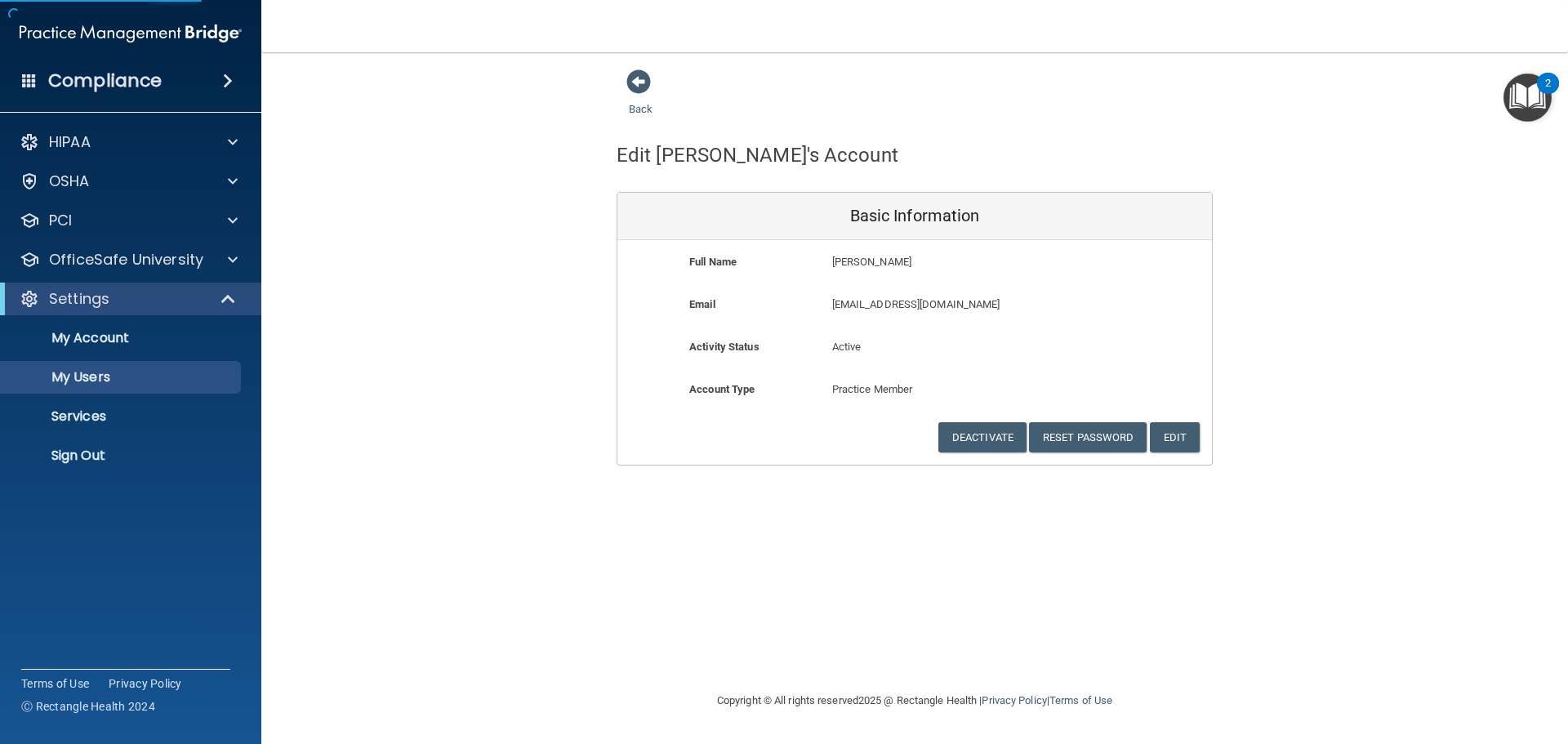
select select "20"
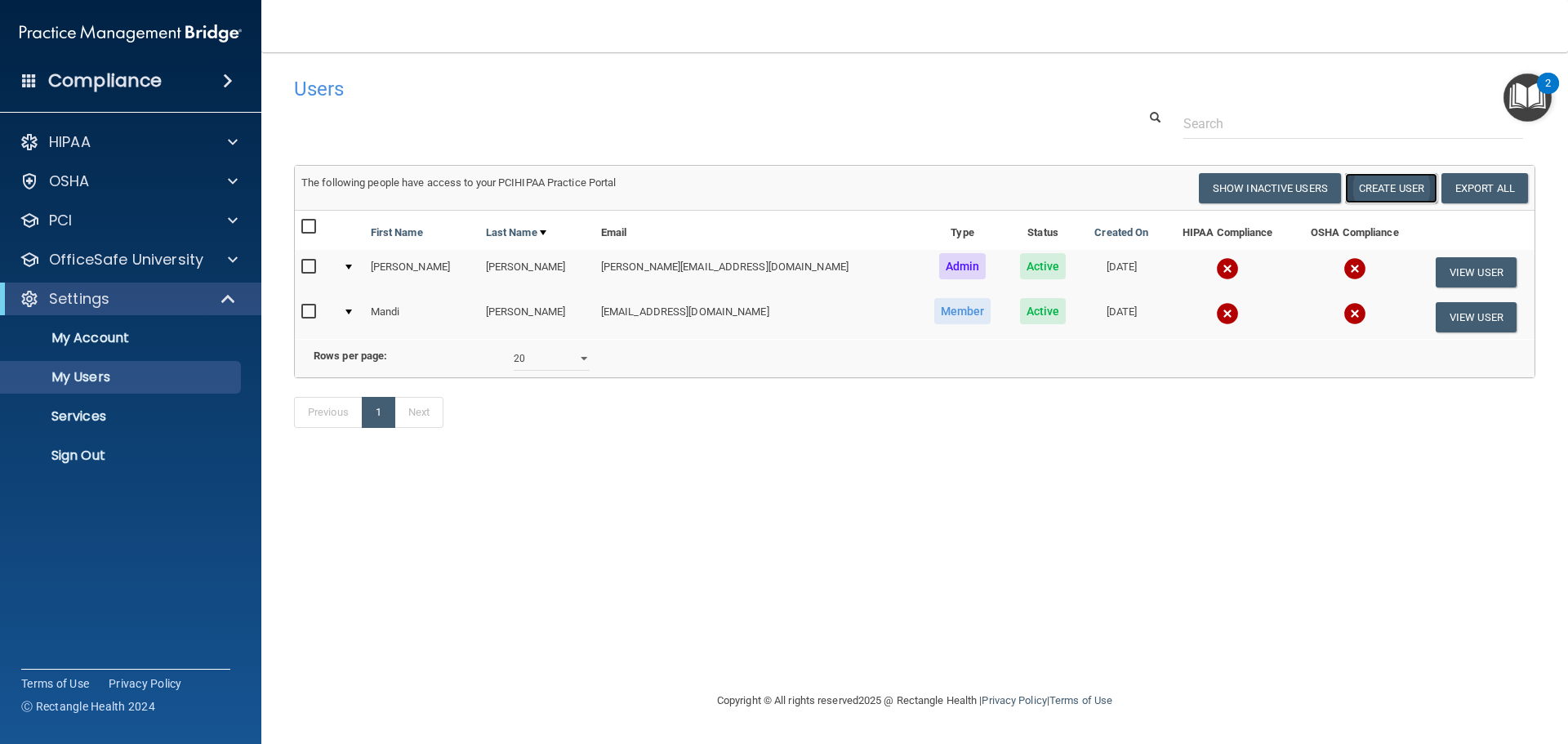
click at [1384, 189] on button "Create User" at bounding box center [1391, 188] width 92 height 30
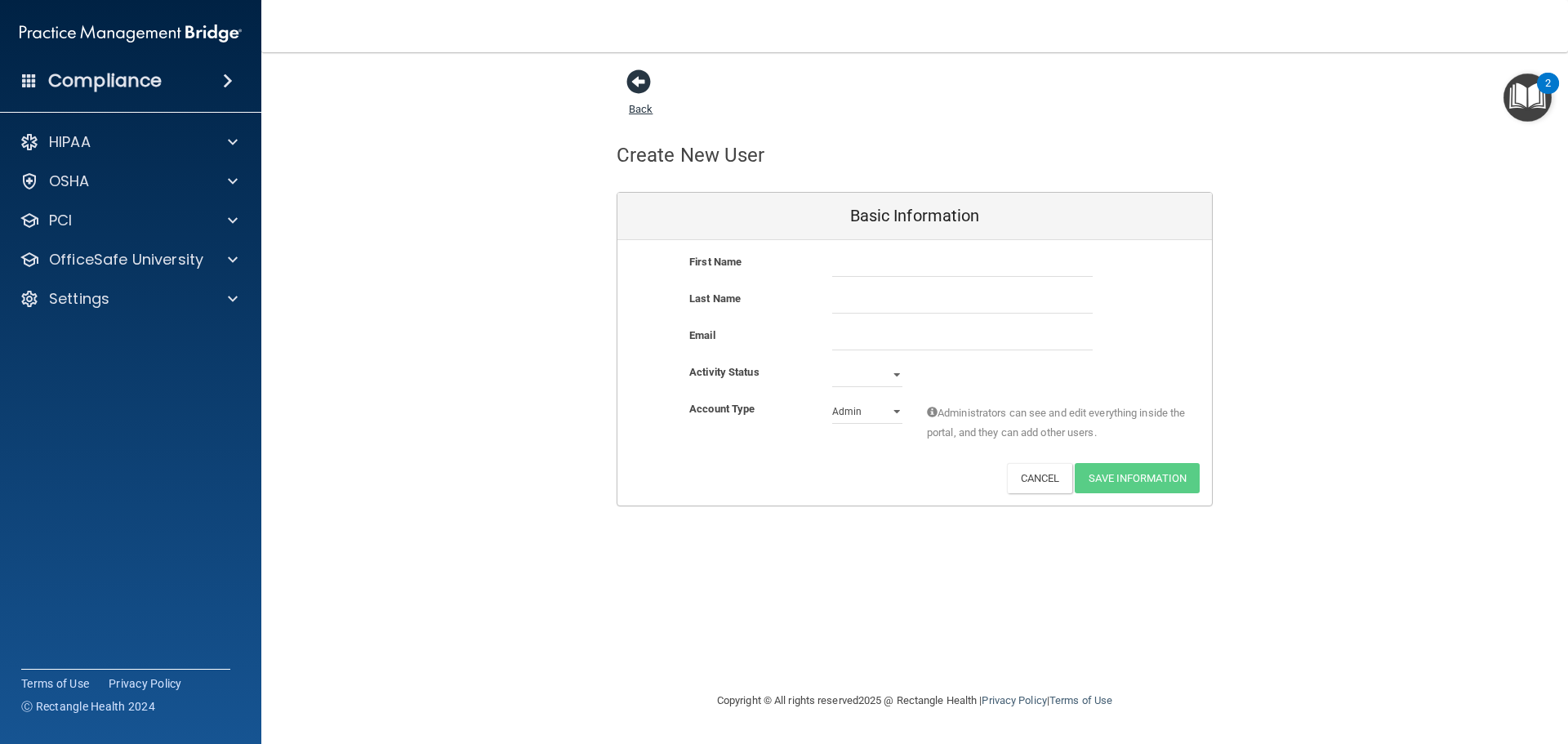
click at [636, 87] on span at bounding box center [638, 82] width 24 height 24
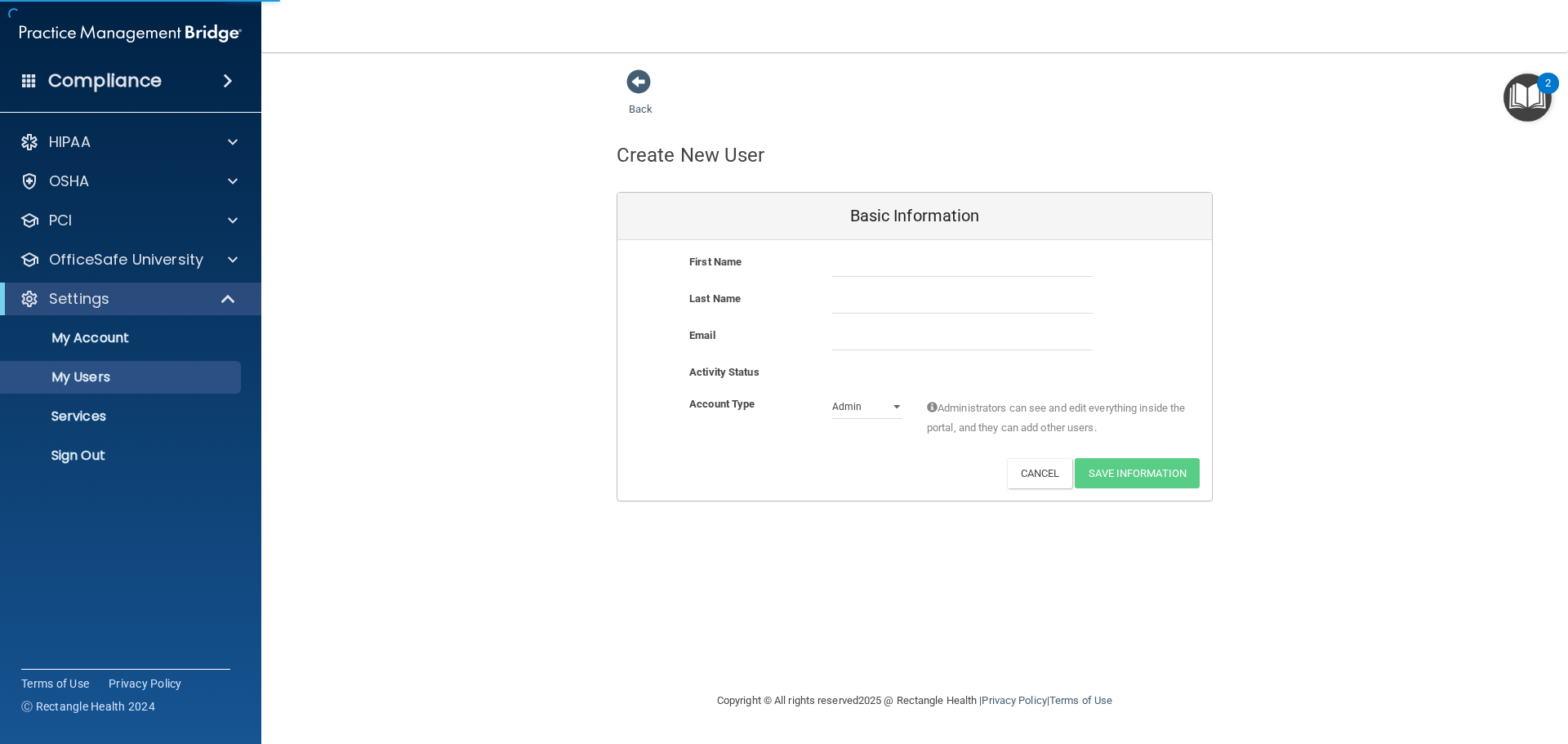
select select "20"
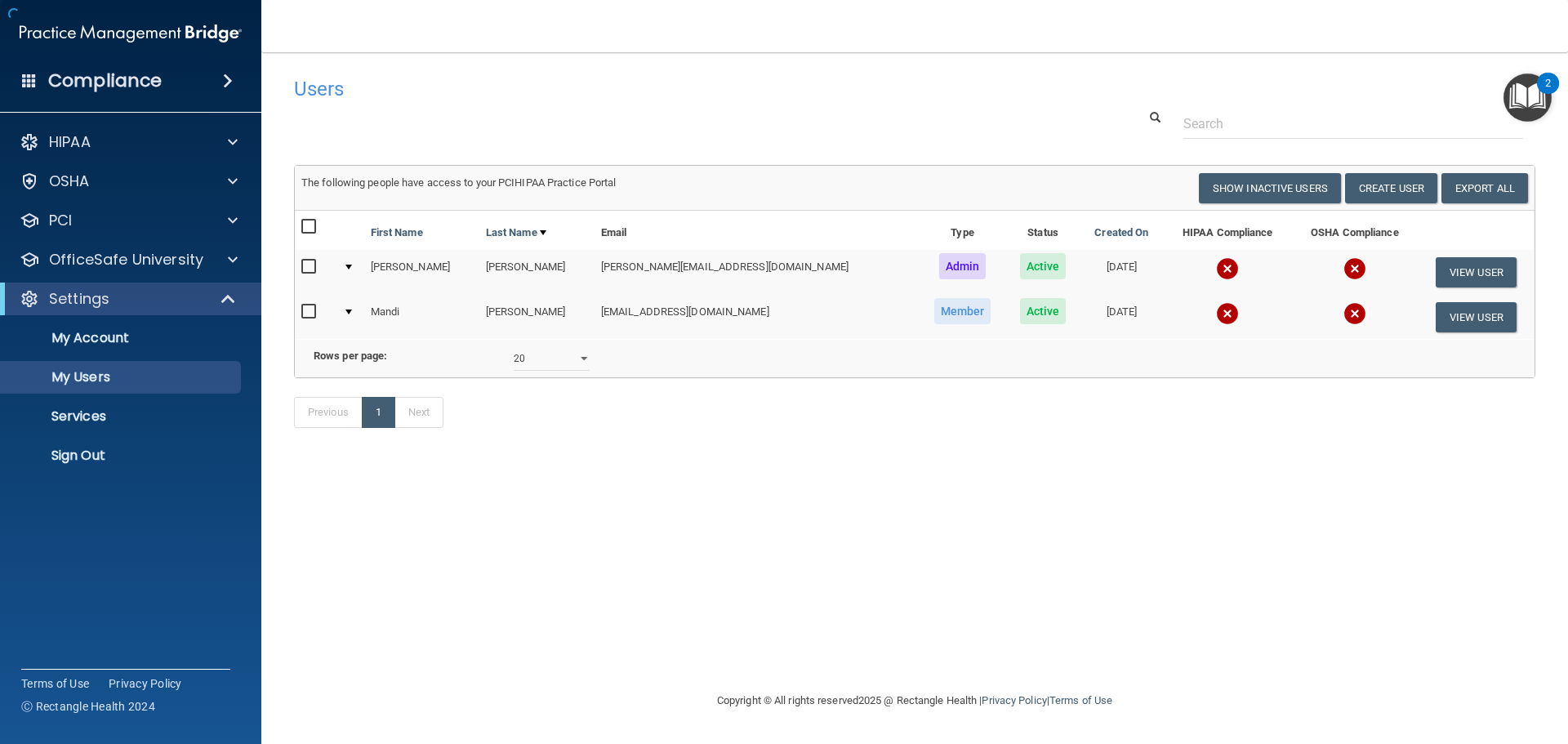
click at [496, 539] on div "Users Success! New user created. × Error! The user couldn't be created. × Succe…" at bounding box center [914, 371] width 1241 height 605
click at [649, 513] on div "Users Success! New user created. × Error! The user couldn't be created. × Succe…" at bounding box center [914, 371] width 1241 height 605
click at [79, 456] on p "Sign Out" at bounding box center [121, 456] width 223 height 16
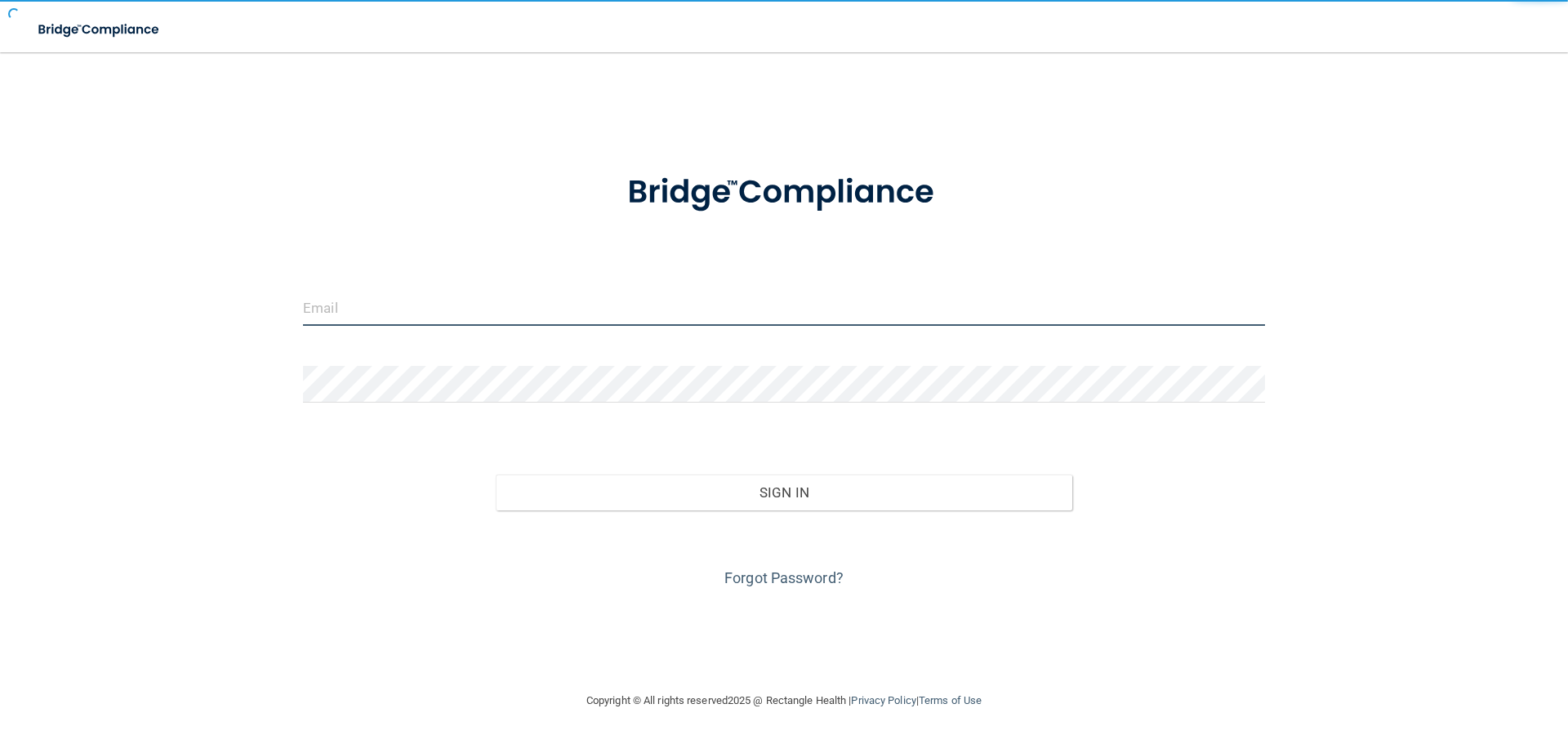
type input "[EMAIL_ADDRESS][DOMAIN_NAME]"
